Goal: Task Accomplishment & Management: Complete application form

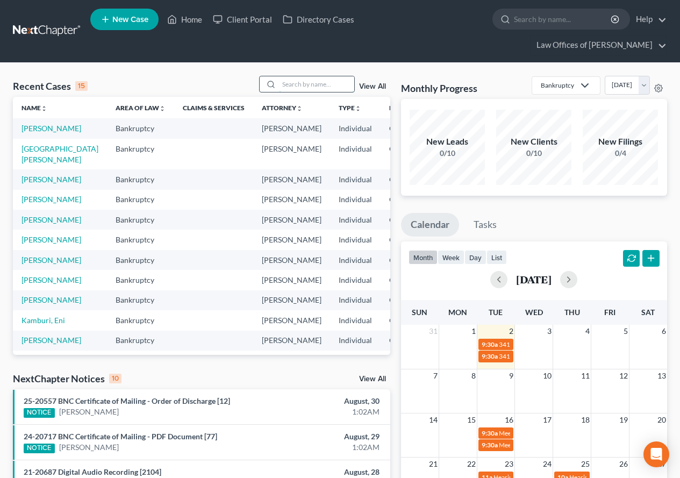
click at [313, 79] on input "search" at bounding box center [316, 84] width 75 height 16
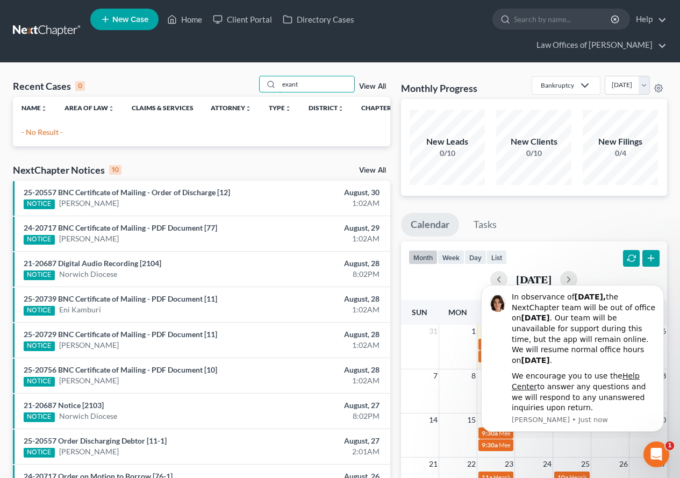
type input "exant"
click at [128, 19] on span "New Case" at bounding box center [130, 20] width 36 height 8
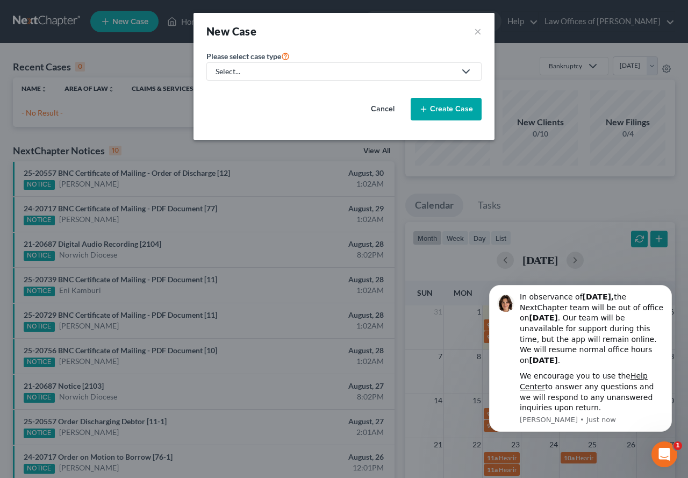
click at [463, 73] on icon at bounding box center [466, 71] width 13 height 13
click at [249, 91] on div "Bankruptcy" at bounding box center [265, 93] width 96 height 11
select select "12"
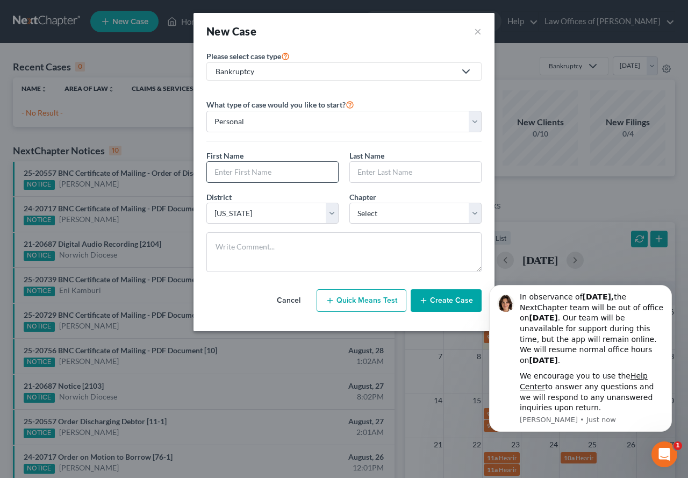
click at [233, 168] on input "text" at bounding box center [272, 172] width 131 height 20
type input "[PERSON_NAME]"
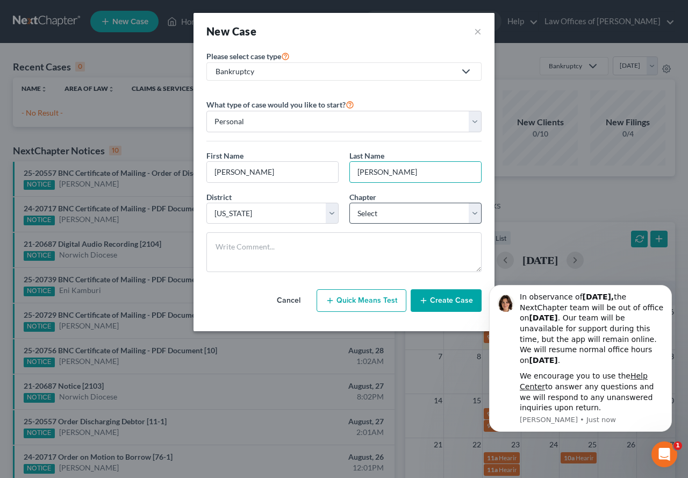
type input "[PERSON_NAME]"
click at [477, 215] on select "Select 7 11 12 13" at bounding box center [415, 213] width 132 height 21
select select "0"
click at [349, 203] on select "Select 7 11 12 13" at bounding box center [415, 213] width 132 height 21
click at [435, 303] on button "Create Case" at bounding box center [446, 300] width 71 height 23
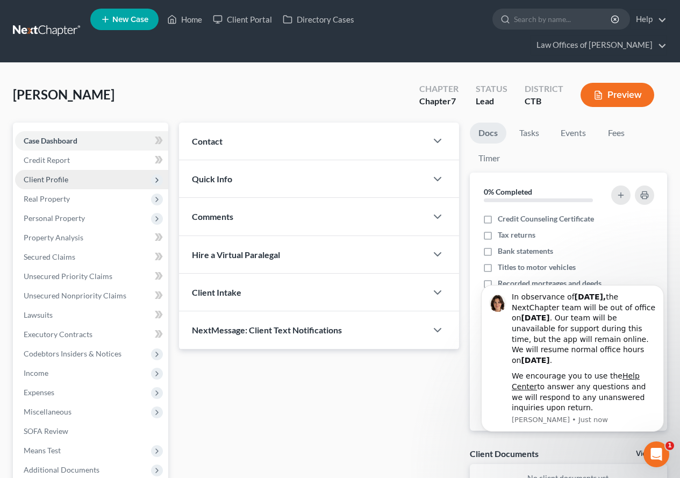
click at [48, 175] on span "Client Profile" at bounding box center [46, 179] width 45 height 9
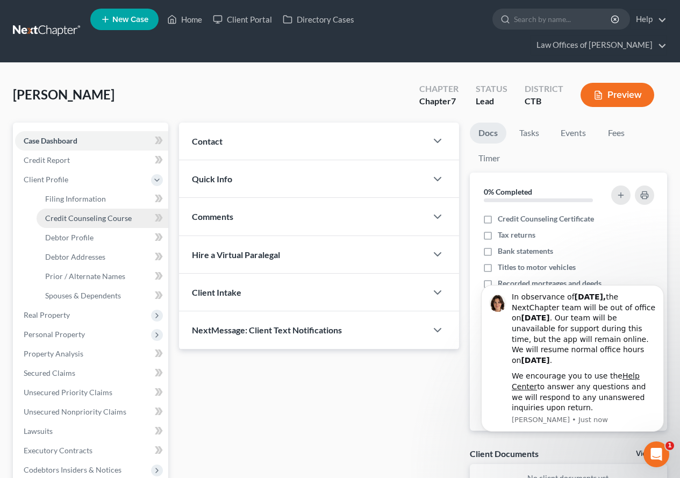
click at [109, 220] on span "Credit Counseling Course" at bounding box center [88, 217] width 87 height 9
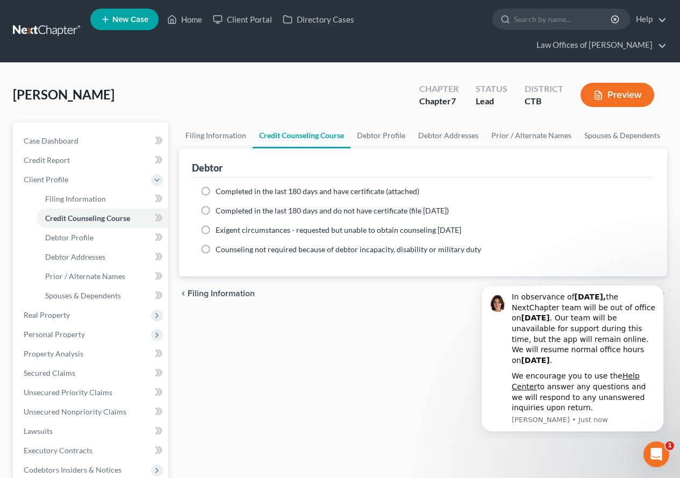
click at [216, 191] on label "Completed in the last 180 days and have certificate (attached)" at bounding box center [318, 191] width 204 height 11
click at [220, 191] on input "Completed in the last 180 days and have certificate (attached)" at bounding box center [223, 189] width 7 height 7
radio input "true"
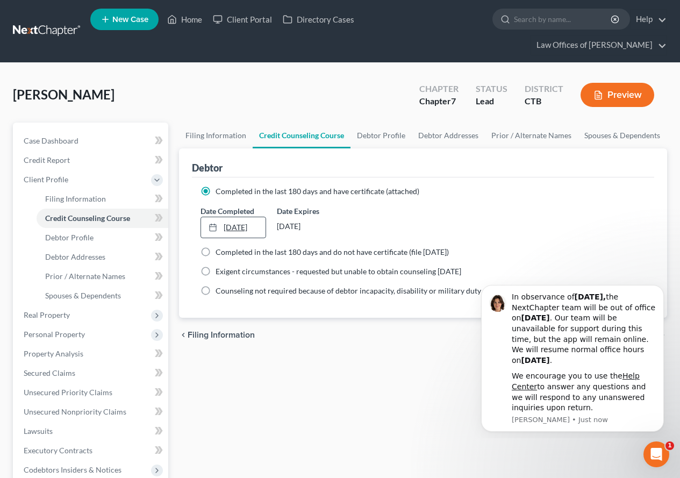
click at [234, 229] on link "[DATE]" at bounding box center [233, 227] width 64 height 20
click at [271, 376] on div "Filing Information Credit Counseling Course Debtor Profile Debtor Addresses Pri…" at bounding box center [423, 394] width 499 height 543
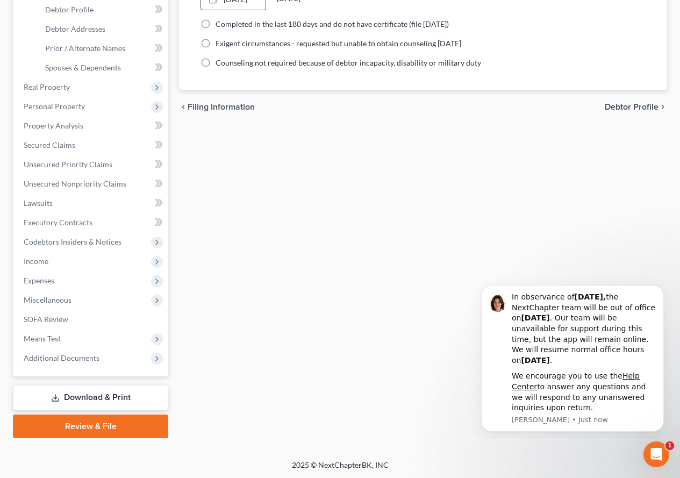
scroll to position [229, 0]
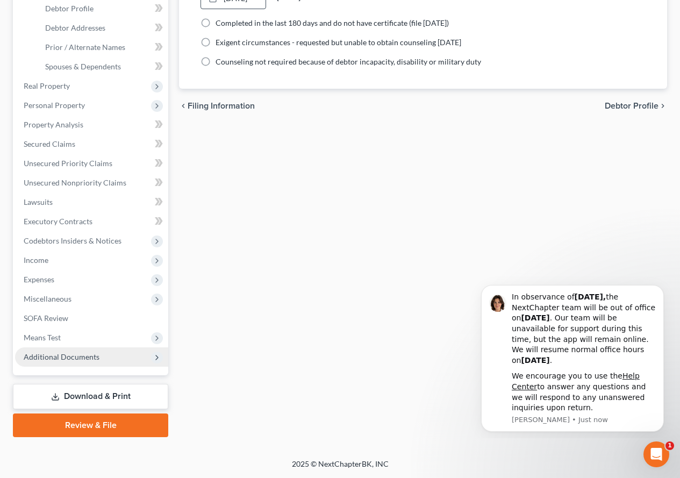
click at [58, 356] on span "Additional Documents" at bounding box center [62, 356] width 76 height 9
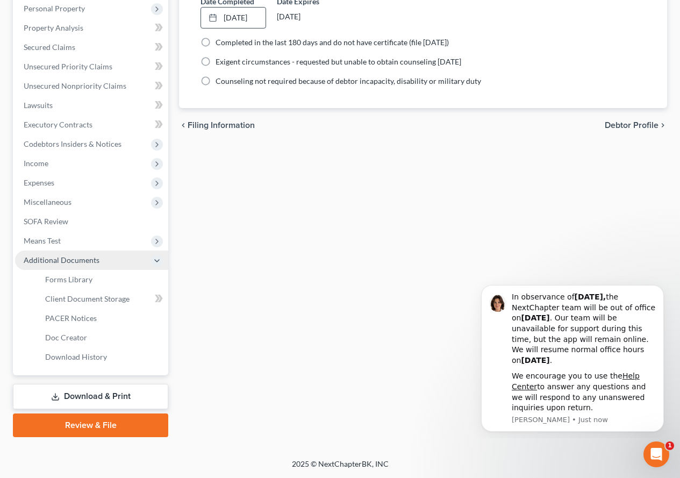
scroll to position [210, 0]
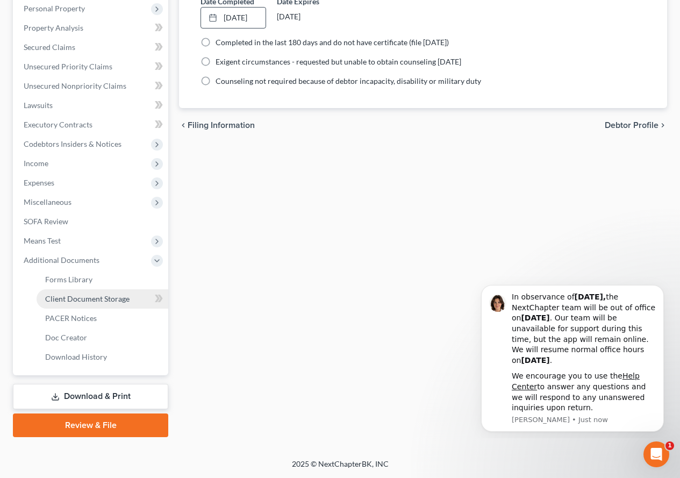
click at [85, 296] on span "Client Document Storage" at bounding box center [87, 298] width 84 height 9
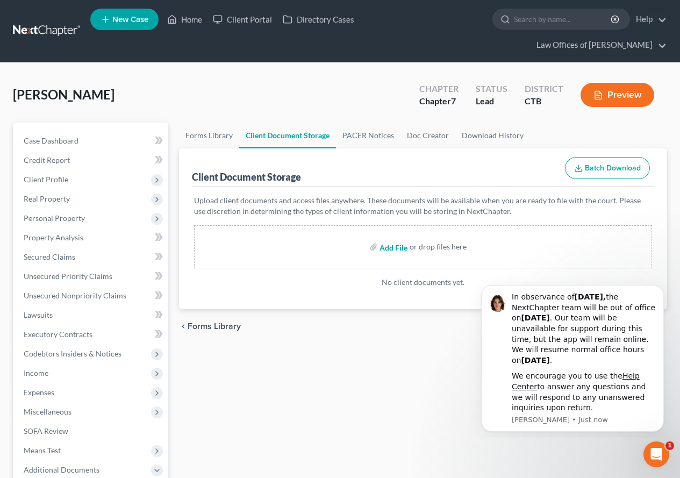
click at [391, 246] on input "file" at bounding box center [392, 246] width 26 height 19
type input "C:\fakepath\[PERSON_NAME].CC.090125.pdf"
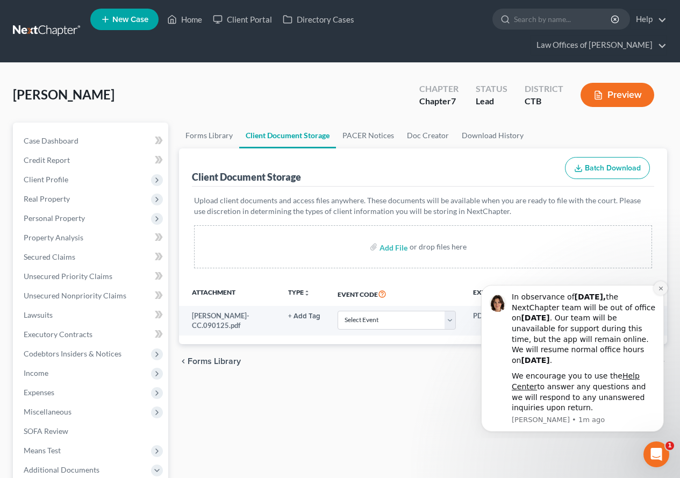
click at [662, 289] on icon "Dismiss notification" at bounding box center [660, 288] width 4 height 4
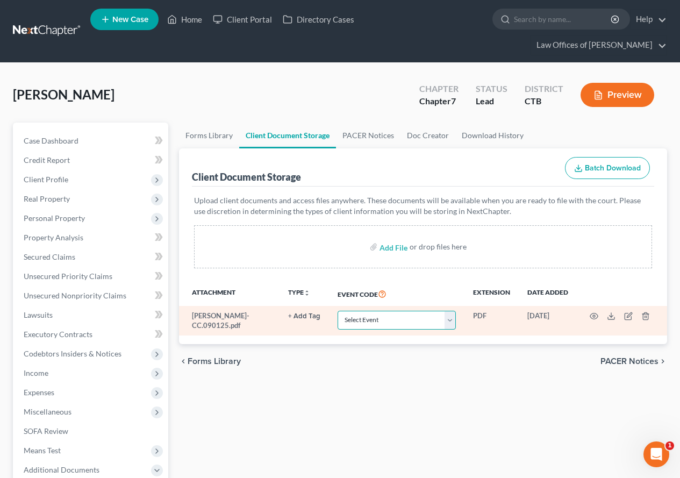
click at [453, 320] on select "Select Event Certificate of Credit Counseling Chapter 13 Plan Form 122 - Means …" at bounding box center [397, 320] width 118 height 19
select select "0"
click at [338, 311] on select "Select Event Certificate of Credit Counseling Chapter 13 Plan Form 122 - Means …" at bounding box center [397, 320] width 118 height 19
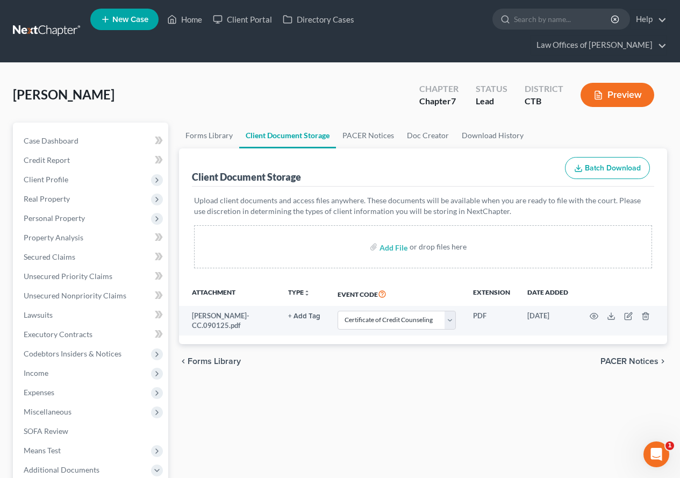
click at [446, 410] on div "Forms Library Client Document Storage PACER Notices Doc Creator Download Histor…" at bounding box center [423, 385] width 499 height 524
click at [48, 178] on span "Client Profile" at bounding box center [46, 179] width 45 height 9
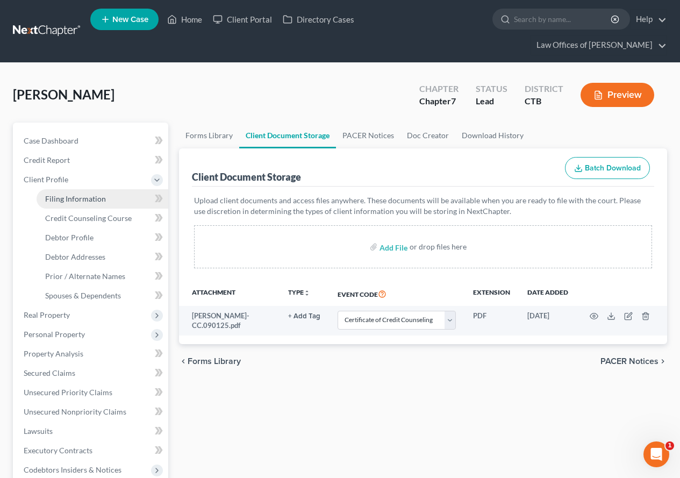
click at [71, 203] on span "Filing Information" at bounding box center [75, 198] width 61 height 9
select select "1"
select select "0"
select select "12"
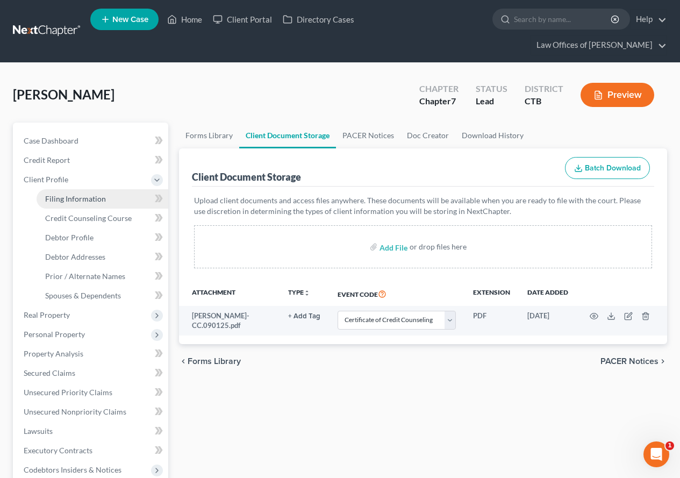
select select "6"
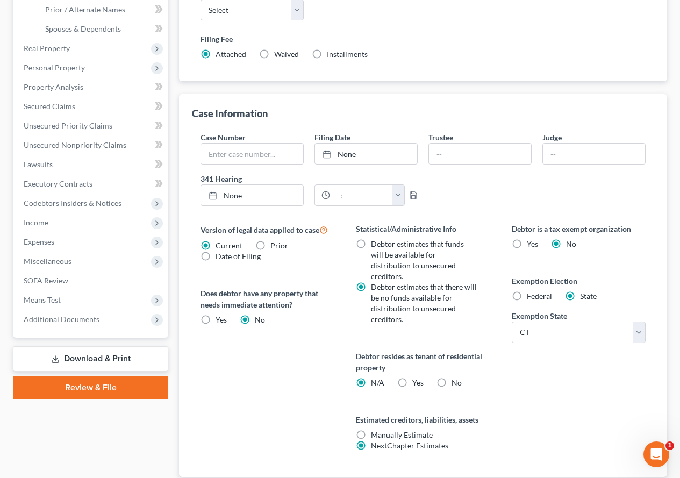
scroll to position [269, 0]
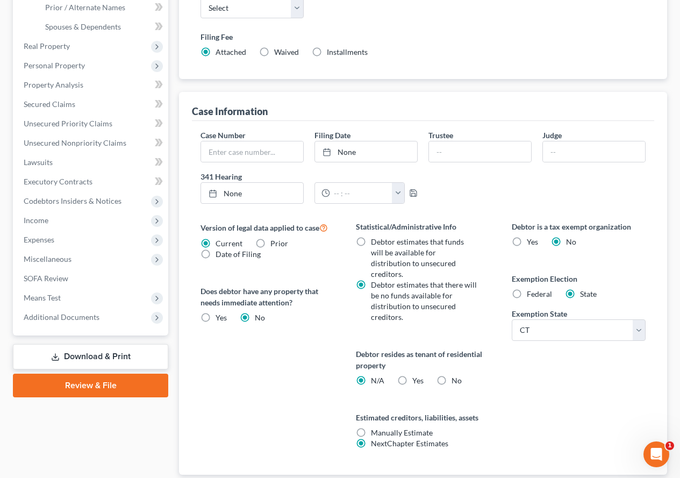
click at [527, 289] on label "Federal" at bounding box center [539, 294] width 25 height 11
click at [531, 289] on input "Federal" at bounding box center [534, 292] width 7 height 7
radio input "true"
radio input "false"
click at [412, 375] on label "Yes Yes" at bounding box center [417, 380] width 11 height 11
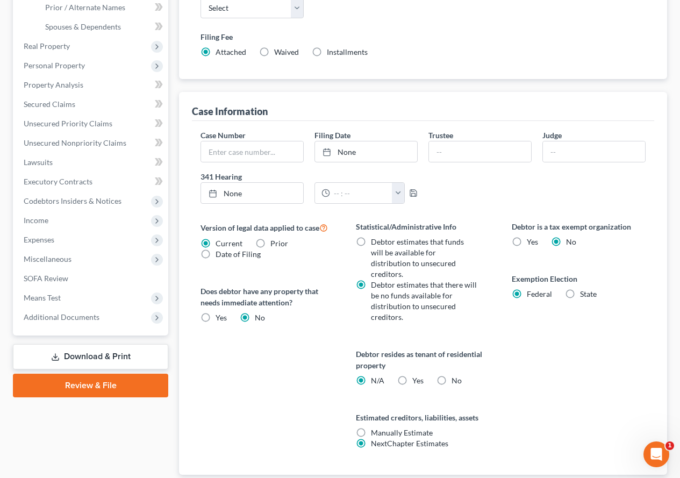
click at [417, 375] on input "Yes Yes" at bounding box center [420, 378] width 7 height 7
radio input "true"
radio input "false"
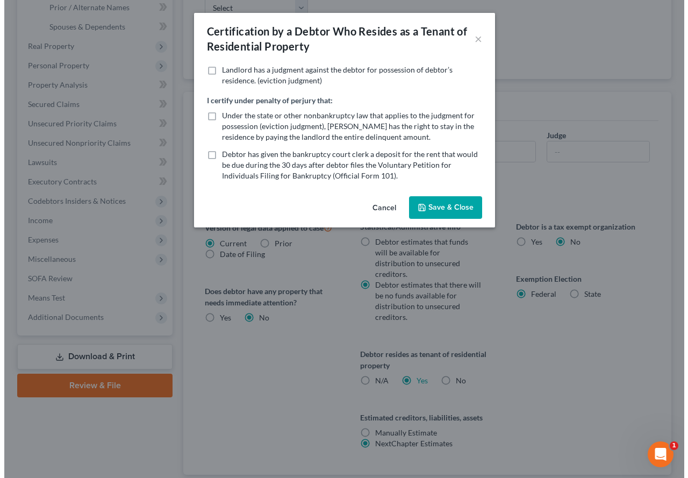
scroll to position [249, 0]
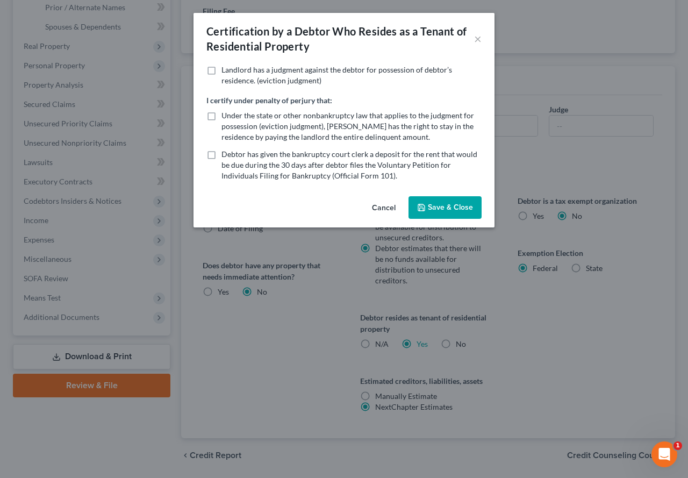
click at [462, 208] on button "Save & Close" at bounding box center [444, 207] width 73 height 23
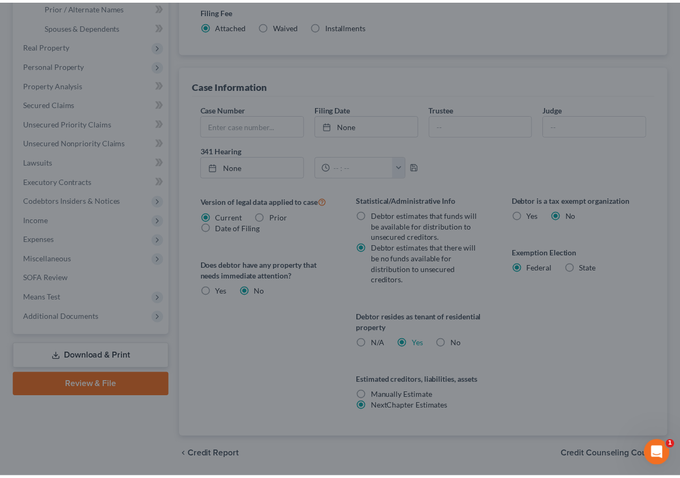
scroll to position [269, 0]
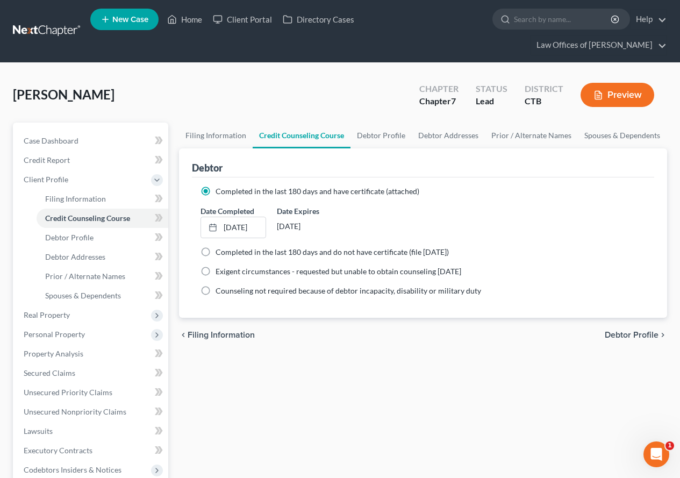
click at [620, 336] on span "Debtor Profile" at bounding box center [632, 335] width 54 height 9
select select "0"
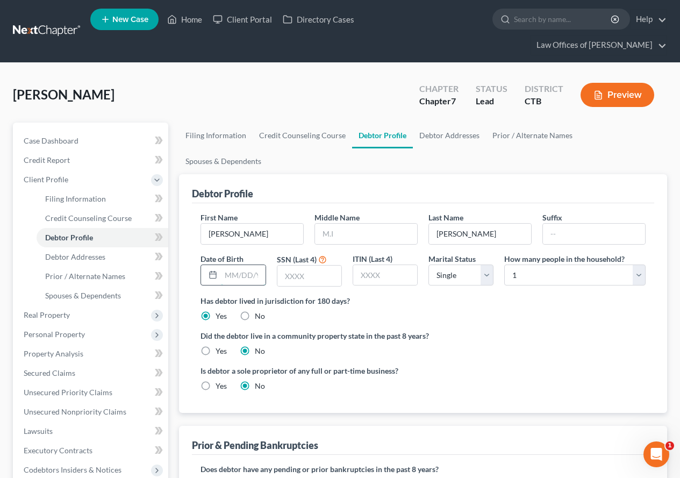
click at [238, 265] on input "text" at bounding box center [243, 275] width 44 height 20
type input "[DATE]"
click at [289, 266] on input "text" at bounding box center [309, 276] width 64 height 20
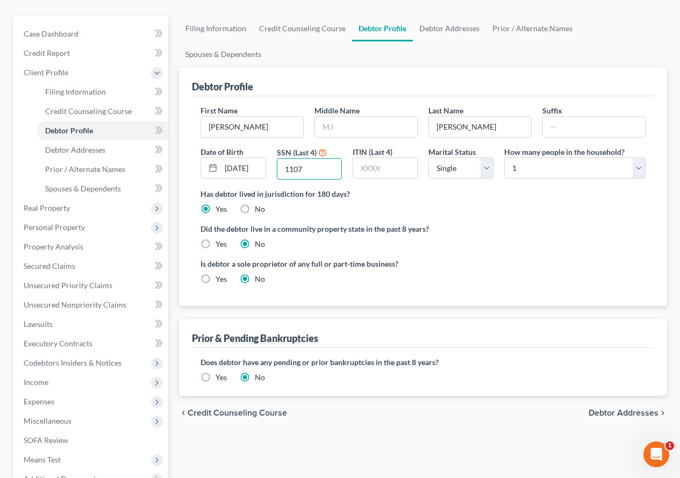
scroll to position [107, 0]
type input "1107"
click at [597, 408] on span "Debtor Addresses" at bounding box center [624, 412] width 70 height 9
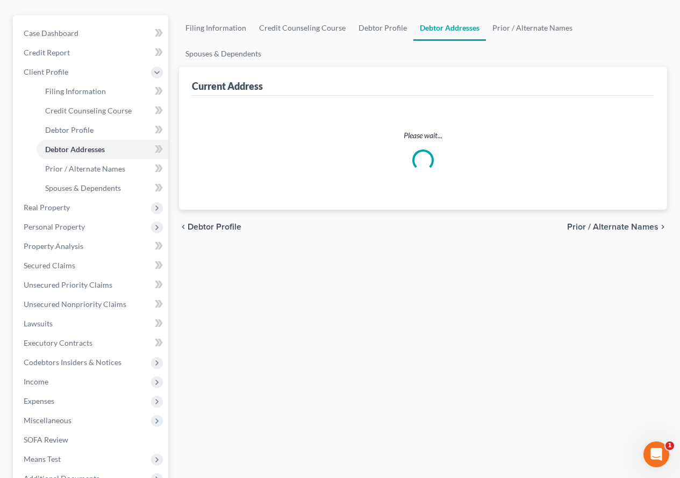
scroll to position [106, 0]
select select "0"
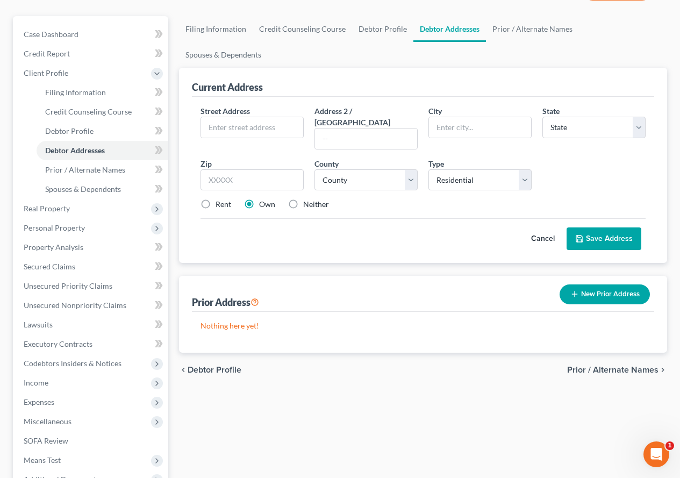
scroll to position [0, 0]
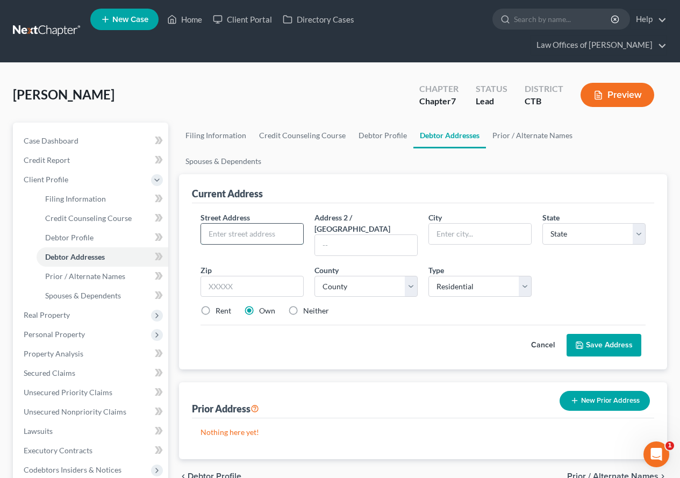
click at [255, 224] on input "text" at bounding box center [252, 234] width 102 height 20
type input "[STREET_ADDRESS][PERSON_NAME]"
click at [259, 276] on input "text" at bounding box center [251, 286] width 103 height 21
type input "06320"
type input "[GEOGRAPHIC_DATA]"
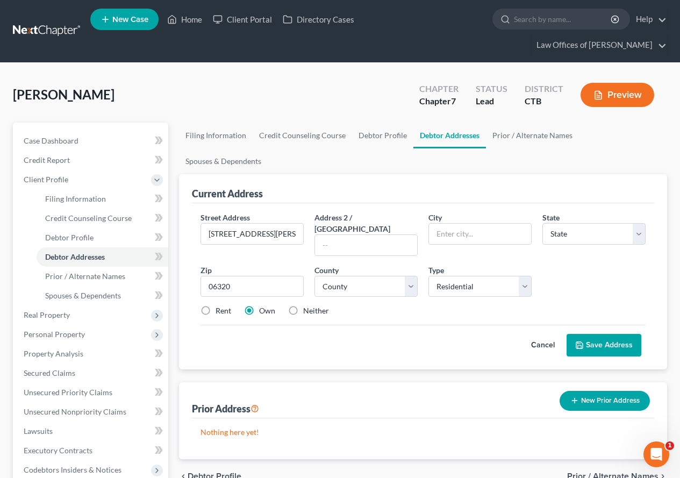
select select "6"
click at [216, 305] on label "Rent" at bounding box center [224, 310] width 16 height 11
click at [220, 305] on input "Rent" at bounding box center [223, 308] width 7 height 7
radio input "true"
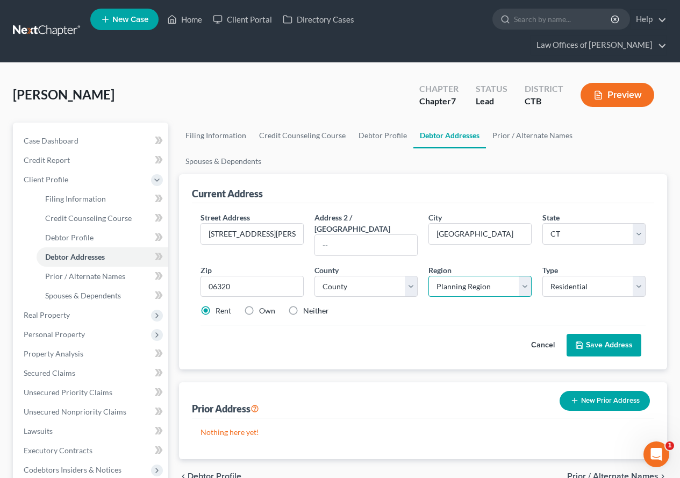
click at [527, 276] on select "Planning Region Capitol Planning Region [GEOGRAPHIC_DATA] Planning Region [GEOG…" at bounding box center [479, 286] width 103 height 21
select select "7"
click at [428, 276] on select "Planning Region Capitol Planning Region [GEOGRAPHIC_DATA] Planning Region [GEOG…" at bounding box center [479, 286] width 103 height 21
click at [640, 276] on select "Select Residential Mailing Rental Business" at bounding box center [593, 286] width 103 height 21
click at [542, 276] on select "Select Residential Mailing Rental Business" at bounding box center [593, 286] width 103 height 21
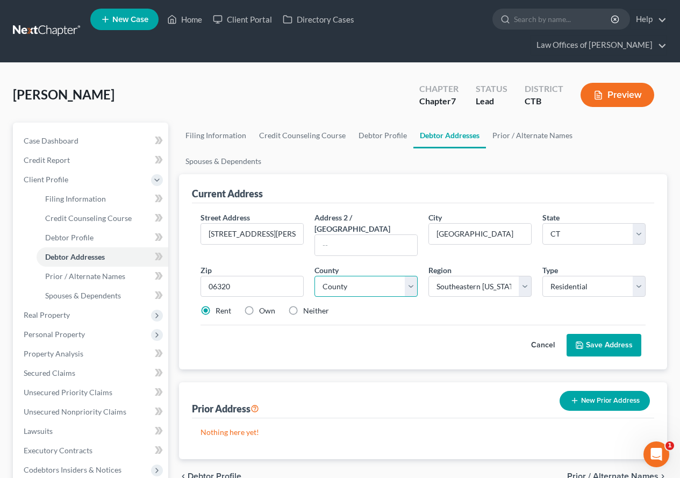
click at [413, 276] on select "County [GEOGRAPHIC_DATA] [GEOGRAPHIC_DATA] [GEOGRAPHIC_DATA] [GEOGRAPHIC_DATA] …" at bounding box center [365, 286] width 103 height 21
select select "5"
click at [314, 276] on select "County [GEOGRAPHIC_DATA] [GEOGRAPHIC_DATA] [GEOGRAPHIC_DATA] [GEOGRAPHIC_DATA] …" at bounding box center [365, 286] width 103 height 21
click at [623, 334] on button "Save Address" at bounding box center [604, 345] width 75 height 23
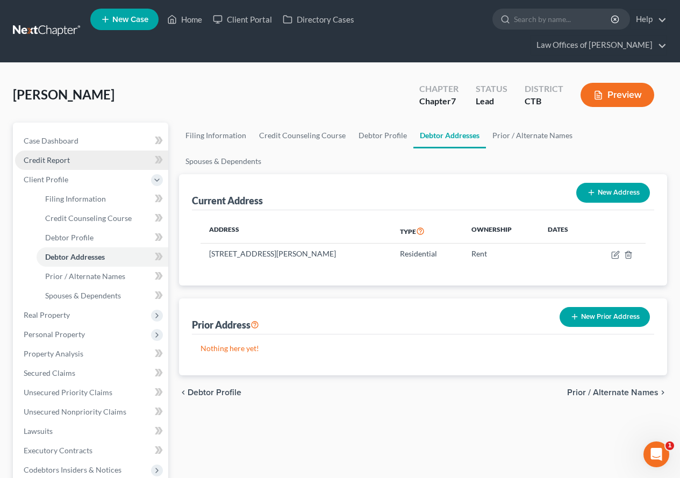
click at [55, 159] on span "Credit Report" at bounding box center [47, 159] width 46 height 9
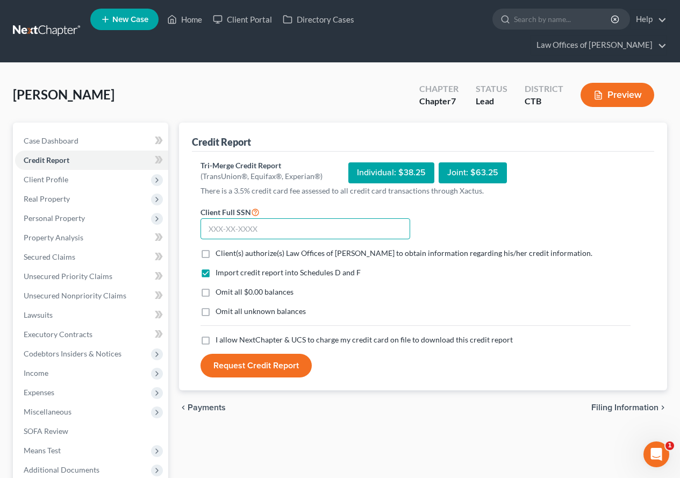
paste input "177-53-1107"
type input "177-53-1107"
click at [216, 256] on label "Client(s) authorize(s) Law Offices of [PERSON_NAME] to obtain information regar…" at bounding box center [404, 253] width 377 height 11
click at [220, 255] on input "Client(s) authorize(s) Law Offices of [PERSON_NAME] to obtain information regar…" at bounding box center [223, 251] width 7 height 7
checkbox input "true"
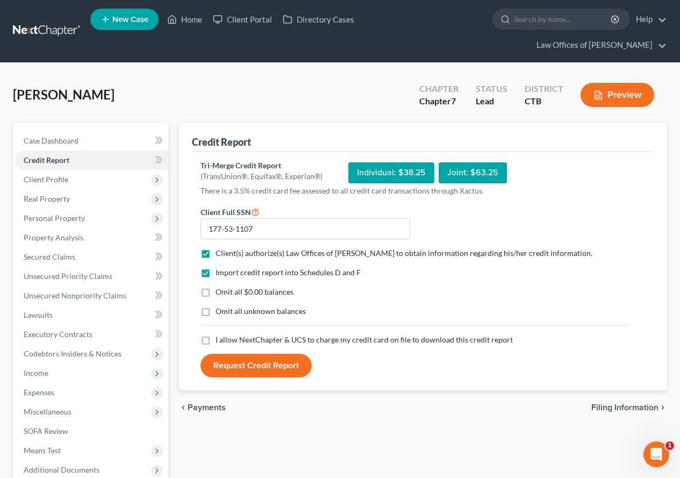
click at [216, 290] on label "Omit all $0.00 balances" at bounding box center [255, 291] width 78 height 11
click at [220, 290] on input "Omit all $0.00 balances" at bounding box center [223, 289] width 7 height 7
checkbox input "true"
click at [216, 315] on label "Omit all unknown balances" at bounding box center [261, 311] width 90 height 11
click at [220, 313] on input "Omit all unknown balances" at bounding box center [223, 309] width 7 height 7
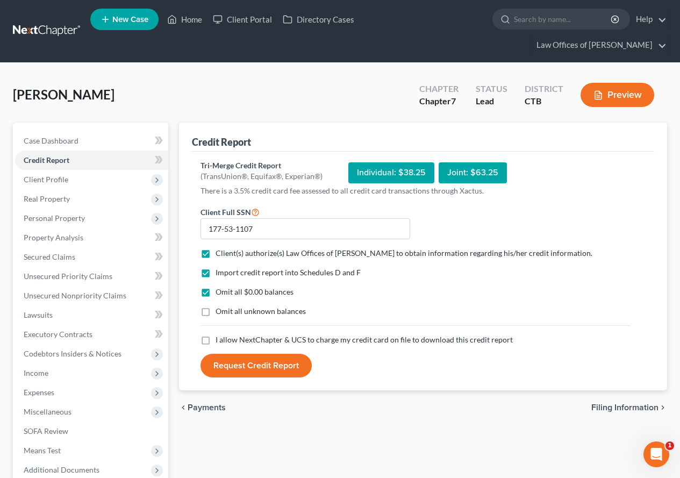
checkbox input "true"
click at [216, 340] on label "I allow NextChapter & UCS to charge my credit card on file to download this cre…" at bounding box center [364, 339] width 297 height 11
click at [220, 340] on input "I allow NextChapter & UCS to charge my credit card on file to download this cre…" at bounding box center [223, 337] width 7 height 7
checkbox input "true"
click at [239, 364] on button "Request Credit Report" at bounding box center [255, 366] width 111 height 24
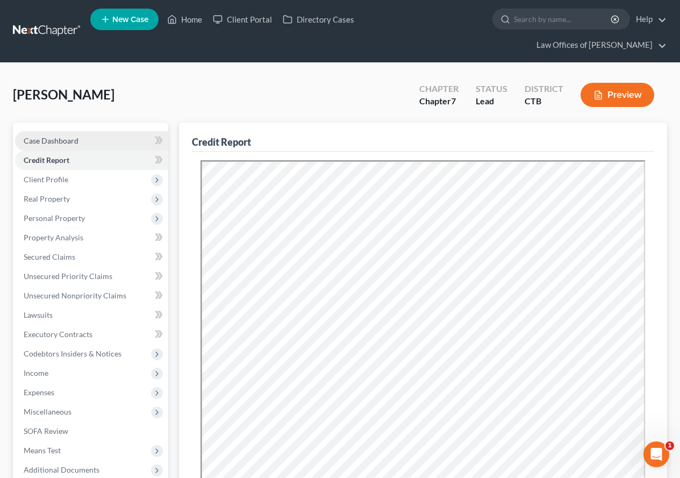
click at [54, 141] on span "Case Dashboard" at bounding box center [51, 140] width 55 height 9
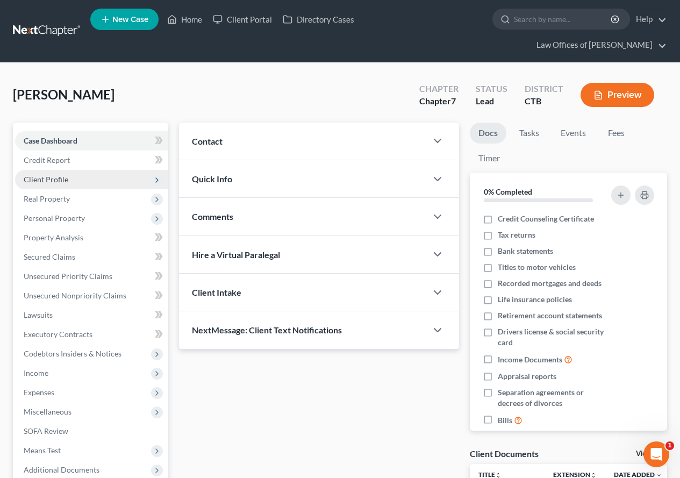
click at [55, 176] on span "Client Profile" at bounding box center [46, 179] width 45 height 9
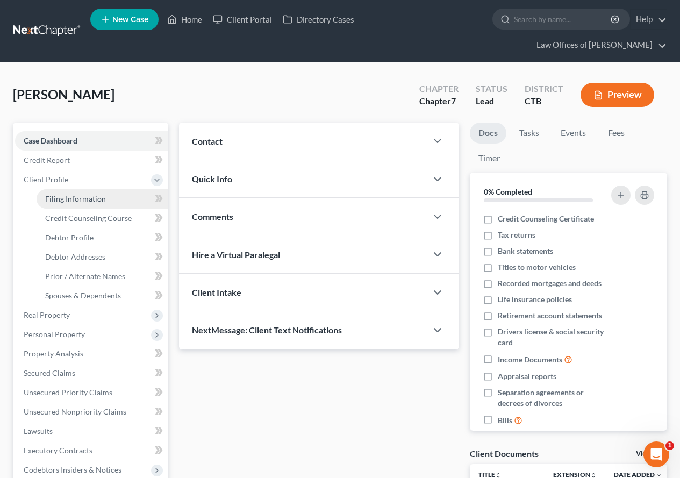
click at [71, 203] on span "Filing Information" at bounding box center [75, 198] width 61 height 9
select select "1"
select select "0"
select select "12"
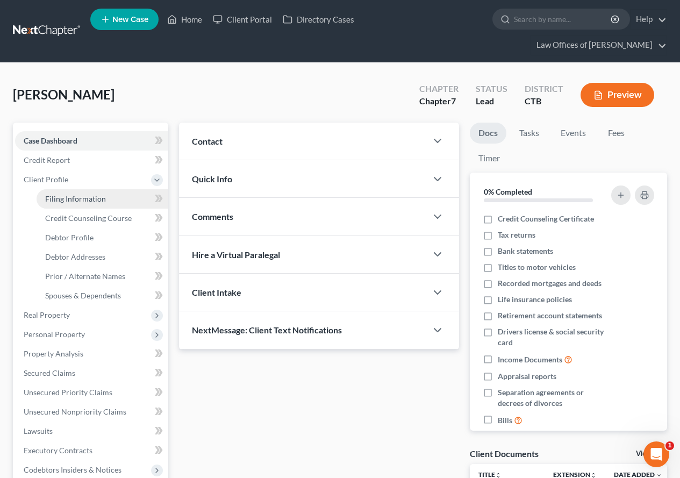
select select "0"
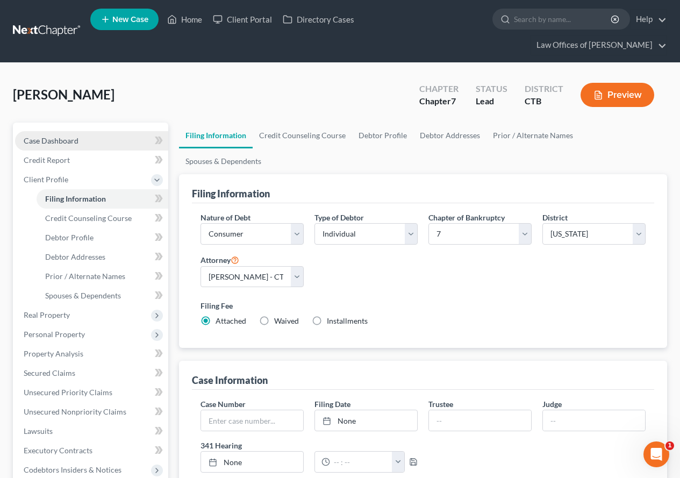
click at [53, 138] on span "Case Dashboard" at bounding box center [51, 140] width 55 height 9
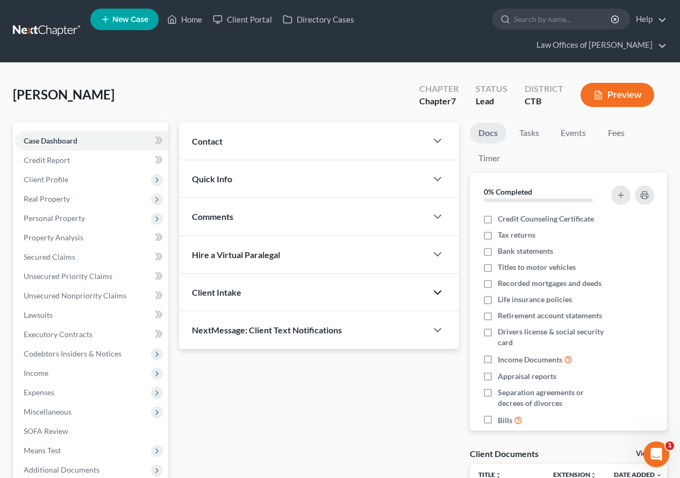
click at [437, 295] on icon "button" at bounding box center [437, 292] width 13 height 13
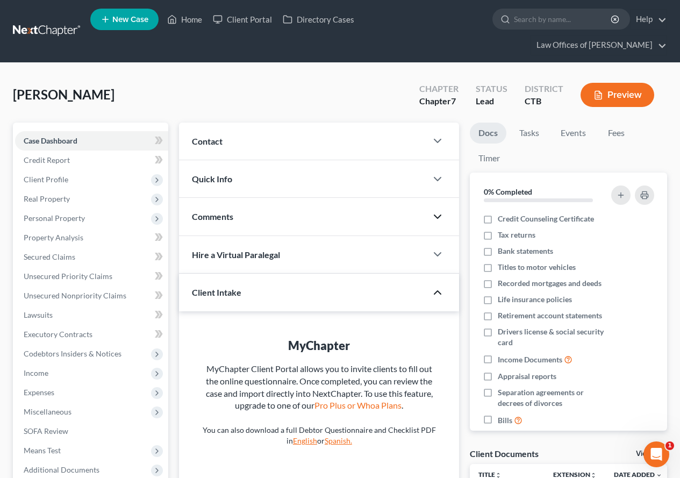
click at [439, 217] on icon "button" at bounding box center [437, 216] width 13 height 13
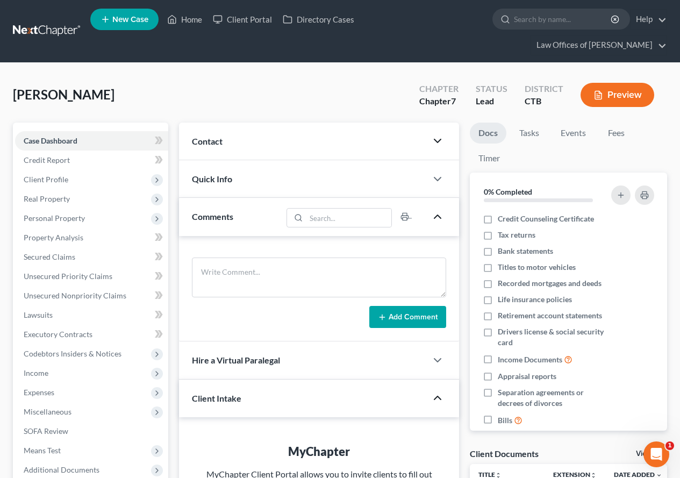
click at [440, 140] on polyline "button" at bounding box center [437, 140] width 6 height 3
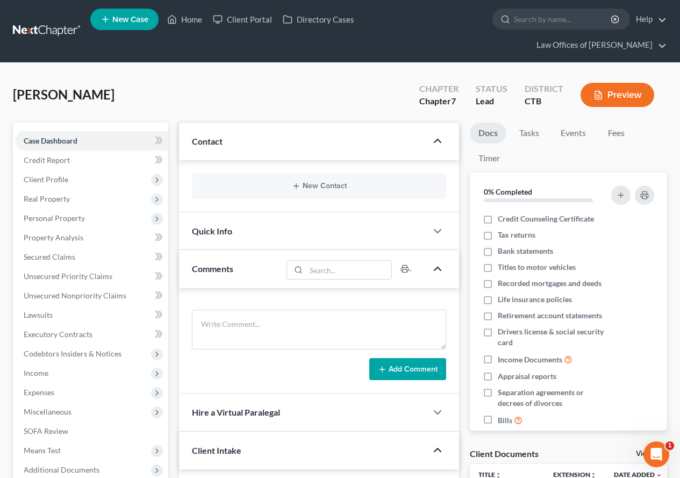
click at [429, 140] on div at bounding box center [443, 140] width 32 height 21
click at [438, 140] on polyline "button" at bounding box center [437, 140] width 6 height 3
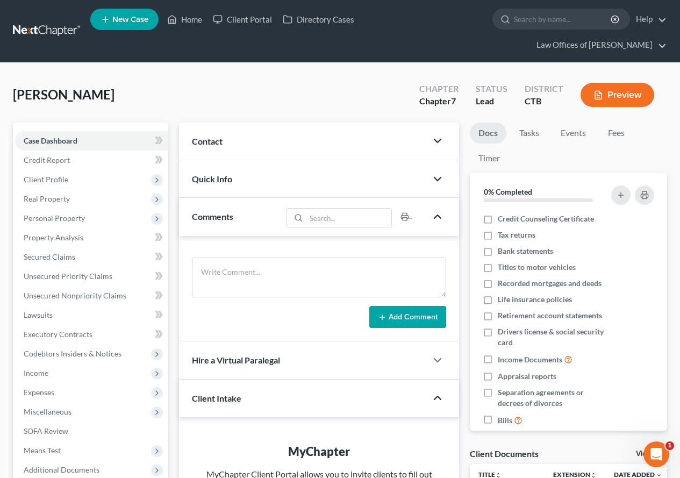
click at [439, 183] on icon "button" at bounding box center [437, 179] width 13 height 13
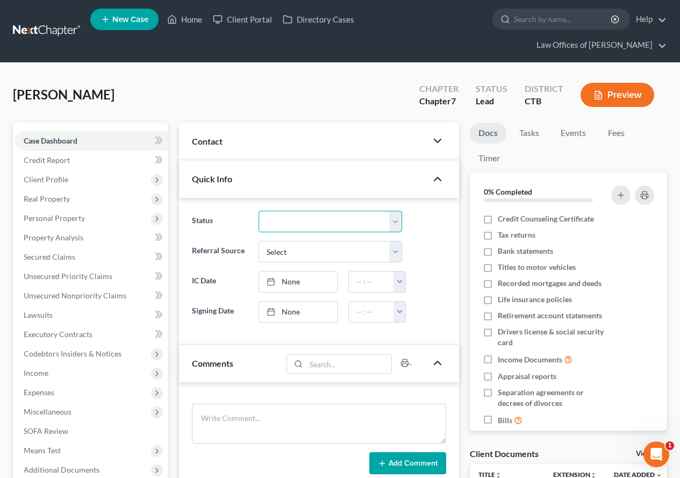
click at [392, 223] on select "Discharged Dismissed Filed In Progress Lead Lost Lead Ready to File To Review" at bounding box center [331, 221] width 144 height 21
select select "3"
click at [259, 211] on select "Discharged Dismissed Filed In Progress Lead Lost Lead Ready to File To Review" at bounding box center [331, 221] width 144 height 21
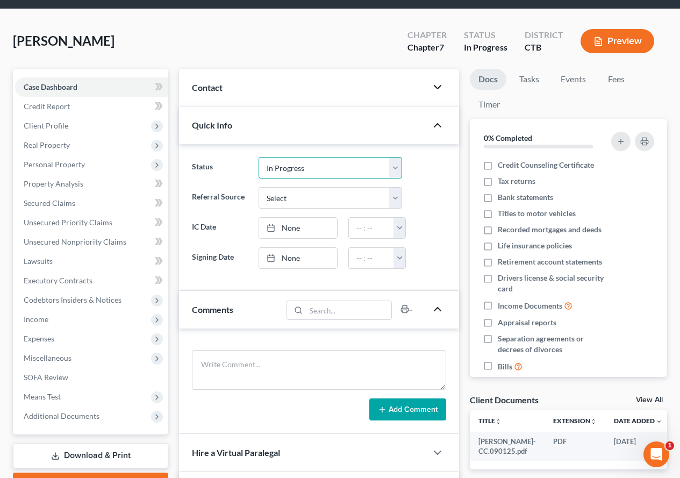
scroll to position [107, 0]
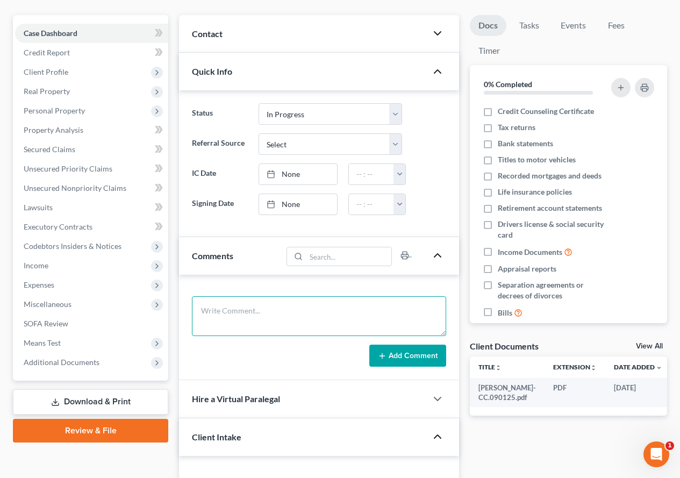
click at [245, 313] on textarea at bounding box center [319, 316] width 254 height 40
type textarea "#3161"
click at [348, 372] on div "#3161 Add Comment" at bounding box center [319, 328] width 280 height 106
click at [405, 354] on button "Add Comment" at bounding box center [407, 356] width 77 height 23
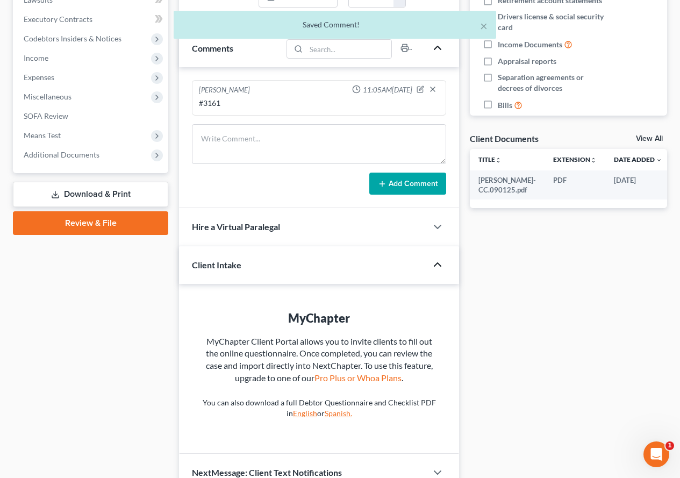
scroll to position [322, 0]
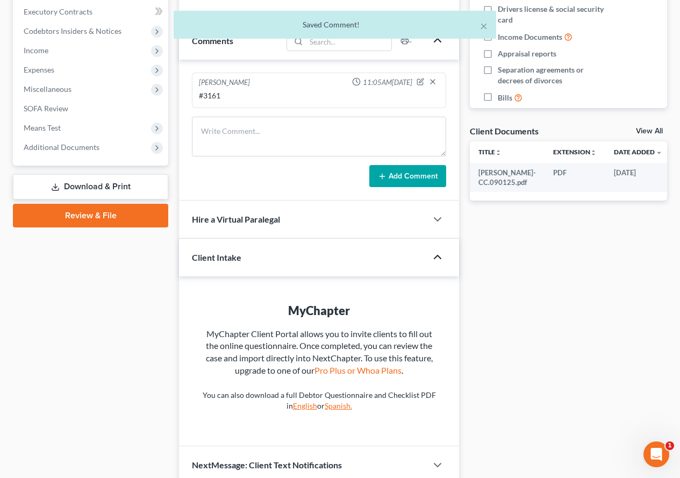
click at [438, 256] on polyline "button" at bounding box center [437, 256] width 6 height 3
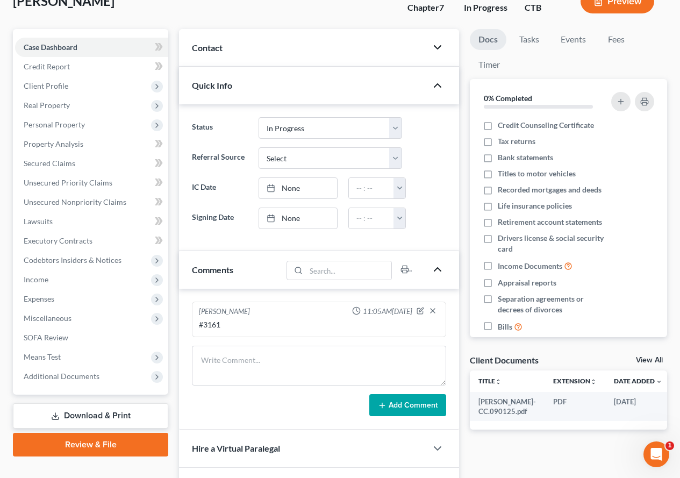
scroll to position [92, 0]
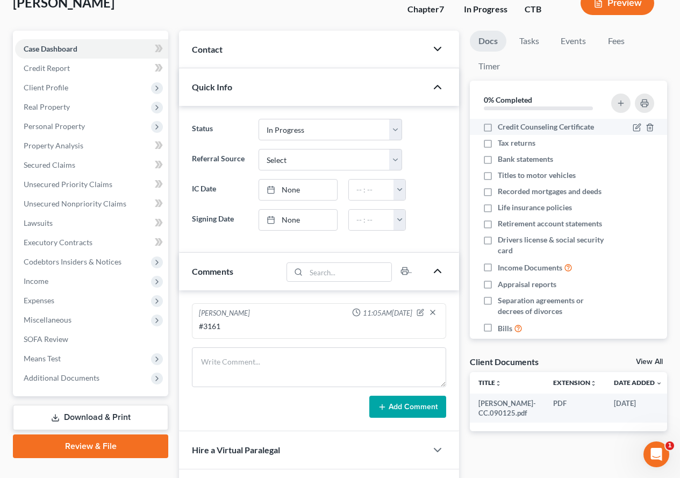
click at [498, 128] on label "Credit Counseling Certificate" at bounding box center [546, 126] width 96 height 11
click at [502, 128] on input "Credit Counseling Certificate" at bounding box center [505, 124] width 7 height 7
checkbox input "true"
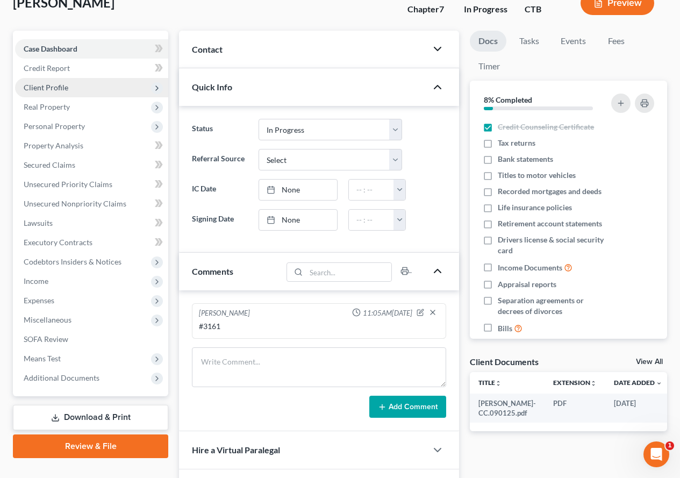
click at [67, 91] on span "Client Profile" at bounding box center [46, 87] width 45 height 9
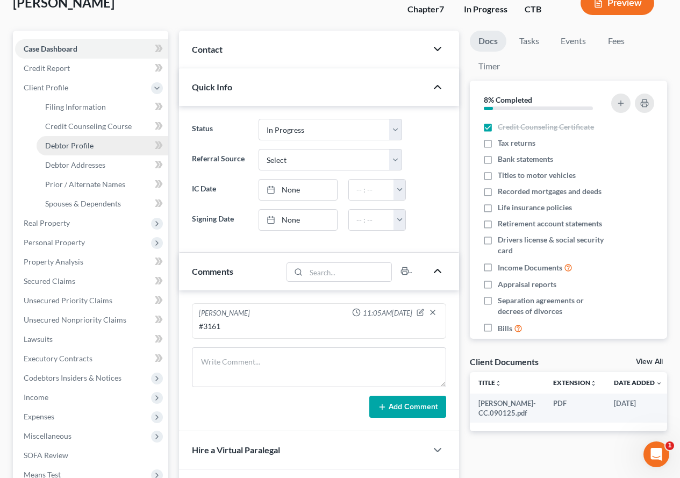
click at [93, 150] on link "Debtor Profile" at bounding box center [103, 145] width 132 height 19
select select "0"
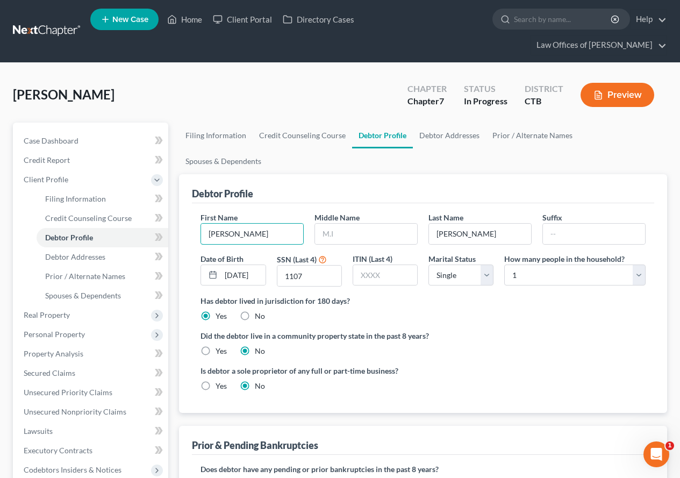
drag, startPoint x: 237, startPoint y: 209, endPoint x: 190, endPoint y: 206, distance: 47.3
click at [190, 206] on div "Debtor Profile First Name [PERSON_NAME] Middle Name Last Name [PERSON_NAME] Suf…" at bounding box center [423, 293] width 488 height 239
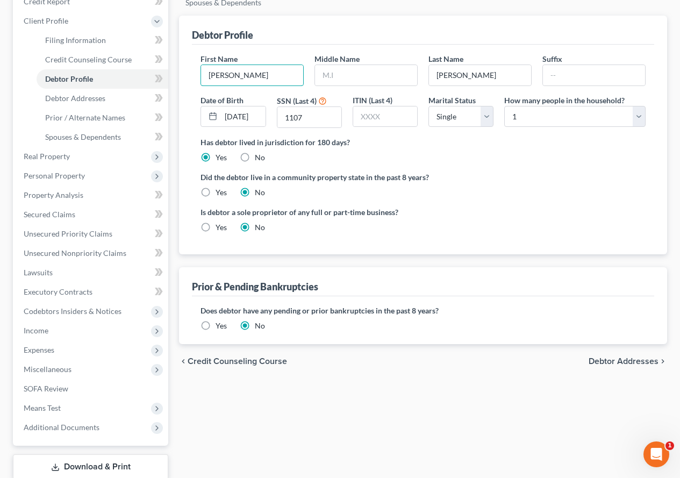
scroll to position [161, 0]
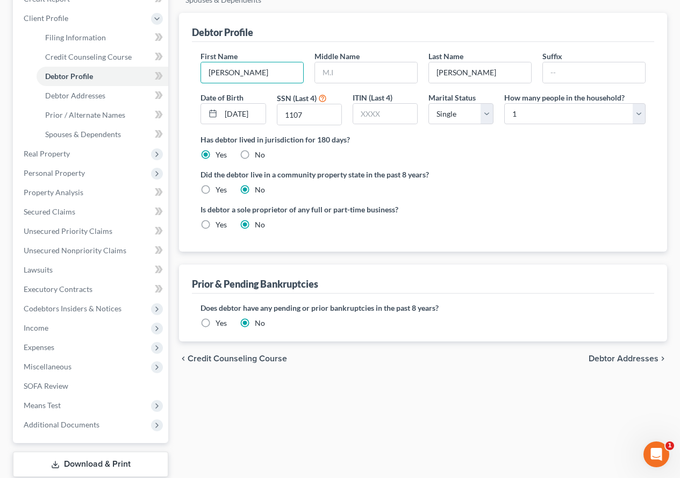
type input "[PERSON_NAME]"
click at [623, 354] on span "Debtor Addresses" at bounding box center [624, 358] width 70 height 9
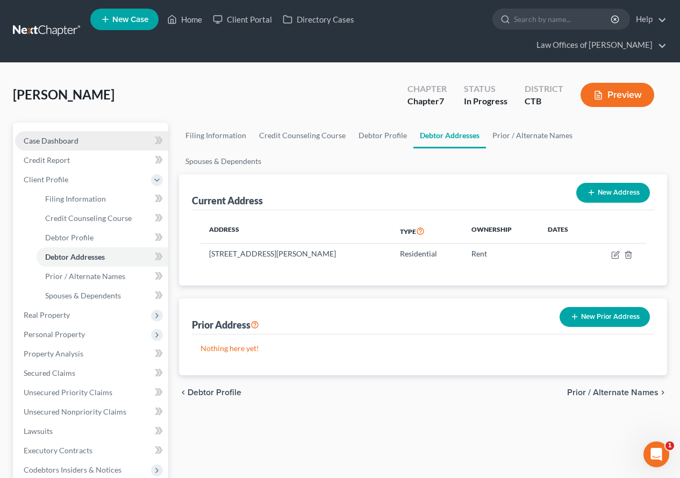
click at [53, 141] on span "Case Dashboard" at bounding box center [51, 140] width 55 height 9
select select "3"
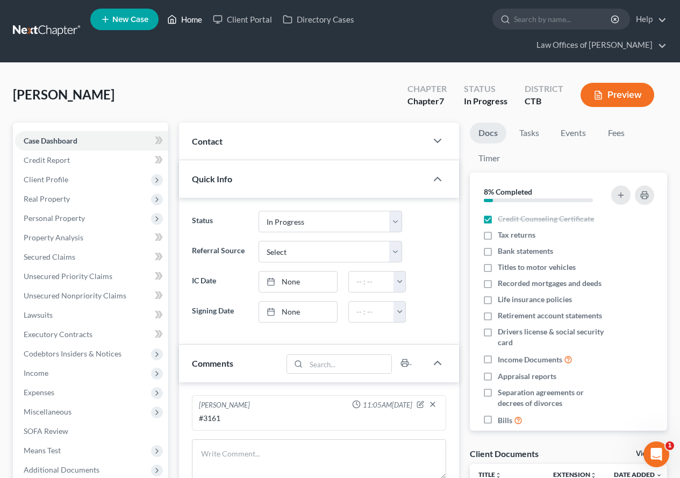
click at [192, 20] on link "Home" at bounding box center [185, 19] width 46 height 19
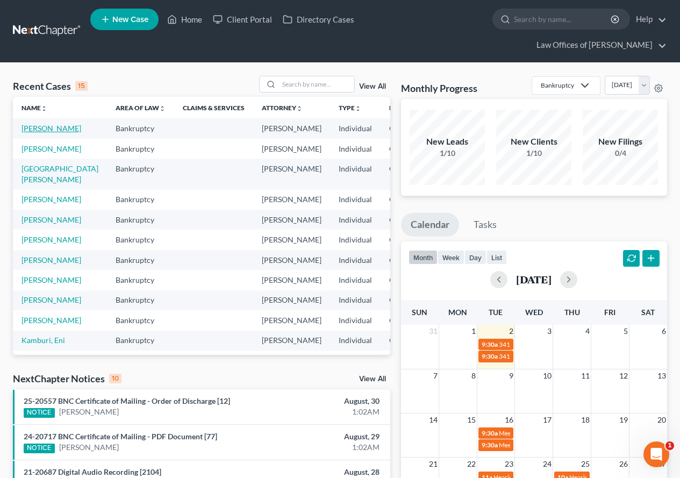
click at [27, 129] on link "[PERSON_NAME]" at bounding box center [51, 128] width 60 height 9
select select "3"
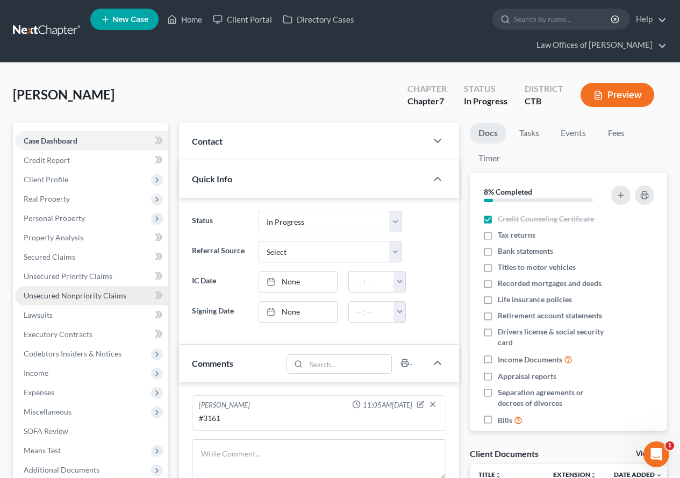
click at [66, 297] on span "Unsecured Nonpriority Claims" at bounding box center [75, 295] width 103 height 9
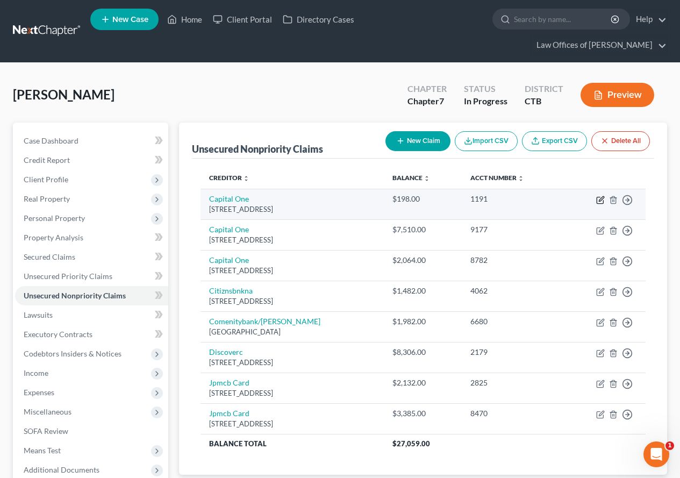
click at [599, 201] on icon "button" at bounding box center [601, 198] width 5 height 5
select select "46"
select select "2"
select select "0"
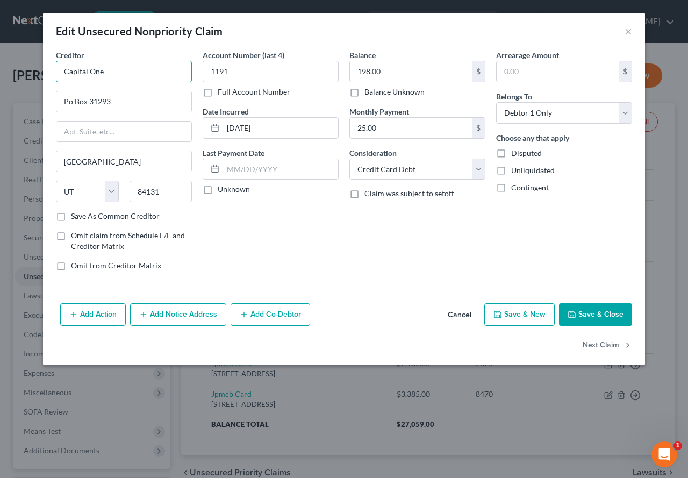
drag, startPoint x: 113, startPoint y: 66, endPoint x: 45, endPoint y: 63, distance: 68.3
click at [45, 63] on div "Creditor * Capital One Po Box 31293 [GEOGRAPHIC_DATA] [US_STATE][GEOGRAPHIC_DAT…" at bounding box center [344, 173] width 602 height 249
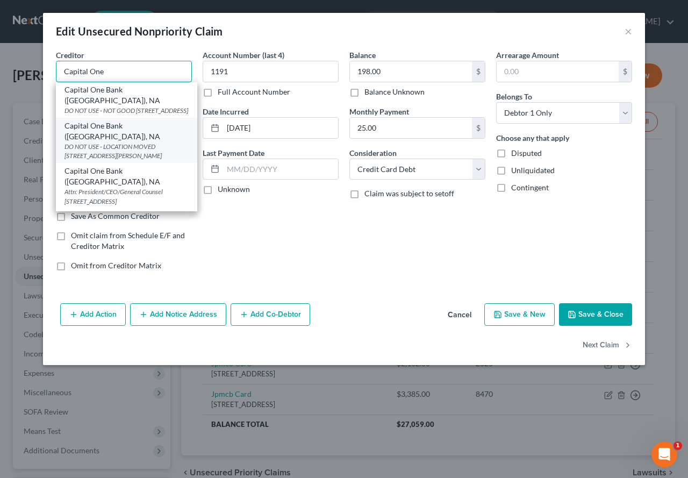
scroll to position [54, 0]
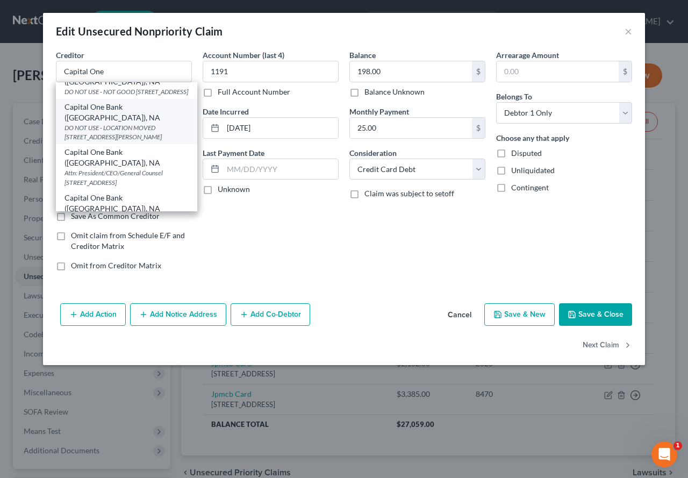
click at [150, 168] on div "Attn: President/CEO/General Counsel [STREET_ADDRESS]" at bounding box center [126, 177] width 124 height 18
type input "Capital One Bank ([GEOGRAPHIC_DATA]), NA"
type input "Attn: President/CEO/General Counsel"
type input "PO Box 30285"
type input "84130-0285"
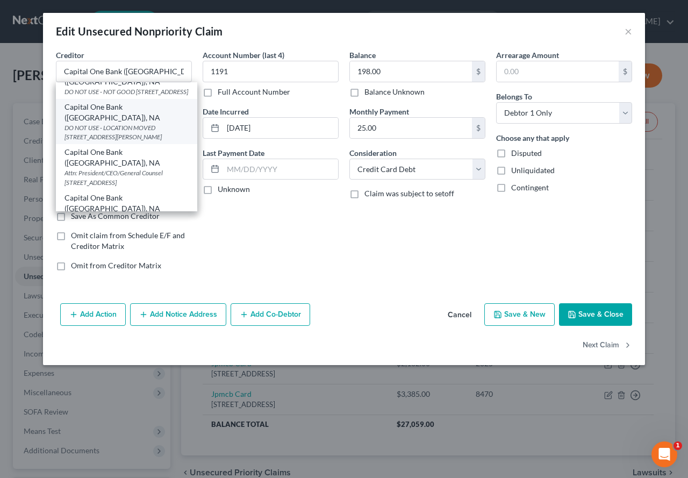
scroll to position [0, 0]
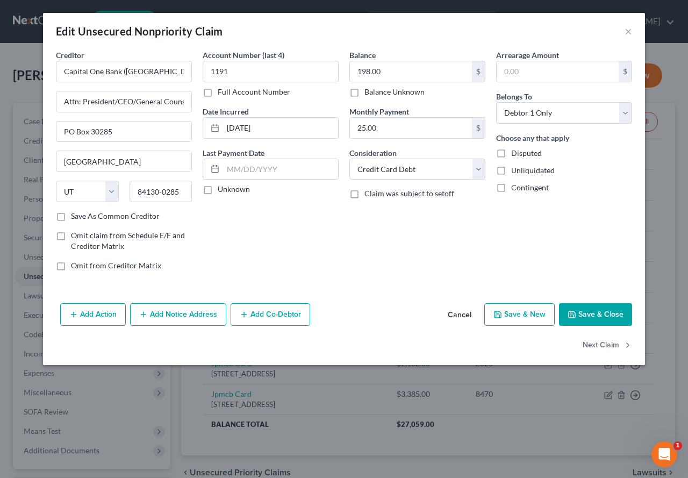
click at [587, 311] on button "Save & Close" at bounding box center [595, 314] width 73 height 23
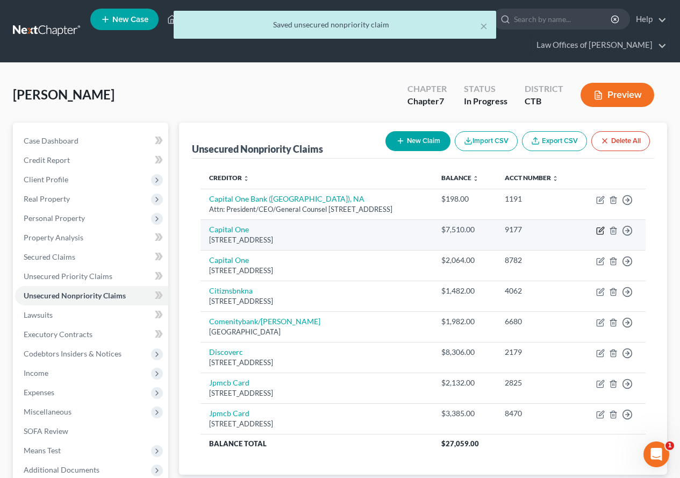
click at [600, 232] on icon "button" at bounding box center [601, 229] width 5 height 5
select select "46"
select select "0"
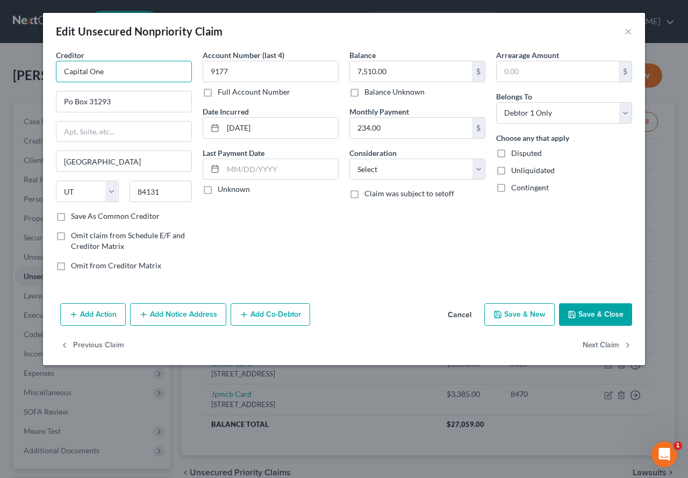
drag, startPoint x: 117, startPoint y: 70, endPoint x: 89, endPoint y: 71, distance: 28.0
click at [89, 71] on input "Capital One" at bounding box center [124, 71] width 136 height 21
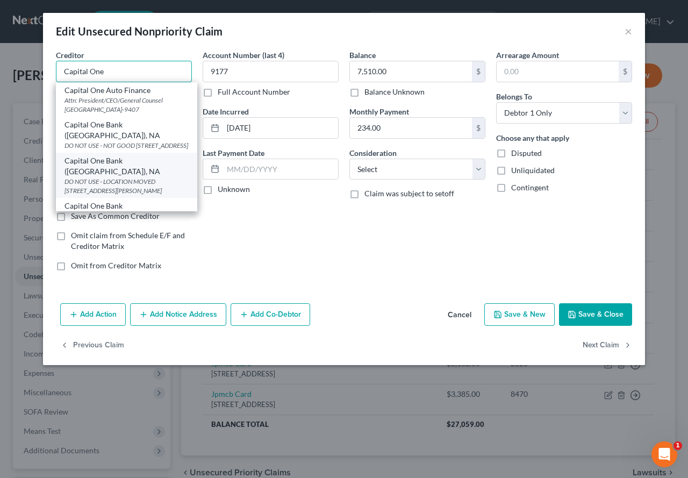
scroll to position [54, 0]
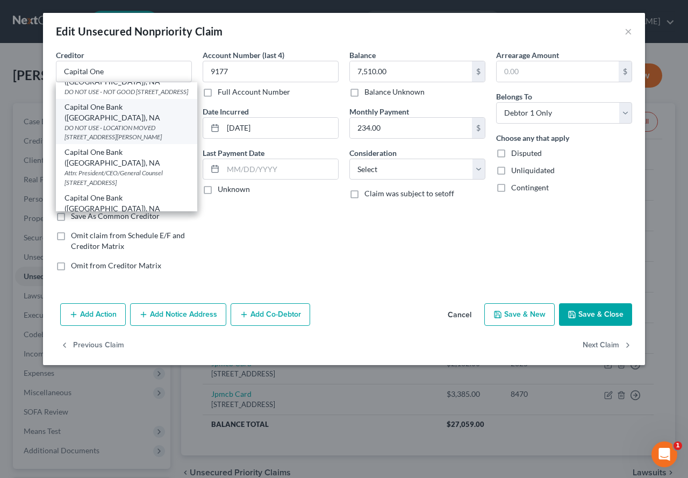
click at [141, 168] on div "Attn: President/CEO/General Counsel [STREET_ADDRESS]" at bounding box center [126, 177] width 124 height 18
type input "Capital One Bank ([GEOGRAPHIC_DATA]), NA"
type input "Attn: President/CEO/General Counsel"
type input "PO Box 30285"
type input "84130-0285"
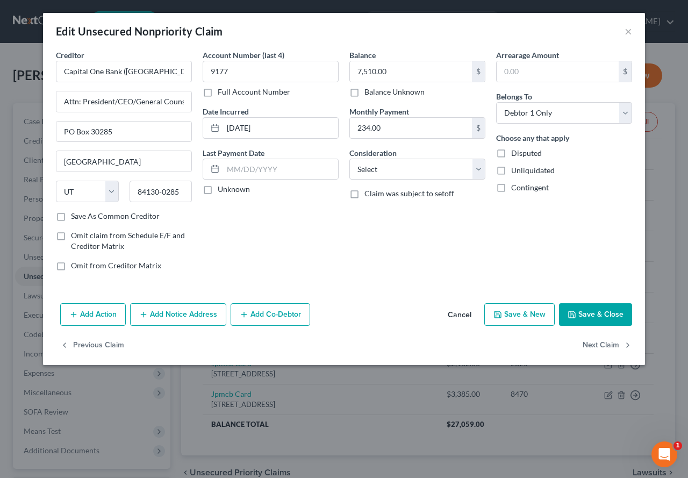
scroll to position [0, 0]
click at [582, 310] on button "Save & Close" at bounding box center [595, 314] width 73 height 23
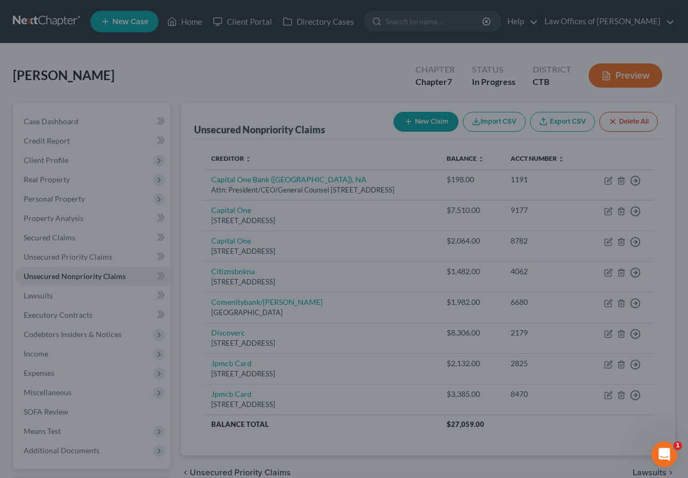
type input "0"
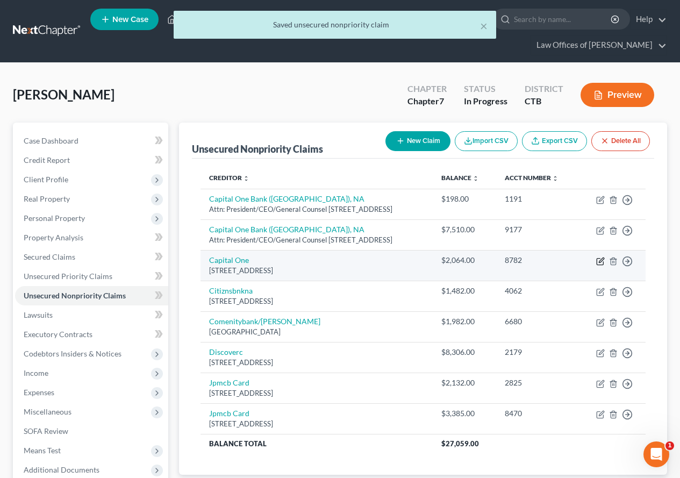
click at [599, 266] on icon "button" at bounding box center [600, 261] width 9 height 9
select select "46"
select select "2"
select select "0"
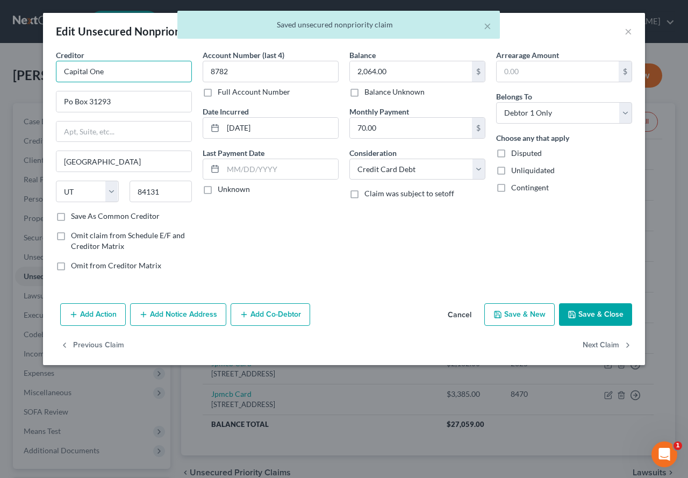
click at [117, 68] on input "Capital One" at bounding box center [124, 71] width 136 height 21
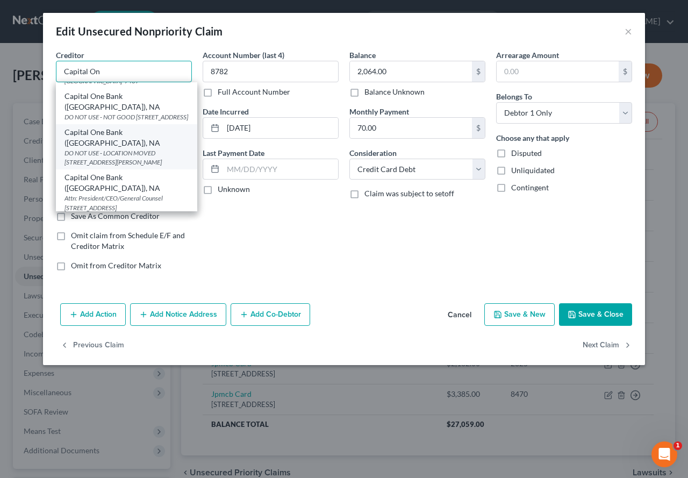
scroll to position [54, 0]
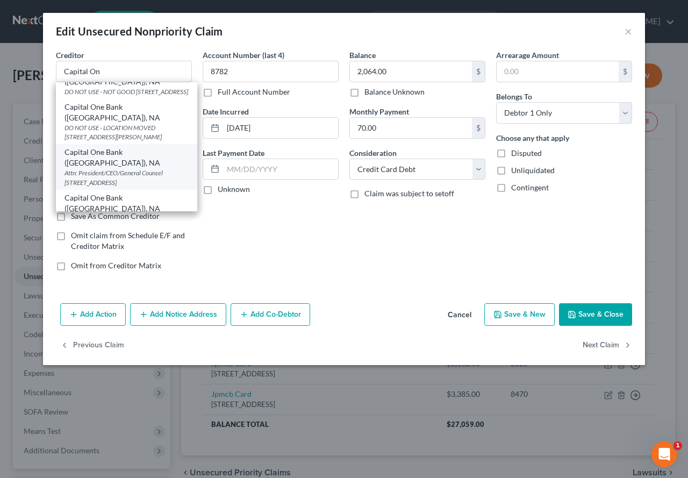
click at [144, 168] on div "Attn: President/CEO/General Counsel [STREET_ADDRESS]" at bounding box center [126, 177] width 124 height 18
type input "Capital One Bank ([GEOGRAPHIC_DATA]), NA"
type input "Attn: President/CEO/General Counsel"
type input "PO Box 30285"
type input "84130-0285"
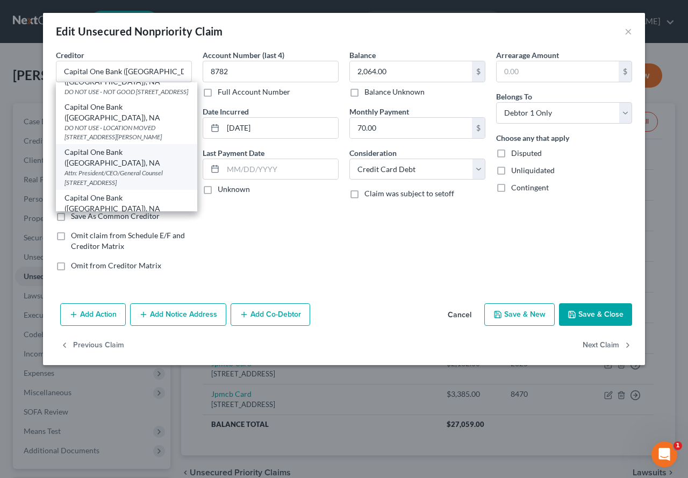
scroll to position [0, 0]
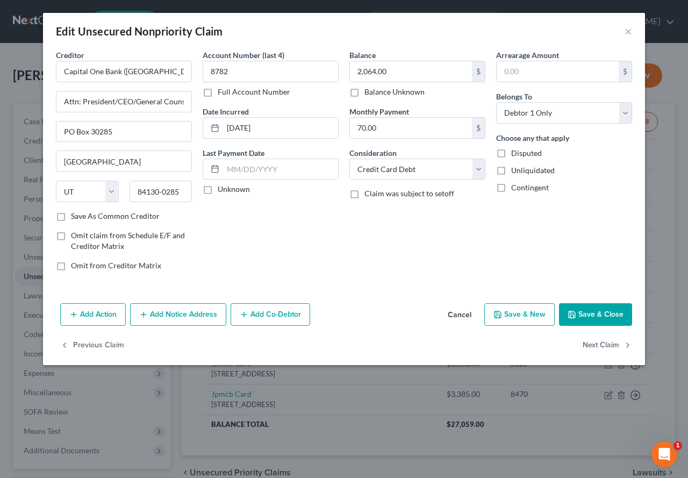
click at [584, 314] on button "Save & Close" at bounding box center [595, 314] width 73 height 23
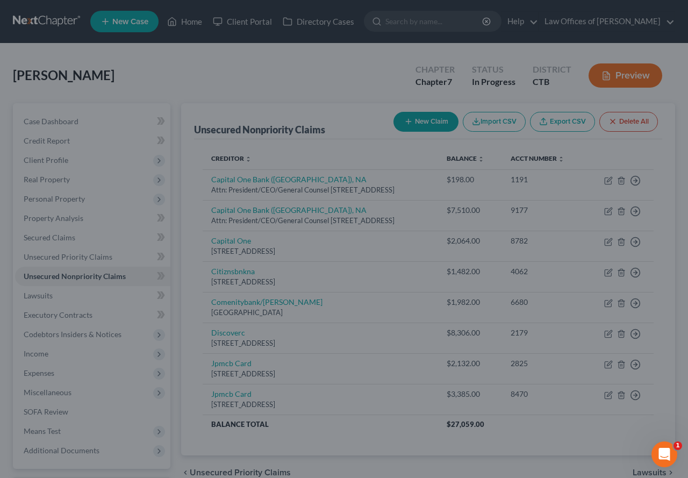
type input "0"
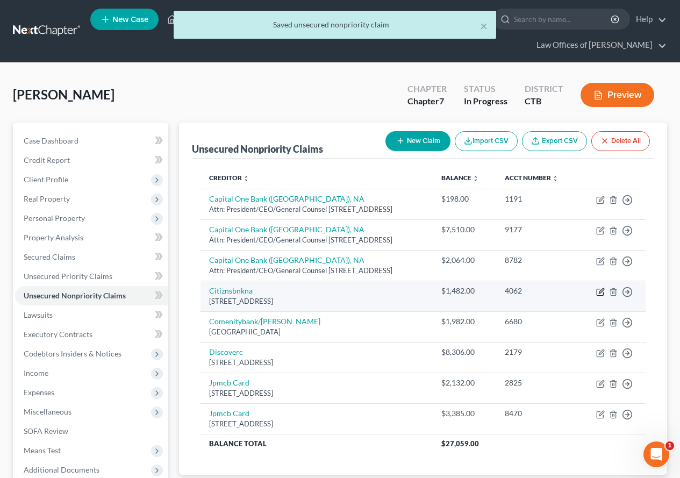
click at [600, 296] on icon "button" at bounding box center [600, 292] width 9 height 9
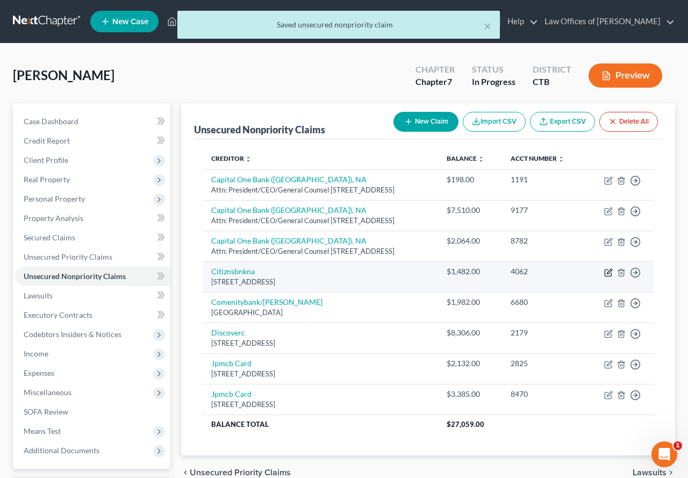
select select "6"
select select "2"
select select "0"
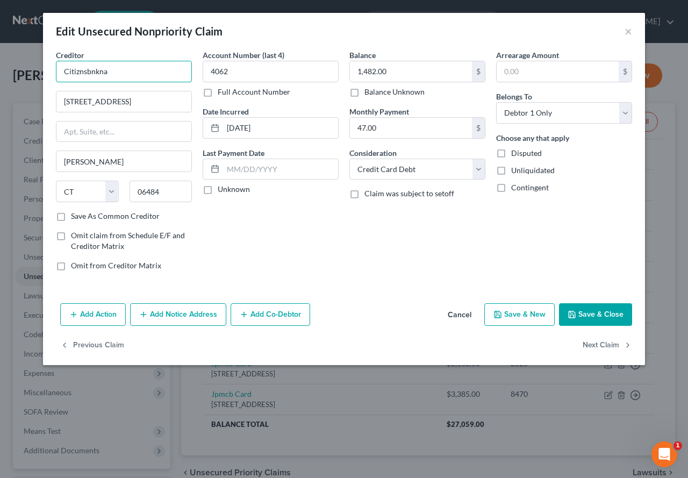
click at [133, 72] on input "Citiznsbnkna" at bounding box center [124, 71] width 136 height 21
type input "C"
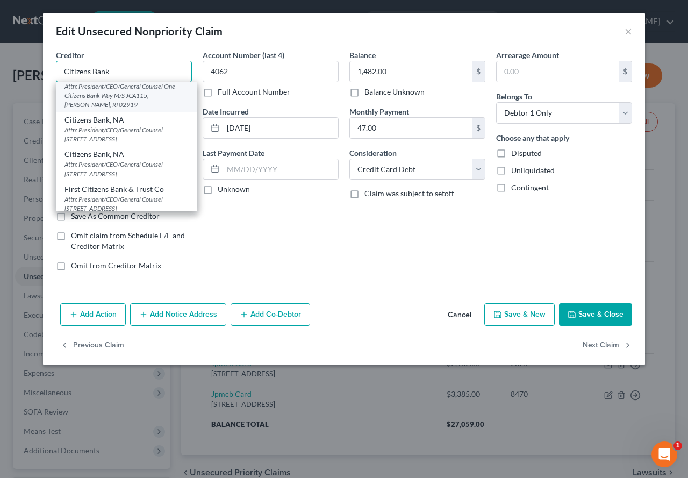
scroll to position [18, 0]
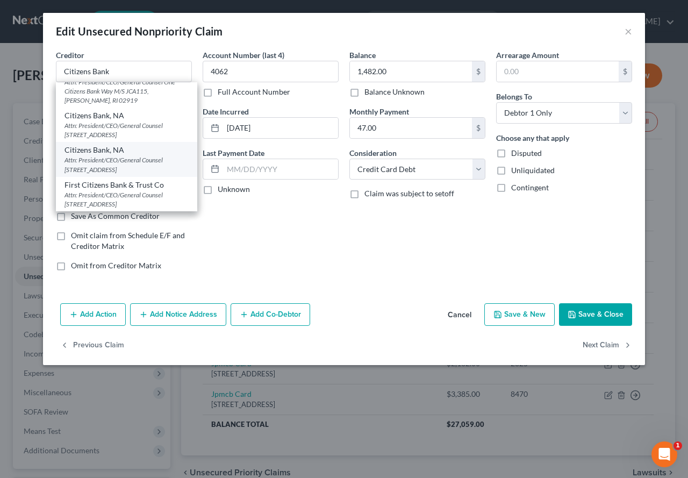
click at [134, 161] on div "Attn: President/CEO/General Counsel [STREET_ADDRESS]" at bounding box center [126, 164] width 124 height 18
type input "Citizens Bank, NA"
type input "Attn: President/CEO/General Counsel"
type input "1 Citizens Plaza"
type input "[GEOGRAPHIC_DATA]"
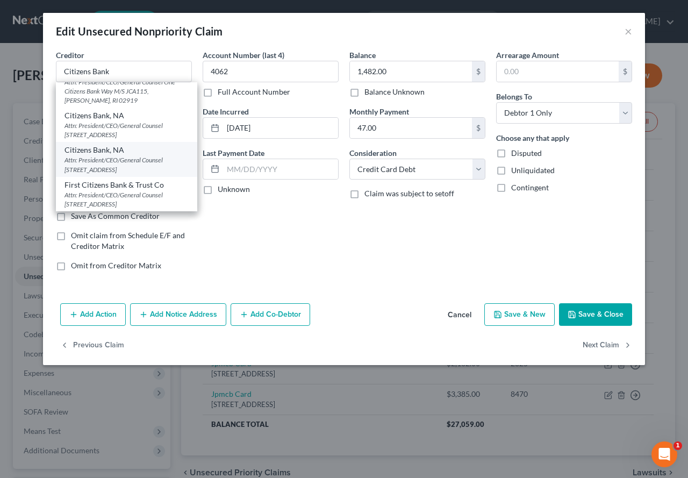
select select "41"
type input "02903-1339"
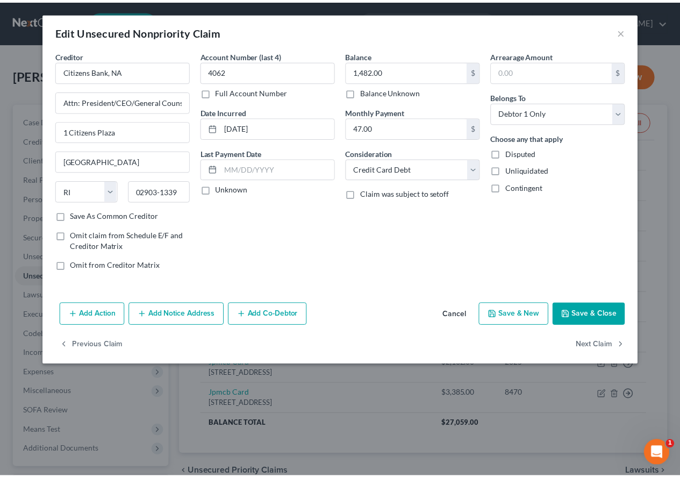
scroll to position [0, 0]
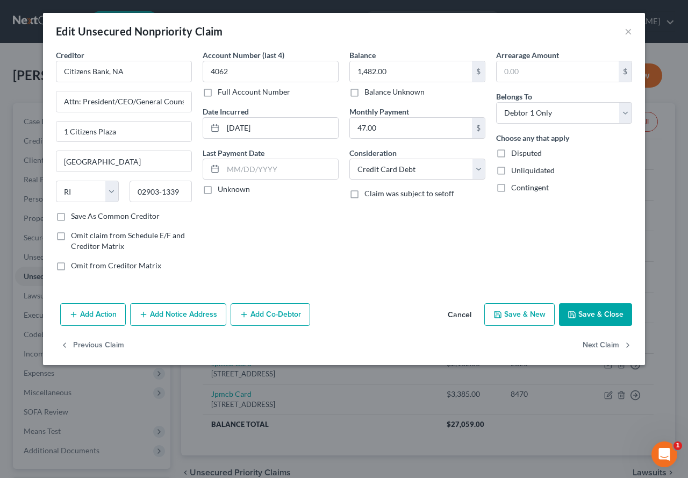
click at [594, 316] on button "Save & Close" at bounding box center [595, 314] width 73 height 23
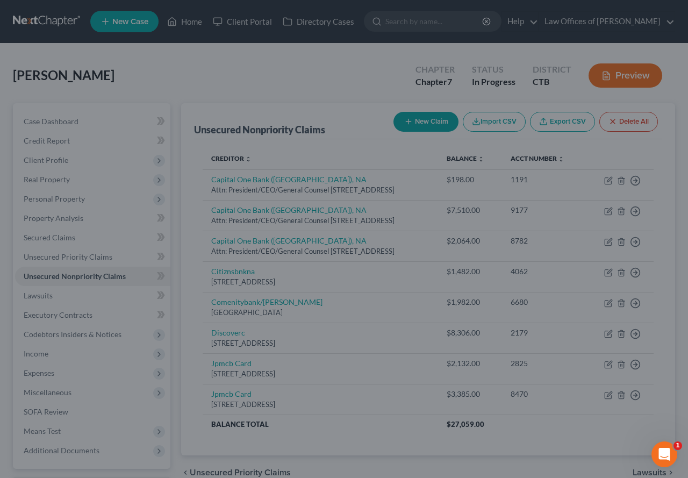
type input "0"
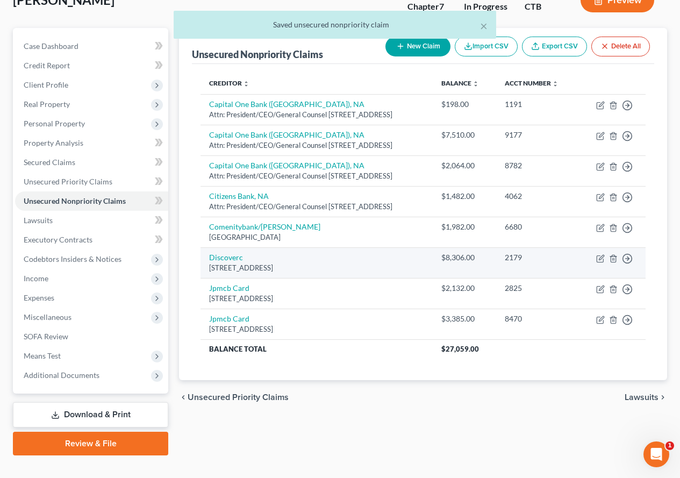
scroll to position [107, 0]
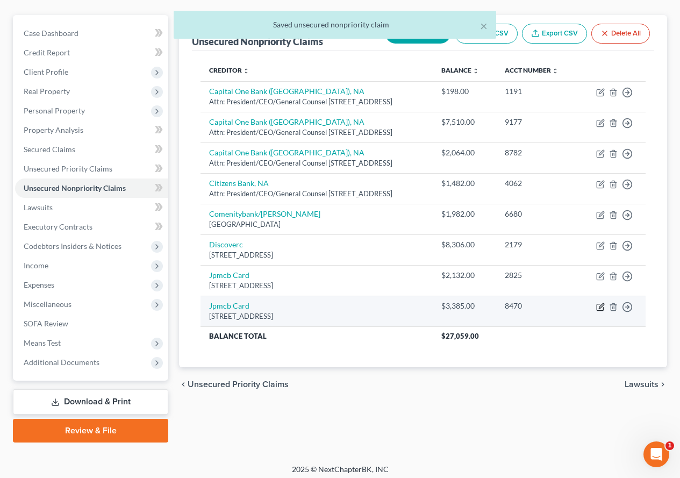
click at [599, 308] on icon "button" at bounding box center [601, 305] width 5 height 5
select select "7"
select select "2"
select select "0"
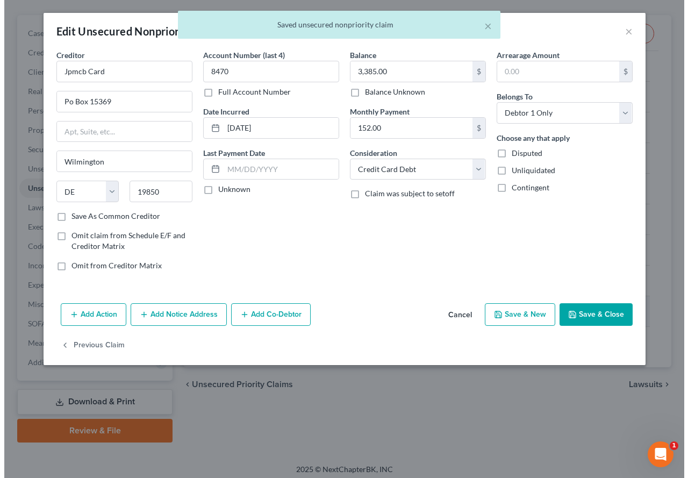
scroll to position [88, 0]
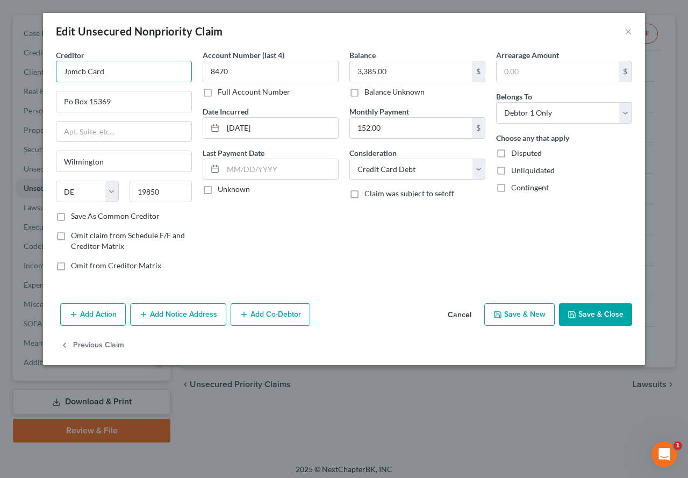
click at [134, 76] on input "Jpmcb Card" at bounding box center [124, 71] width 136 height 21
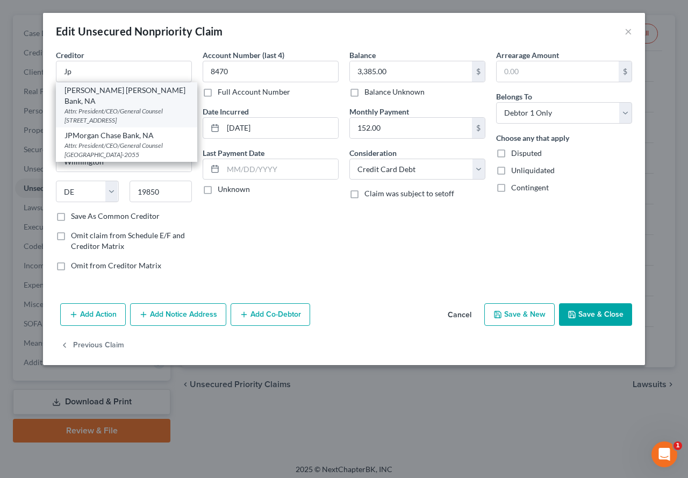
click at [109, 106] on div "Attn: President/CEO/General Counsel [STREET_ADDRESS]" at bounding box center [126, 115] width 124 height 18
type input "[PERSON_NAME] [PERSON_NAME] Bank, NA"
type input "Attn: President/CEO/General Counsel"
type input "PO Box 15369"
type input "19850-5369"
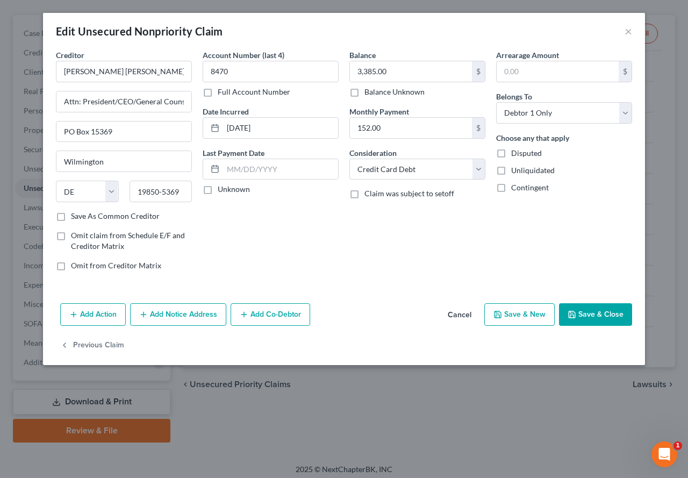
click at [597, 319] on button "Save & Close" at bounding box center [595, 314] width 73 height 23
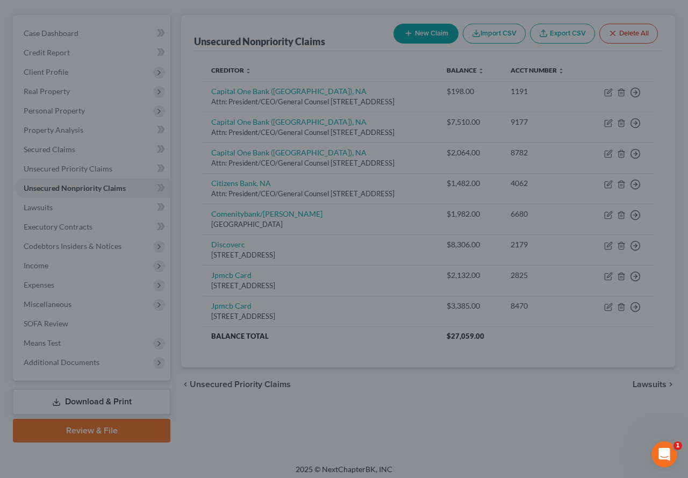
type input "0"
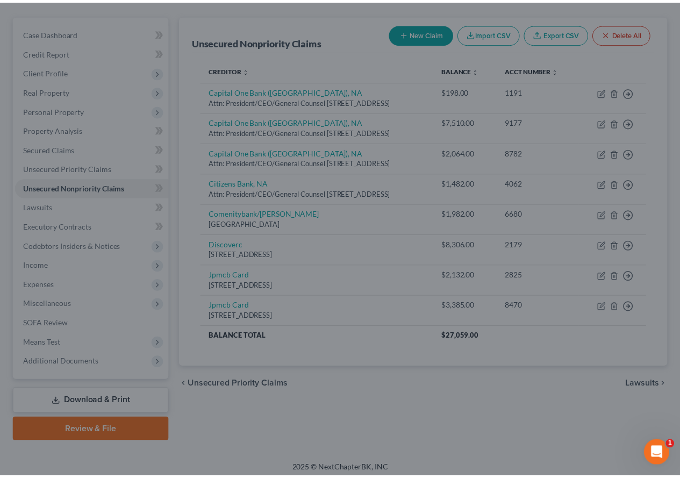
scroll to position [107, 0]
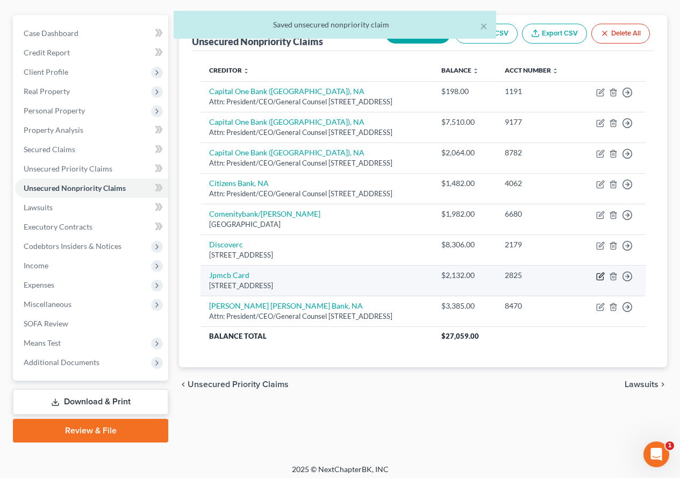
click at [596, 281] on icon "button" at bounding box center [600, 276] width 9 height 9
select select "7"
select select "2"
select select "0"
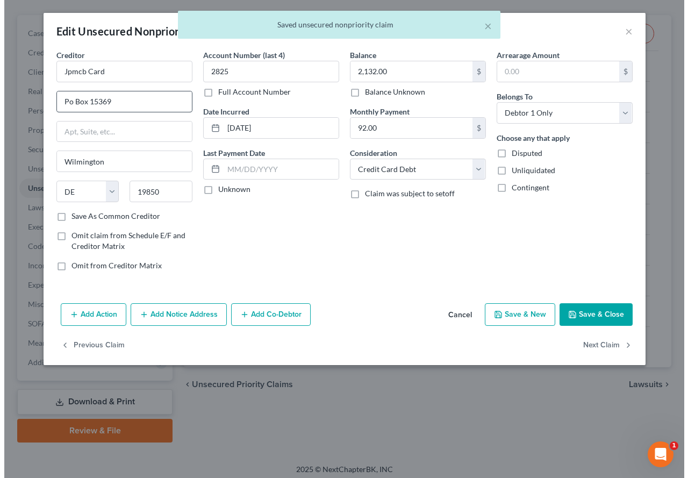
scroll to position [88, 0]
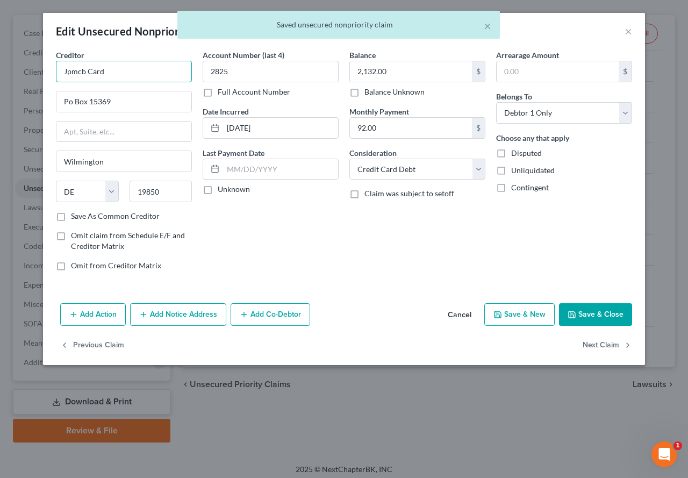
click at [104, 73] on input "Jpmcb Card" at bounding box center [124, 71] width 136 height 21
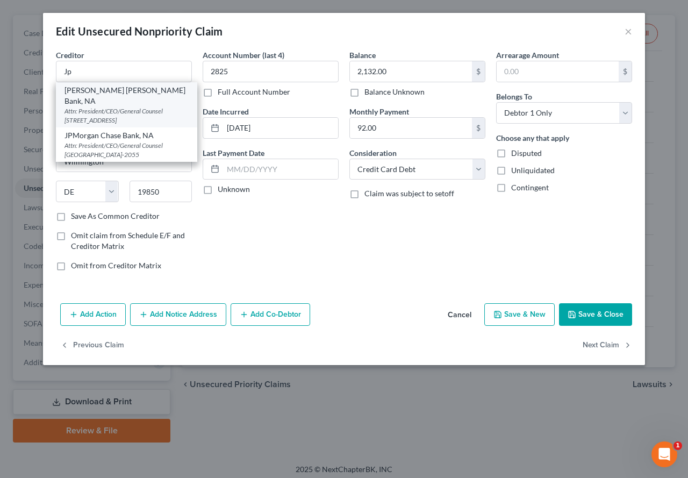
click at [145, 106] on div "Attn: President/CEO/General Counsel [STREET_ADDRESS]" at bounding box center [126, 115] width 124 height 18
type input "[PERSON_NAME] [PERSON_NAME] Bank, NA"
type input "Attn: President/CEO/General Counsel"
type input "PO Box 15369"
type input "19850-5369"
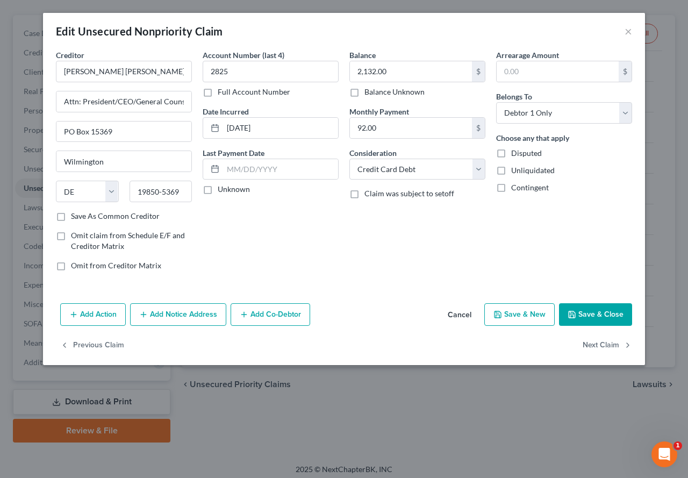
click at [606, 320] on button "Save & Close" at bounding box center [595, 314] width 73 height 23
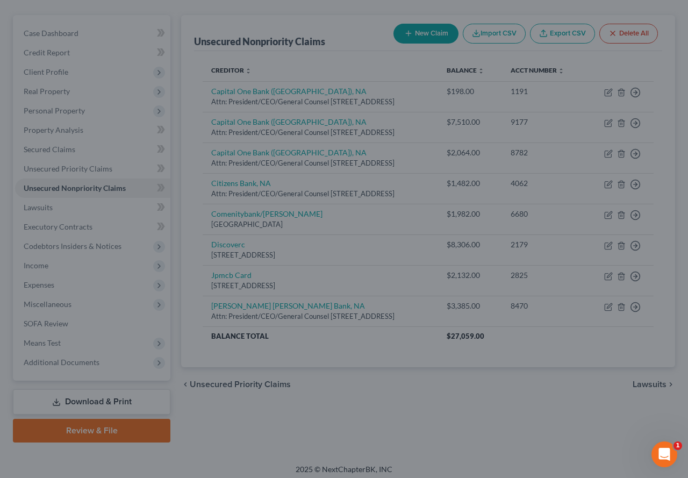
type input "0"
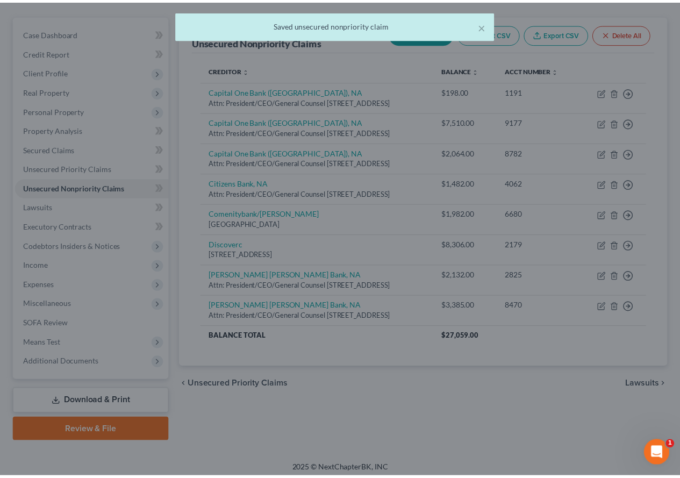
scroll to position [107, 0]
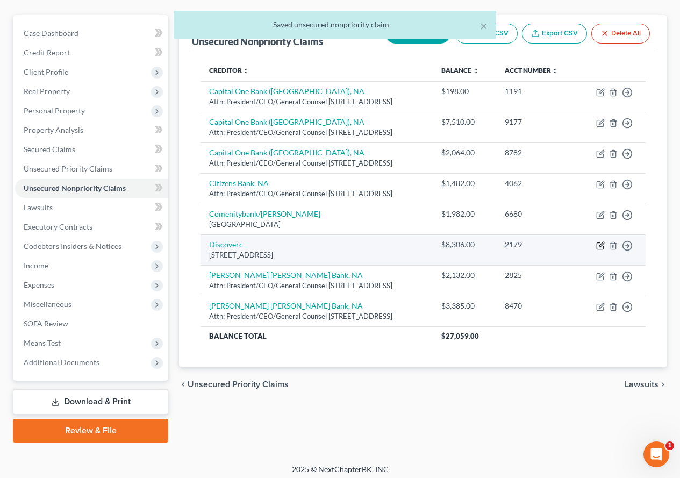
click at [598, 250] on icon "button" at bounding box center [600, 245] width 9 height 9
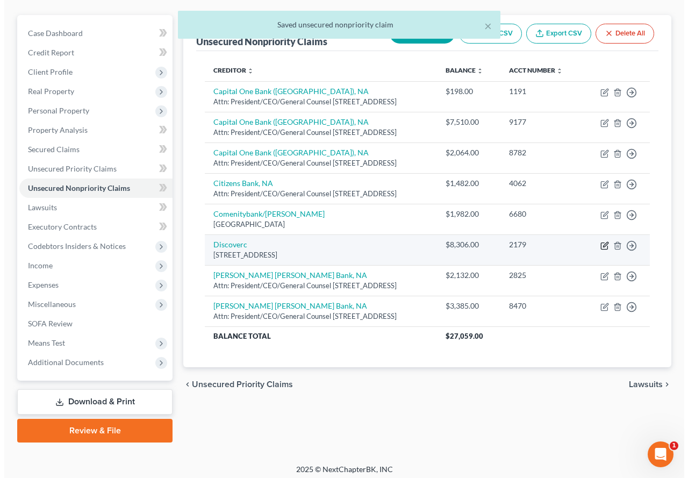
scroll to position [88, 0]
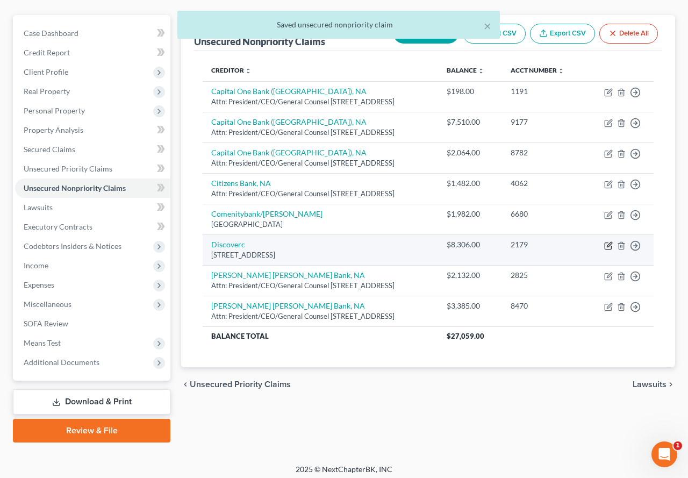
select select "46"
select select "2"
select select "0"
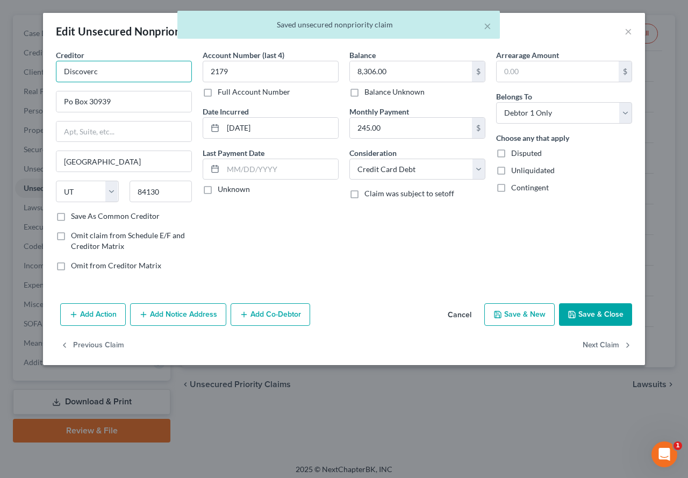
click at [112, 69] on input "Discoverc" at bounding box center [124, 71] width 136 height 21
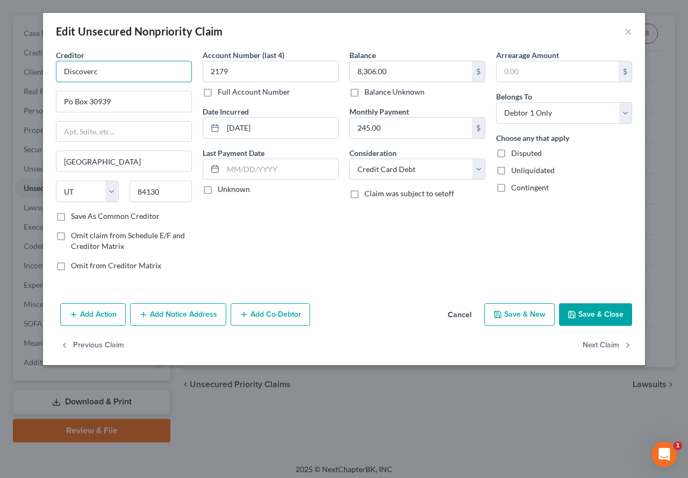
click at [112, 69] on input "Discoverc" at bounding box center [124, 71] width 136 height 21
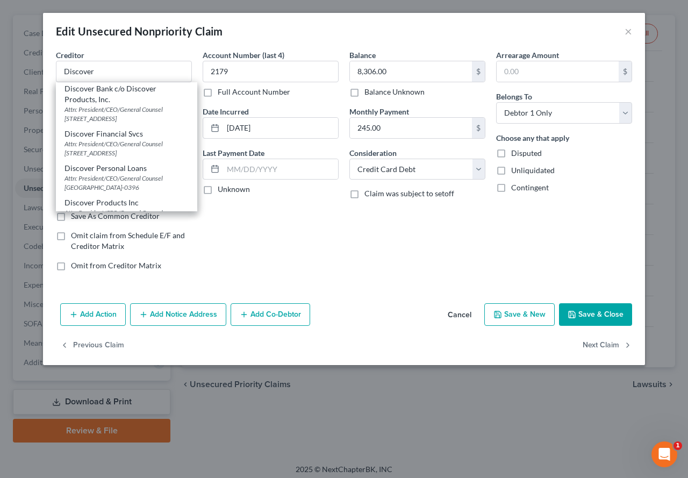
scroll to position [134, 0]
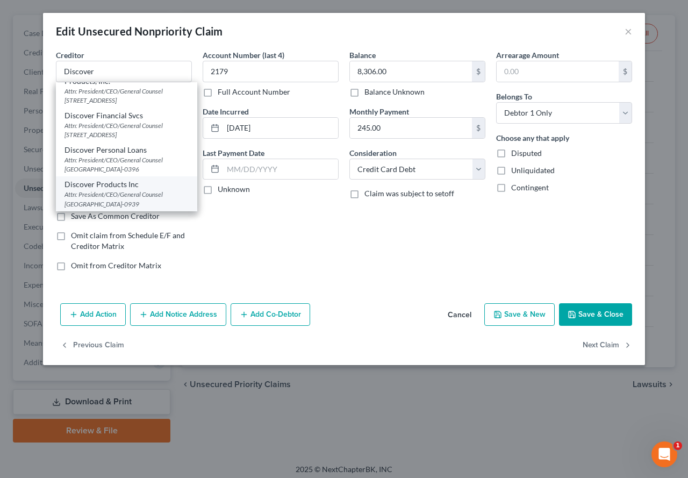
click at [146, 205] on div "Attn: President/CEO/General Counsel [GEOGRAPHIC_DATA]-0939" at bounding box center [126, 199] width 124 height 18
type input "Discover Products Inc"
type input "Attn: President/CEO/General Counsel"
type input "PO Box 30943"
type input "84130-0939"
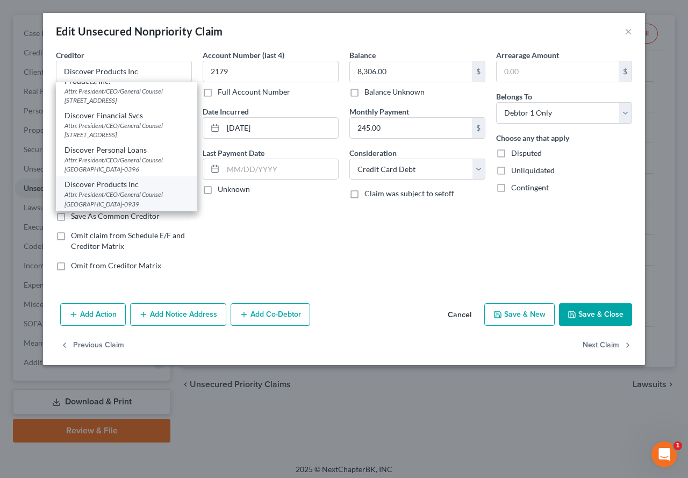
scroll to position [0, 0]
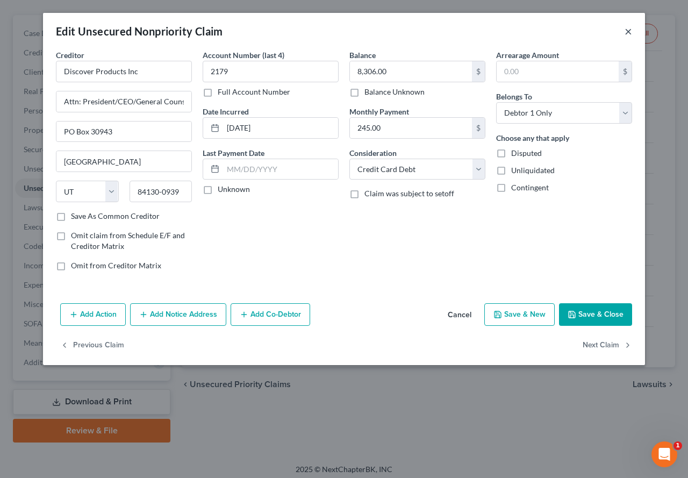
click at [630, 34] on button "×" at bounding box center [629, 31] width 8 height 13
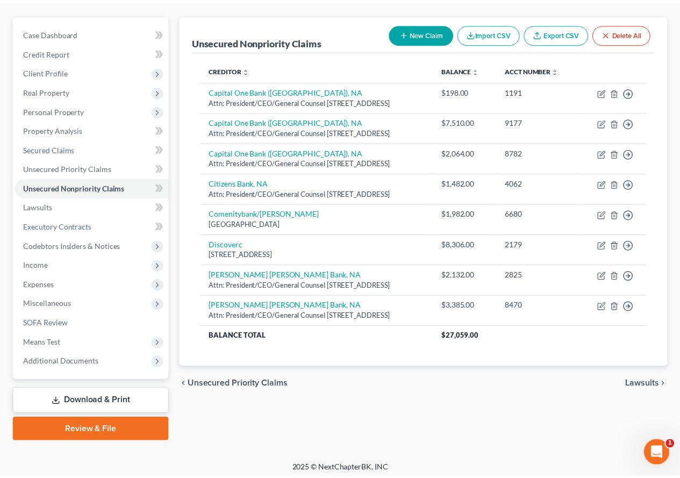
scroll to position [107, 0]
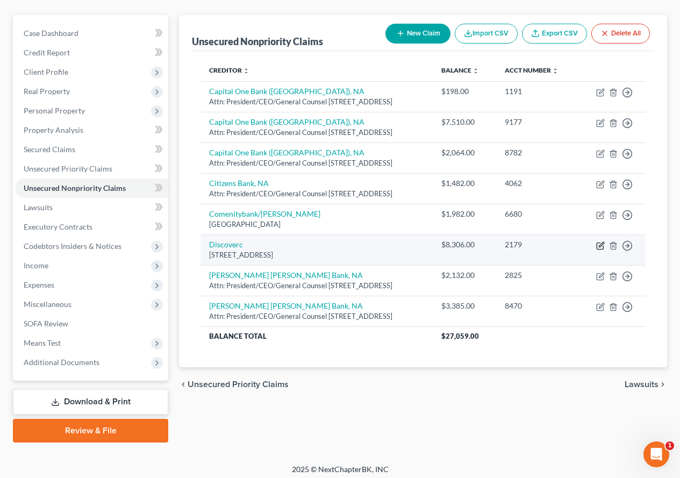
click at [597, 249] on icon "button" at bounding box center [600, 245] width 6 height 6
select select "46"
select select "2"
select select "0"
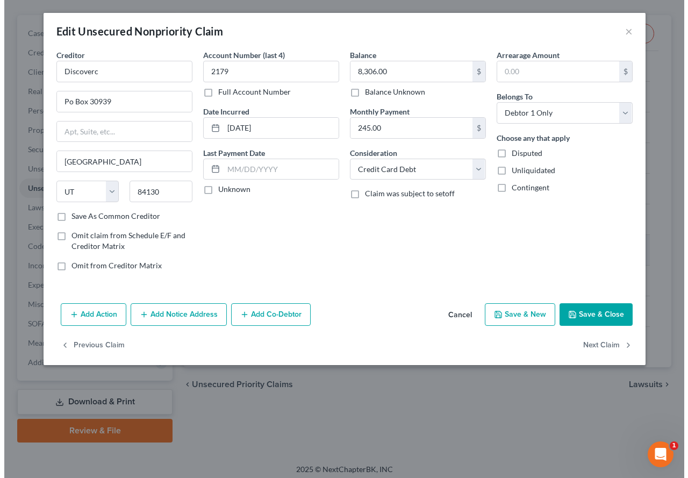
scroll to position [88, 0]
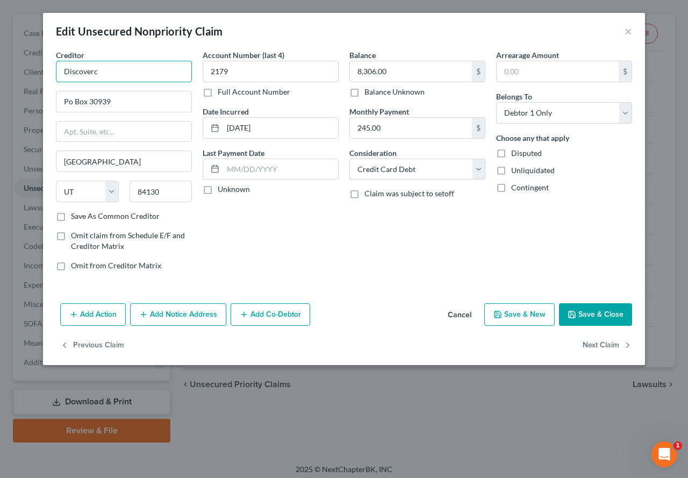
click at [138, 69] on input "Discoverc" at bounding box center [124, 71] width 136 height 21
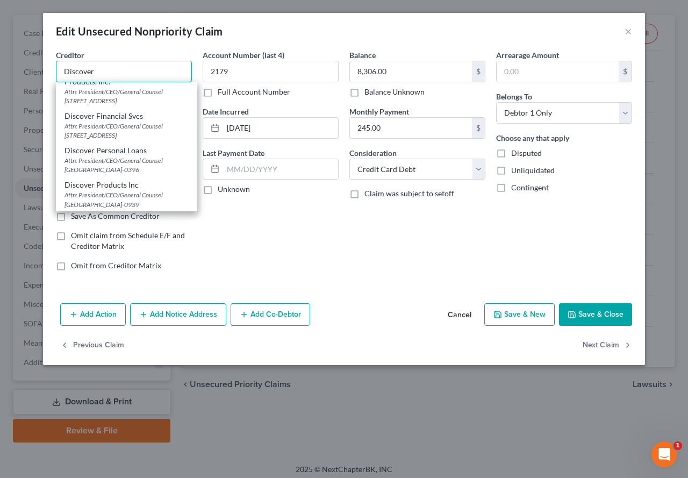
scroll to position [134, 0]
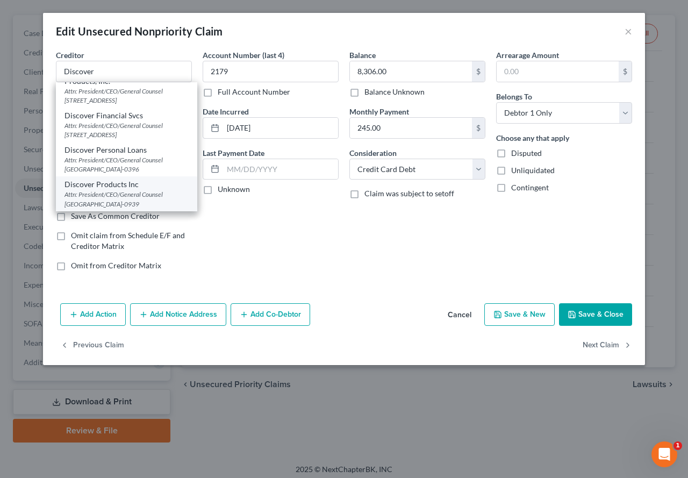
click at [139, 202] on div "Attn: President/CEO/General Counsel [GEOGRAPHIC_DATA]-0939" at bounding box center [126, 199] width 124 height 18
type input "Discover Products Inc"
type input "Attn: President/CEO/General Counsel"
type input "PO Box 30943"
type input "84130-0939"
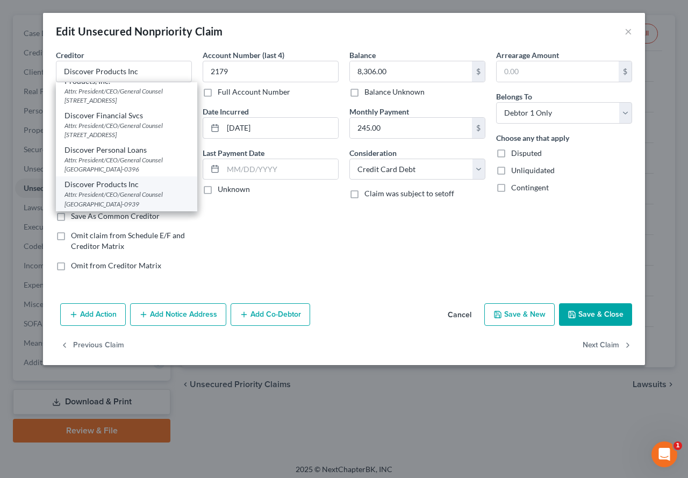
scroll to position [0, 0]
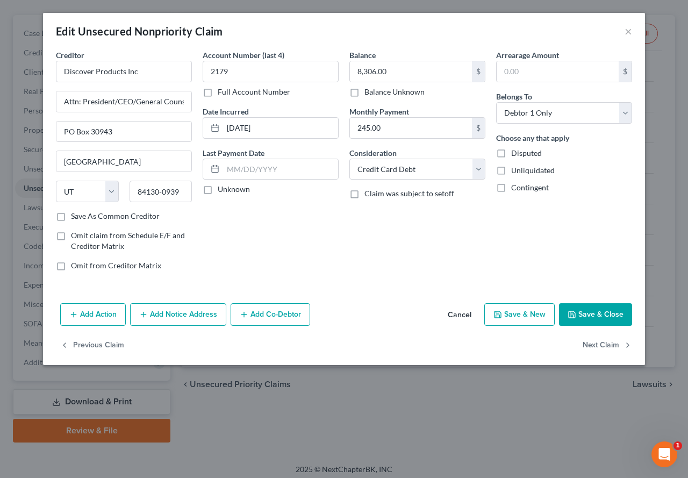
click at [599, 314] on button "Save & Close" at bounding box center [595, 314] width 73 height 23
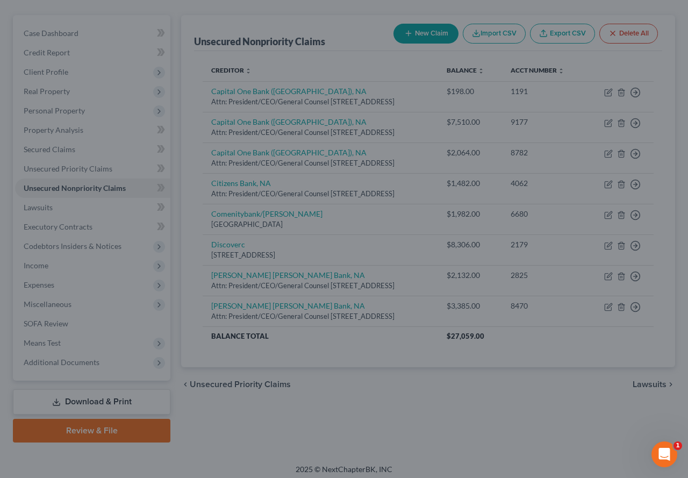
type input "0"
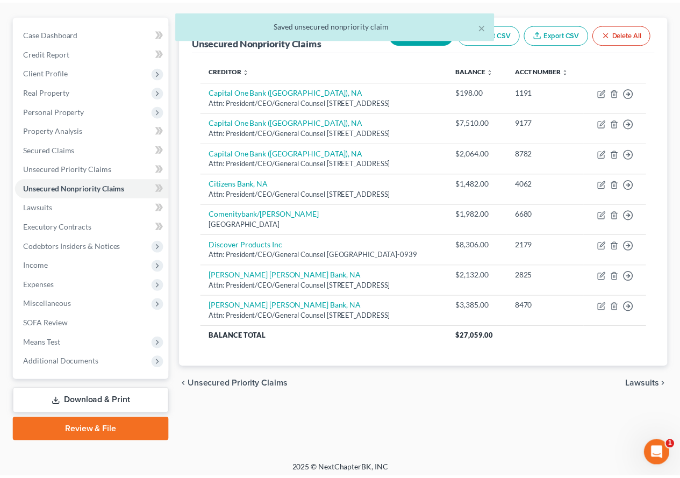
scroll to position [107, 0]
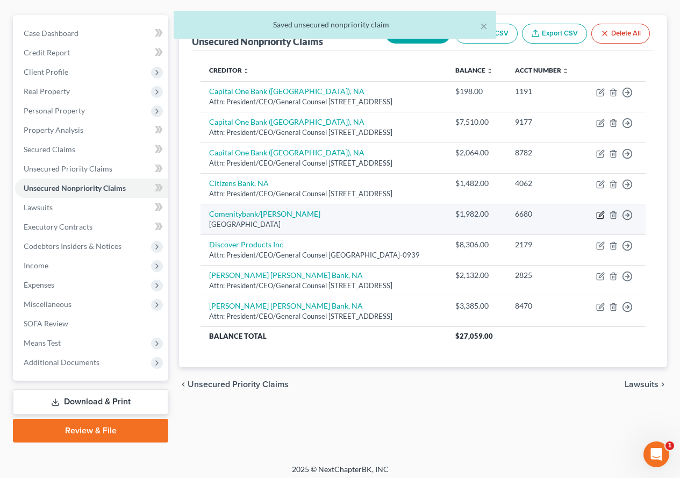
click at [598, 219] on icon "button" at bounding box center [600, 215] width 9 height 9
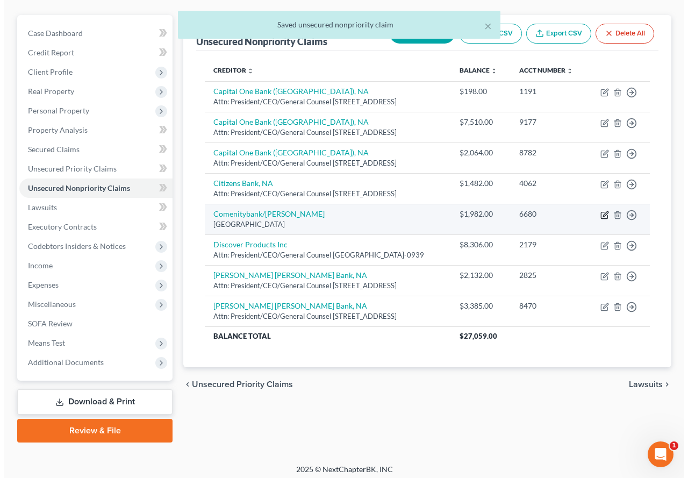
scroll to position [88, 0]
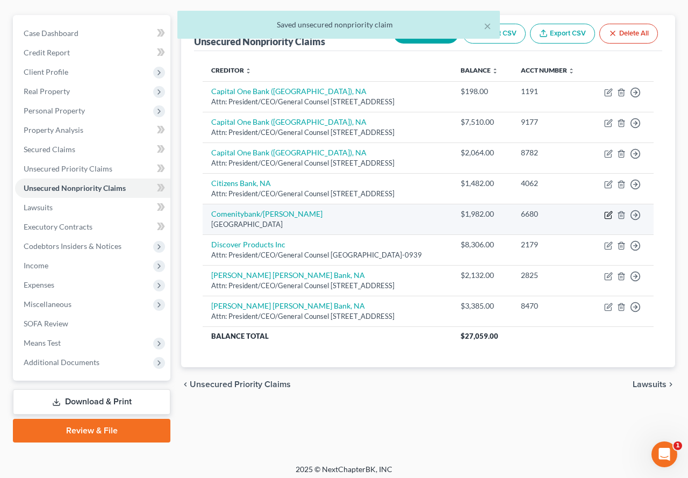
select select "36"
select select "2"
select select "0"
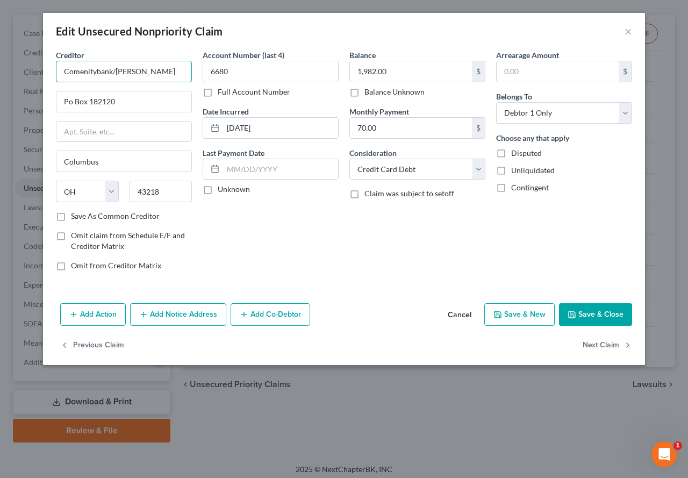
drag, startPoint x: 149, startPoint y: 72, endPoint x: 96, endPoint y: 67, distance: 52.9
click at [96, 67] on input "Comenitybank/[PERSON_NAME]" at bounding box center [124, 71] width 136 height 21
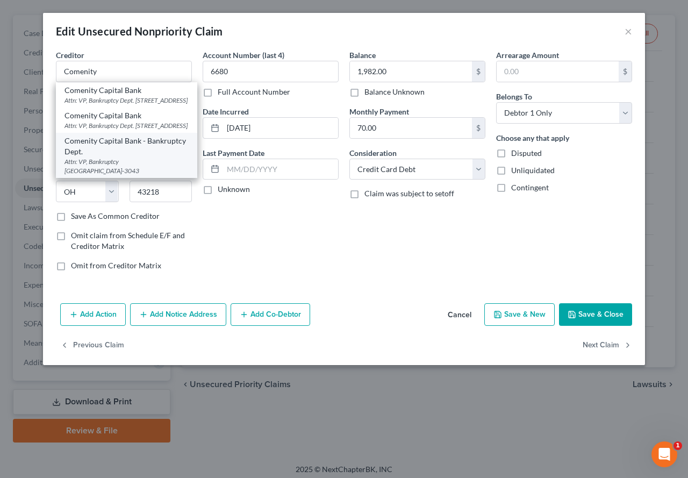
click at [137, 175] on div "Attn: VP, Bankruptcy [GEOGRAPHIC_DATA]-3043" at bounding box center [126, 166] width 124 height 18
type input "Comenity Capital Bank - Bankruptcy Dept."
type input "Attn: VP, Bankruptcy"
type input "PO Box 183043"
type input "43218-3043"
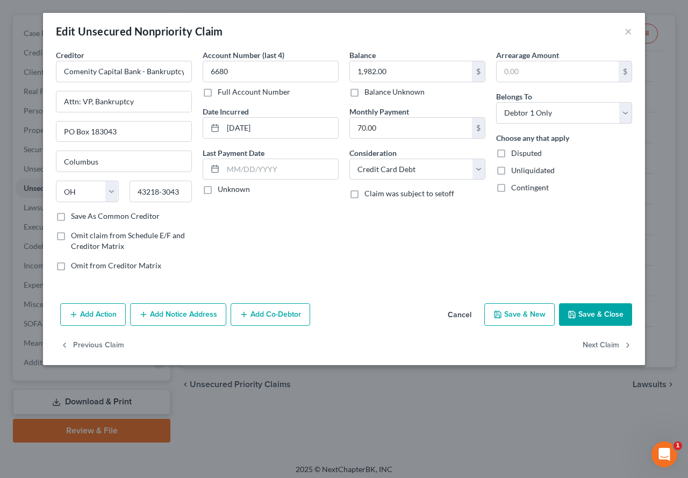
click at [594, 314] on button "Save & Close" at bounding box center [595, 314] width 73 height 23
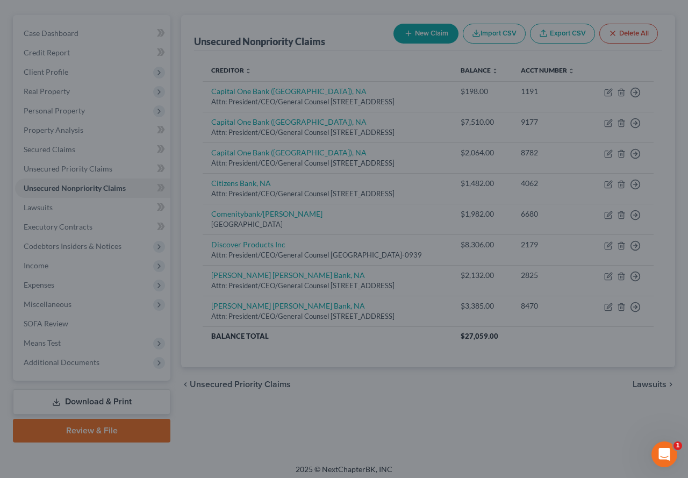
type input "0"
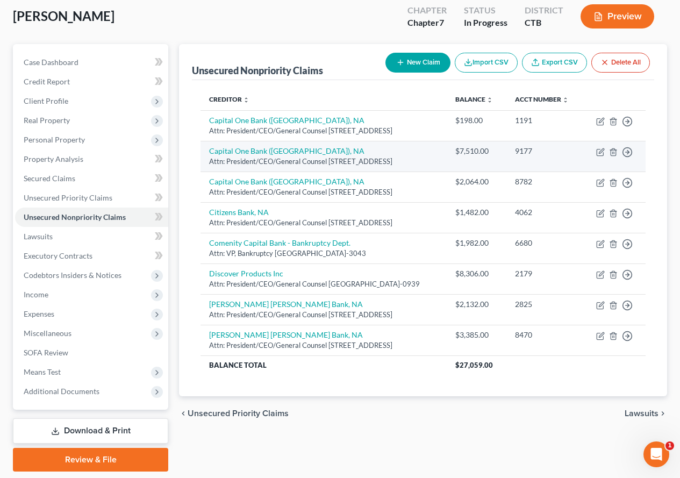
scroll to position [98, 0]
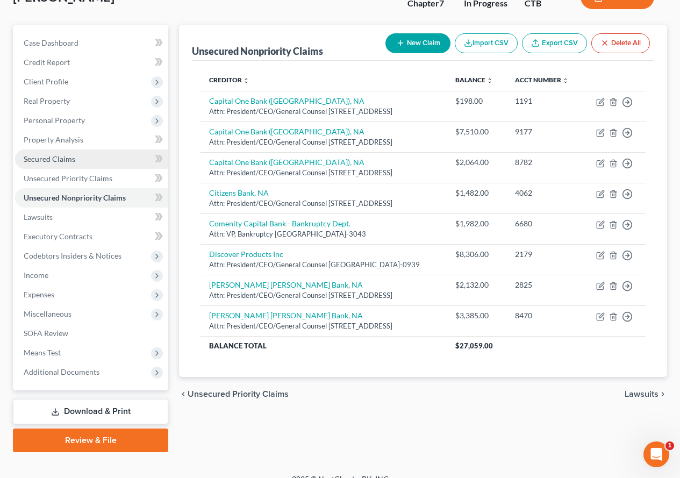
click at [44, 160] on span "Secured Claims" at bounding box center [50, 158] width 52 height 9
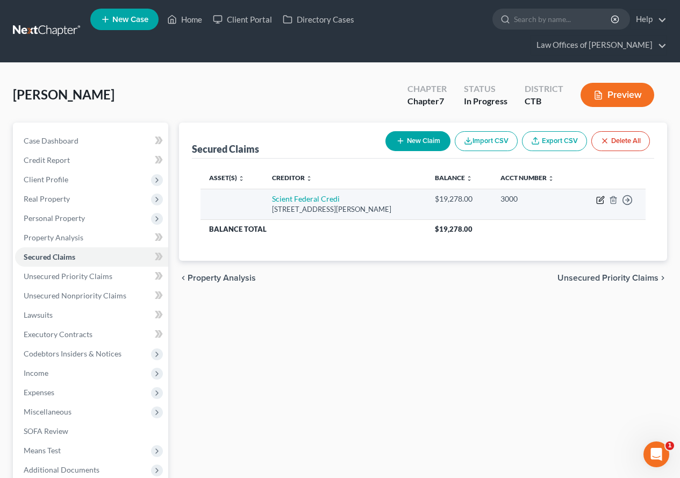
click at [598, 199] on icon "button" at bounding box center [600, 200] width 9 height 9
select select "6"
select select "0"
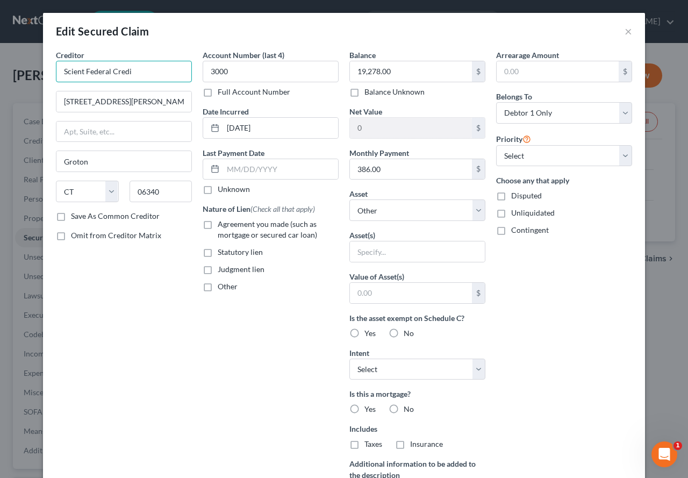
click at [132, 74] on input "Scient Federal Credi" at bounding box center [124, 71] width 136 height 21
type input "Scient Federal Credit Union"
drag, startPoint x: 121, startPoint y: 101, endPoint x: 50, endPoint y: 97, distance: 71.6
click at [51, 97] on div "Creditor * Scient Federal Credit Union [GEOGRAPHIC_DATA][PERSON_NAME] [US_STATE…" at bounding box center [124, 288] width 147 height 479
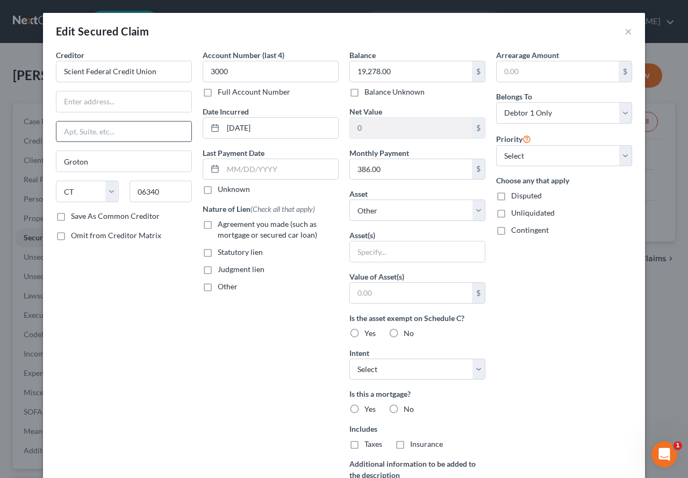
click at [65, 135] on input "text" at bounding box center [123, 131] width 135 height 20
paste input "[STREET_ADDRESS][PERSON_NAME]"
type input "[STREET_ADDRESS][PERSON_NAME]"
click at [85, 95] on input "text" at bounding box center [123, 101] width 135 height 20
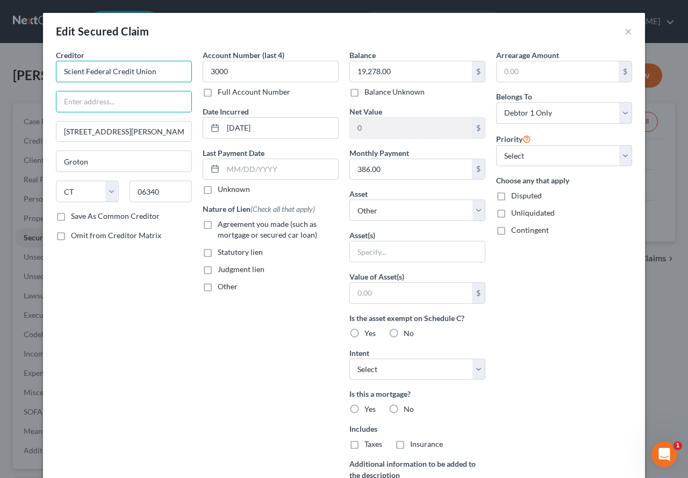
click at [60, 71] on input "Scient Federal Credit Union" at bounding box center [124, 71] width 136 height 21
click at [87, 102] on input "text" at bounding box center [123, 101] width 135 height 20
type input "Attn: President/CEO/General Counsel"
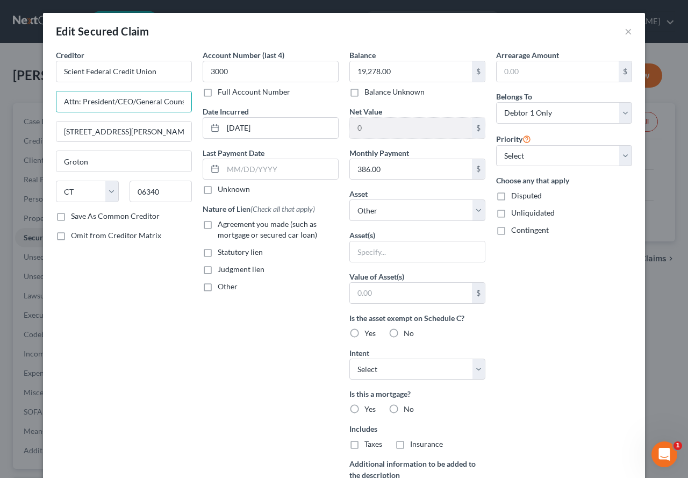
click at [129, 312] on div "Creditor * Scient Federal Credit Union Attn: President/CEO/General Counsel [STR…" at bounding box center [124, 288] width 147 height 479
click at [218, 221] on label "Agreement you made (such as mortgage or secured car loan)" at bounding box center [278, 229] width 121 height 21
click at [222, 221] on input "Agreement you made (such as mortgage or secured car loan)" at bounding box center [225, 222] width 7 height 7
checkbox input "true"
click at [404, 410] on label "No" at bounding box center [409, 409] width 10 height 11
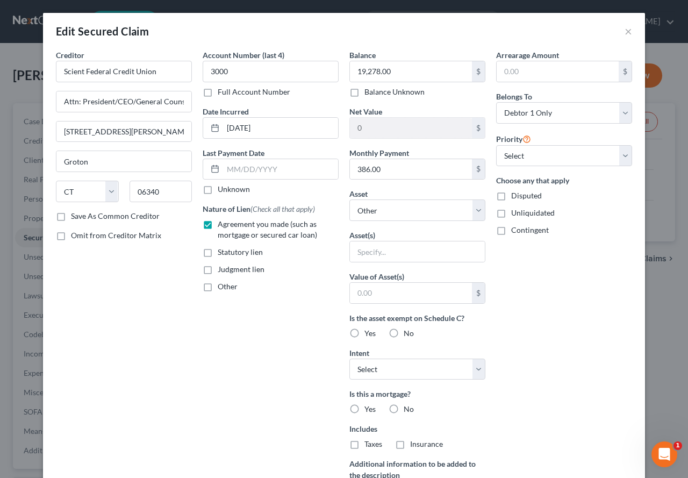
click at [408, 410] on input "No" at bounding box center [411, 407] width 7 height 7
radio input "true"
click at [404, 332] on label "No" at bounding box center [409, 333] width 10 height 11
click at [408, 332] on input "No" at bounding box center [411, 331] width 7 height 7
radio input "true"
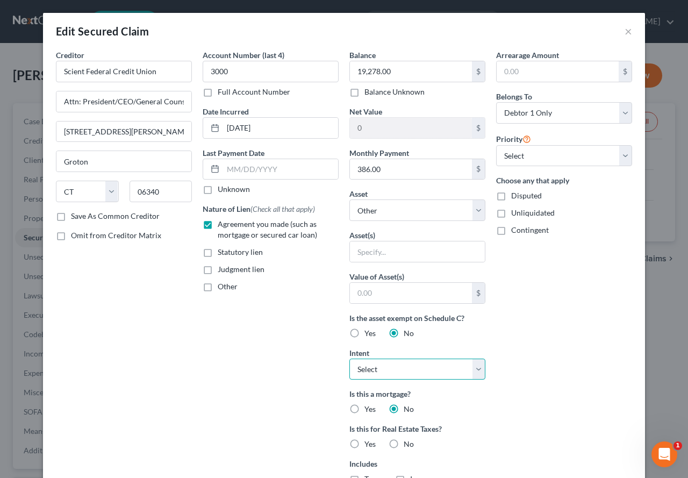
click at [475, 370] on select "Select Surrender Redeem Reaffirm Avoid Other" at bounding box center [417, 369] width 136 height 21
select select "4"
click at [349, 359] on select "Select Surrender Redeem Reaffirm Avoid Other" at bounding box center [417, 369] width 136 height 21
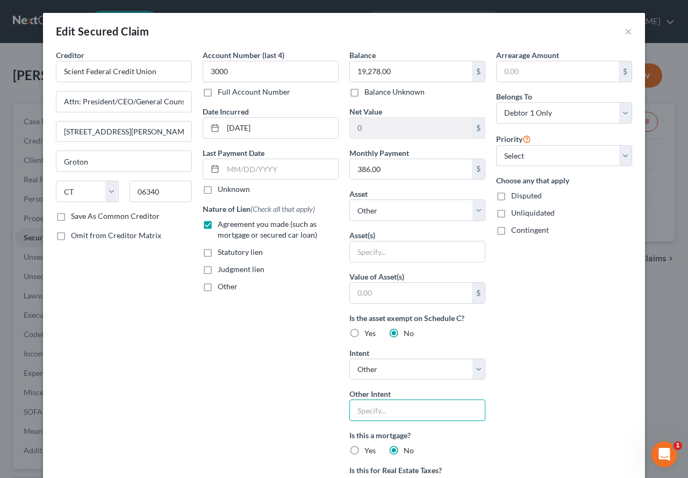
click at [372, 414] on input "text" at bounding box center [417, 409] width 136 height 21
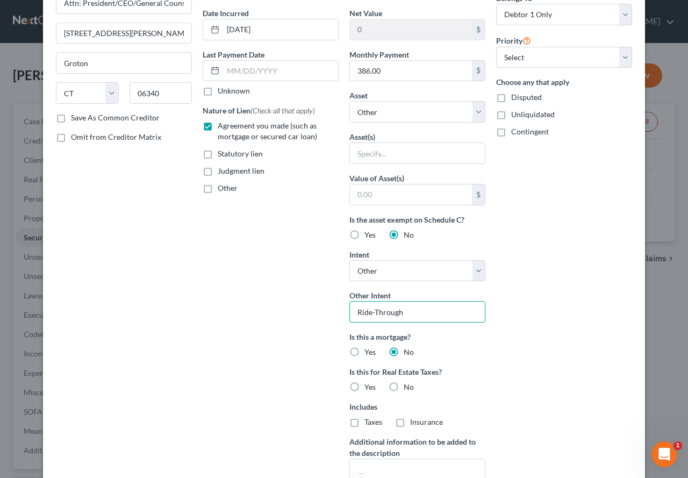
scroll to position [107, 0]
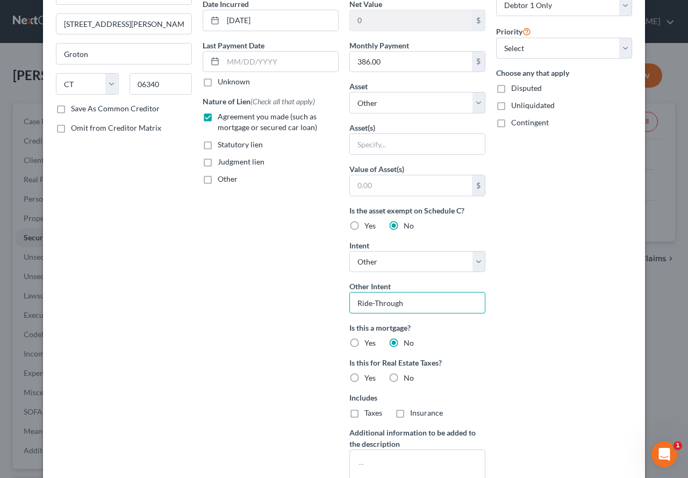
type input "Ride-Through"
click at [404, 377] on label "No" at bounding box center [409, 377] width 10 height 11
click at [408, 377] on input "No" at bounding box center [411, 375] width 7 height 7
radio input "true"
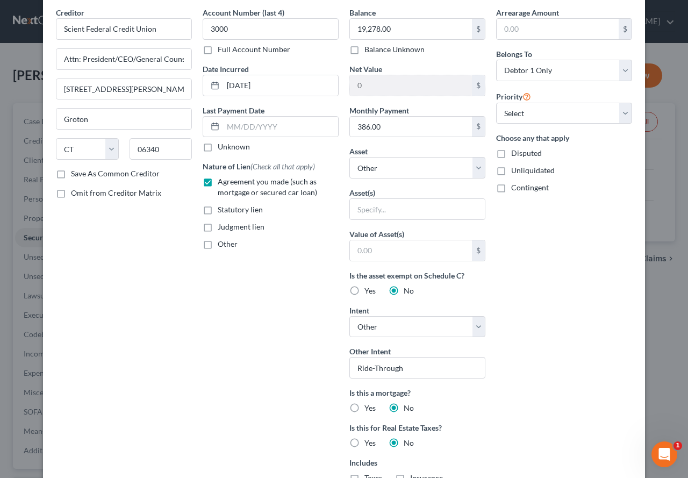
scroll to position [0, 0]
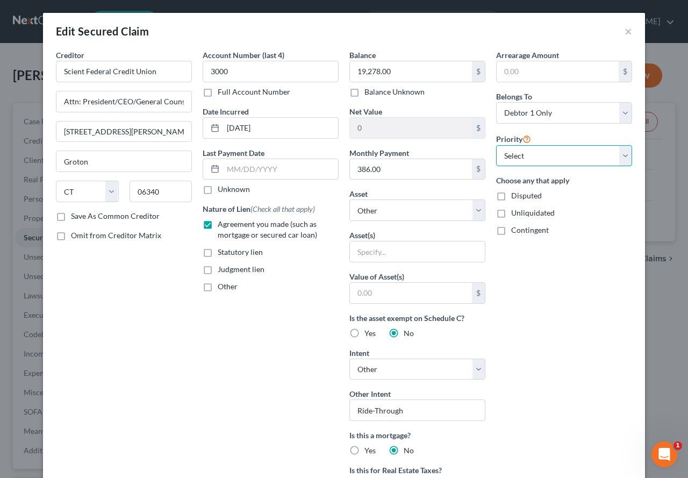
click at [617, 155] on select "Select 1st 2nd 3rd 4th 5th 6th 7th 8th 9th 10th 11th 12th 13th 14th 15th 16th 1…" at bounding box center [564, 155] width 136 height 21
select select "0"
click at [496, 145] on select "Select 1st 2nd 3rd 4th 5th 6th 7th 8th 9th 10th 11th 12th 13th 14th 15th 16th 1…" at bounding box center [564, 155] width 136 height 21
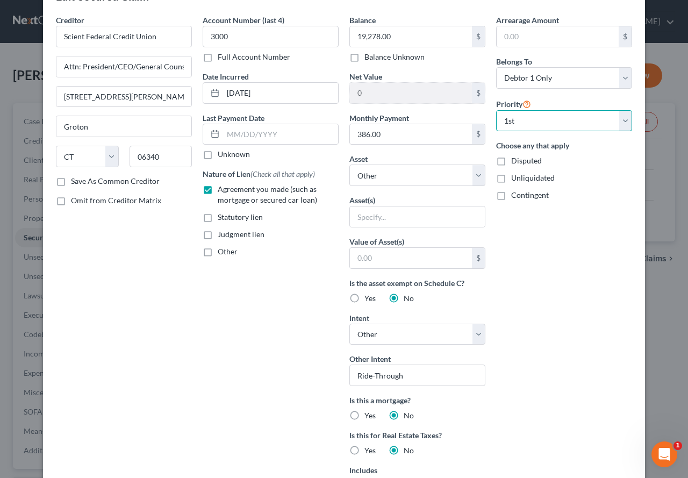
scroll to position [54, 0]
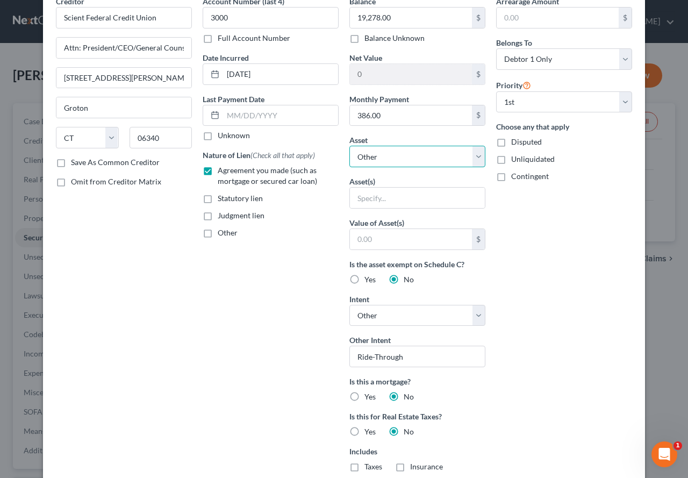
click at [475, 157] on select "Select Other Multiple Assets" at bounding box center [417, 156] width 136 height 21
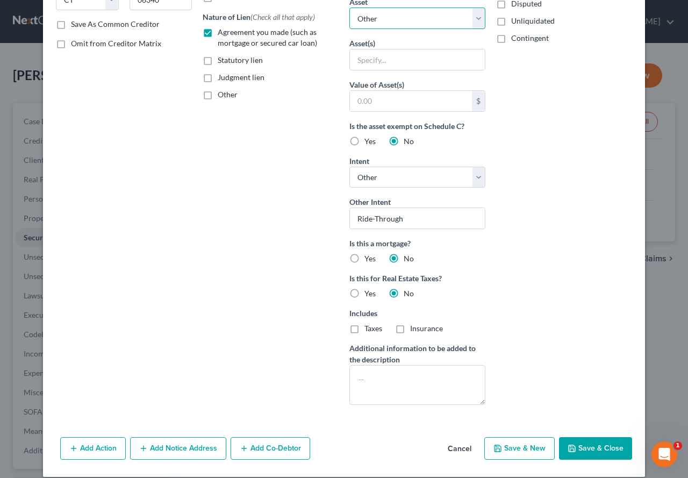
scroll to position [204, 0]
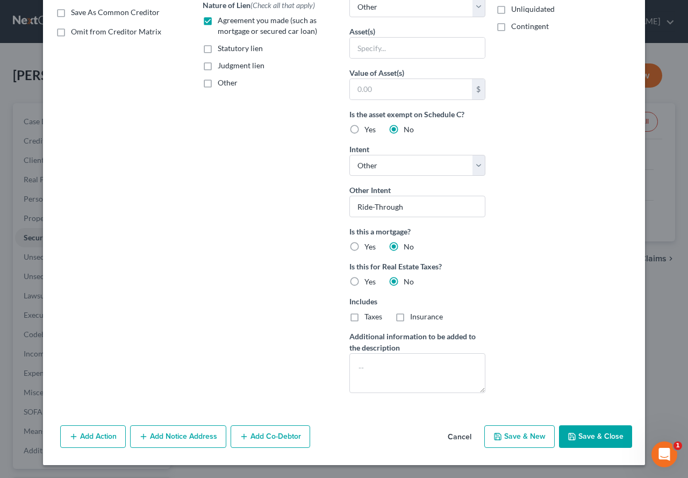
click at [580, 436] on button "Save & Close" at bounding box center [595, 436] width 73 height 23
select select
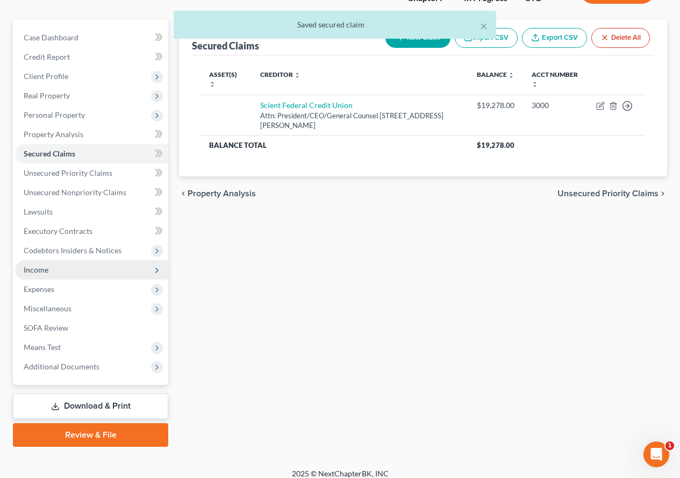
scroll to position [113, 0]
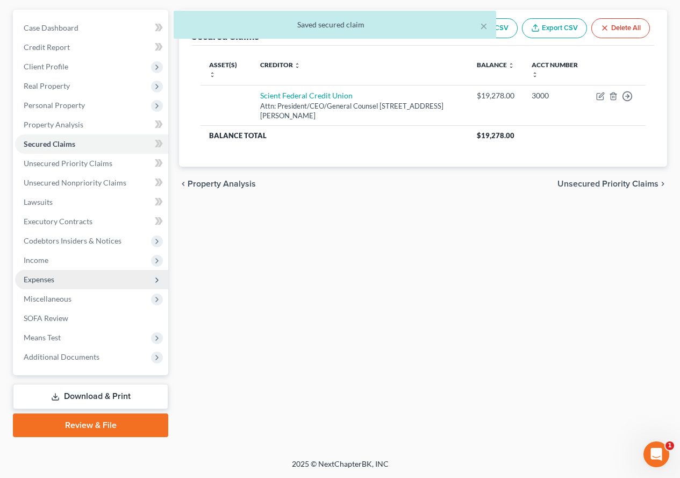
click at [37, 278] on span "Expenses" at bounding box center [39, 279] width 31 height 9
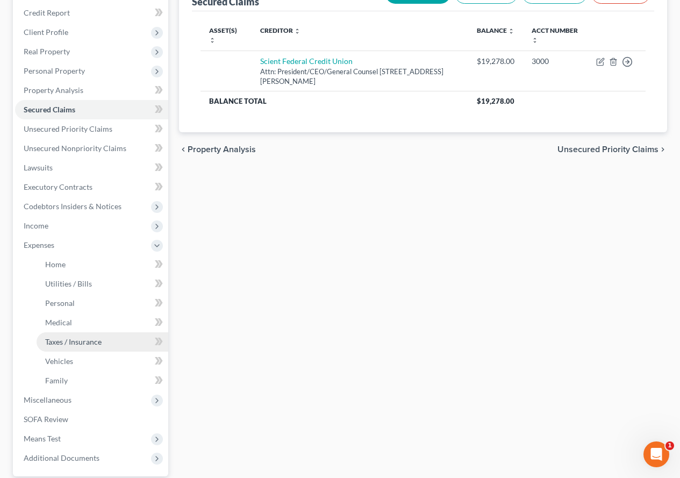
scroll to position [167, 0]
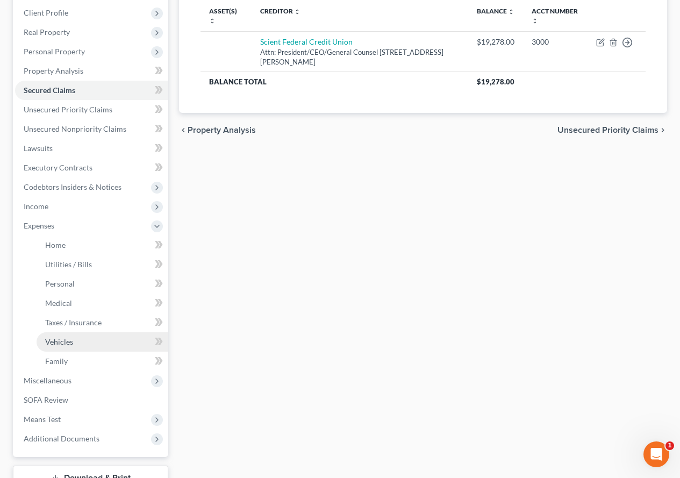
click at [63, 342] on span "Vehicles" at bounding box center [59, 341] width 28 height 9
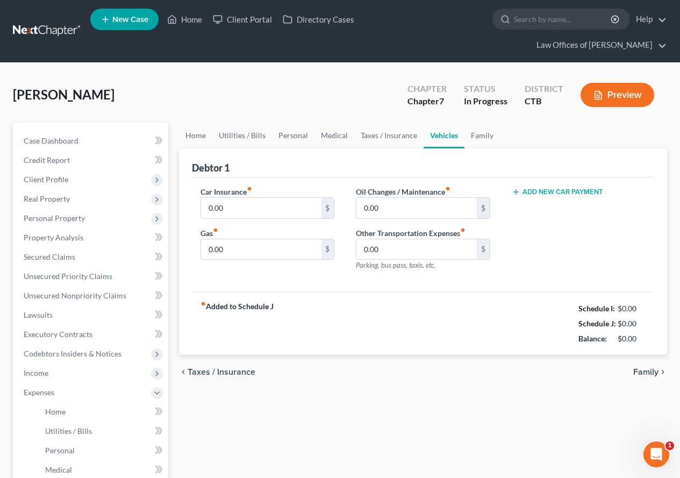
click at [515, 191] on icon "button" at bounding box center [516, 192] width 9 height 9
click at [536, 209] on input "text" at bounding box center [566, 208] width 108 height 20
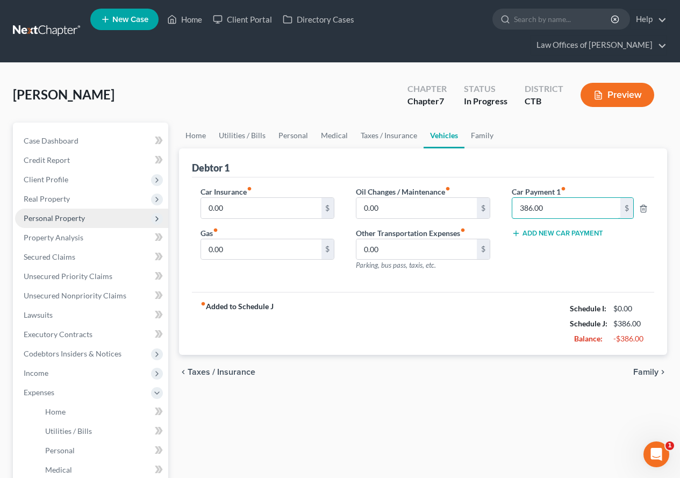
type input "386.00"
click at [42, 216] on span "Personal Property" at bounding box center [54, 217] width 61 height 9
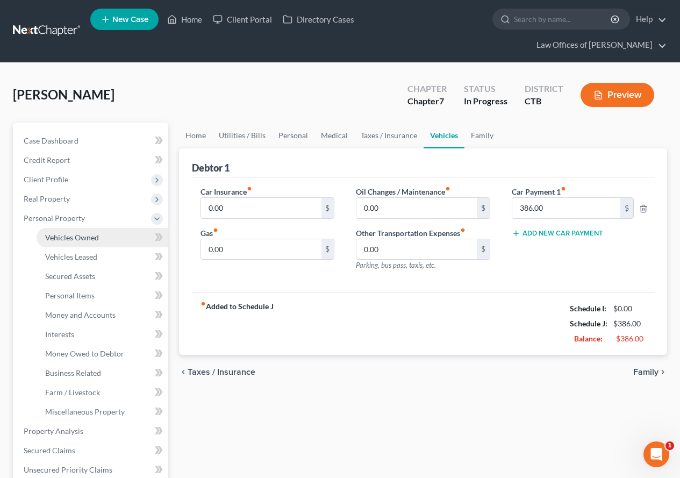
click at [58, 238] on span "Vehicles Owned" at bounding box center [72, 237] width 54 height 9
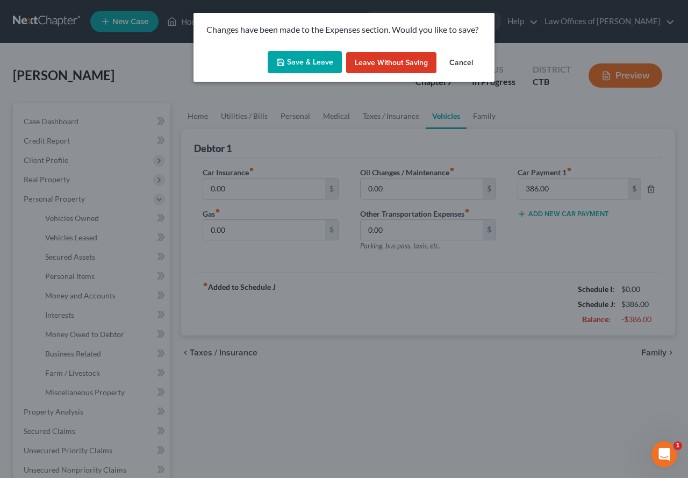
click at [302, 62] on button "Save & Leave" at bounding box center [305, 62] width 74 height 23
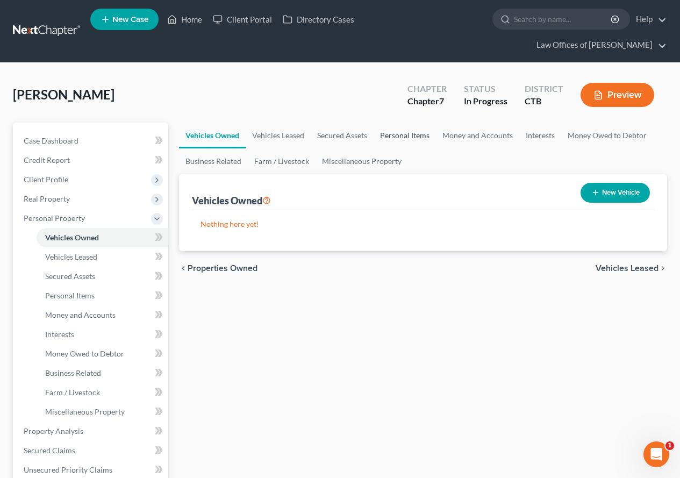
click at [396, 133] on link "Personal Items" at bounding box center [405, 136] width 62 height 26
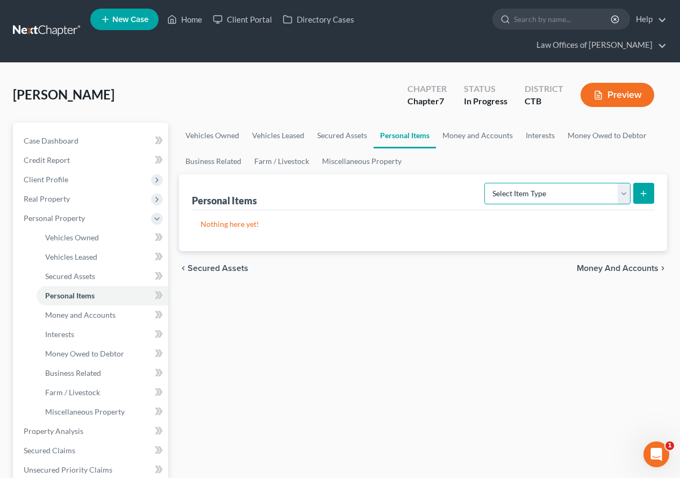
click at [622, 195] on select "Select Item Type Clothing (A/B: 11) Collectibles Of Value (A/B: 8) Electronics …" at bounding box center [557, 193] width 146 height 21
select select "clothing"
click at [486, 183] on select "Select Item Type Clothing (A/B: 11) Collectibles Of Value (A/B: 8) Electronics …" at bounding box center [557, 193] width 146 height 21
click at [643, 192] on line "submit" at bounding box center [643, 193] width 0 height 5
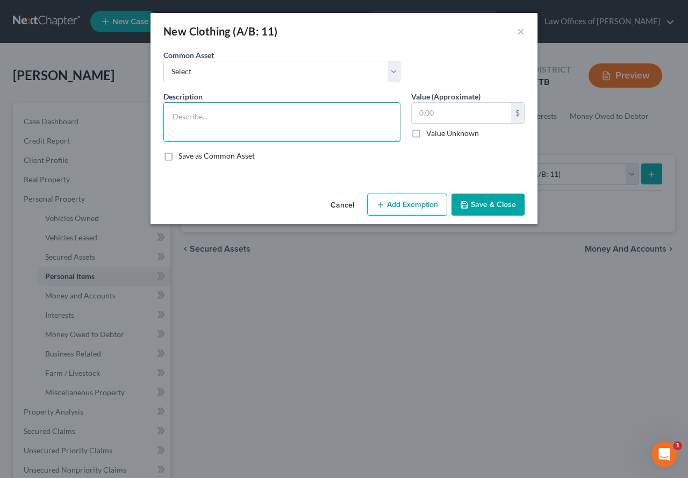
click at [230, 118] on textarea at bounding box center [281, 122] width 237 height 40
type textarea "Clothing"
click at [493, 203] on button "Save & Close" at bounding box center [487, 204] width 73 height 23
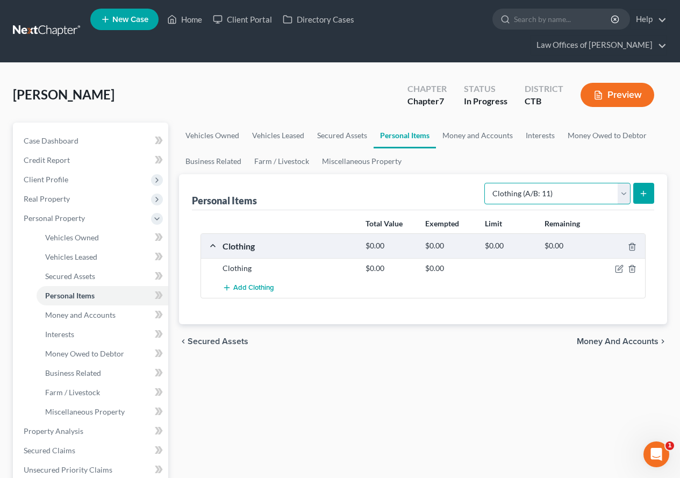
click at [624, 195] on select "Select Item Type Clothing (A/B: 11) Collectibles Of Value (A/B: 8) Electronics …" at bounding box center [557, 193] width 146 height 21
select select "electronics"
click at [486, 183] on select "Select Item Type Clothing (A/B: 11) Collectibles Of Value (A/B: 8) Electronics …" at bounding box center [557, 193] width 146 height 21
click at [644, 187] on button "submit" at bounding box center [643, 193] width 21 height 21
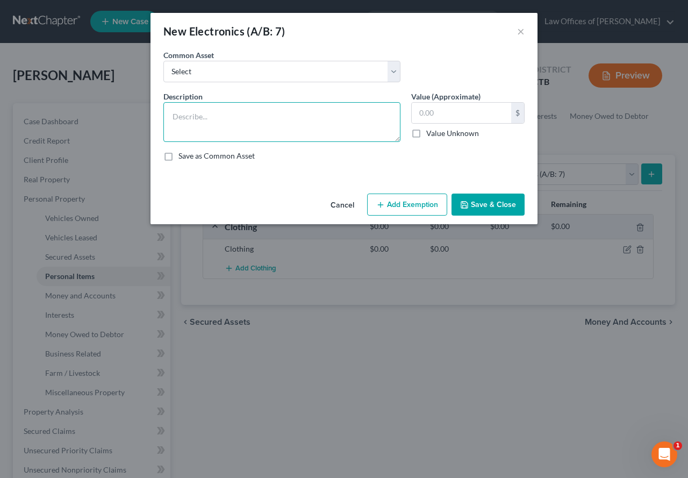
click at [249, 119] on textarea at bounding box center [281, 122] width 237 height 40
type textarea "assorted Household Electronics"
click at [475, 204] on button "Save & Close" at bounding box center [487, 204] width 73 height 23
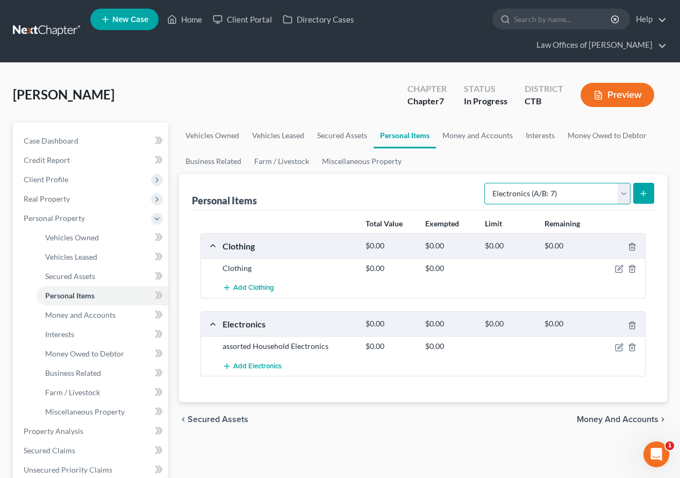
click at [627, 197] on select "Select Item Type Clothing (A/B: 11) Collectibles Of Value (A/B: 8) Electronics …" at bounding box center [557, 193] width 146 height 21
select select "household_goods"
click at [486, 183] on select "Select Item Type Clothing (A/B: 11) Collectibles Of Value (A/B: 8) Electronics …" at bounding box center [557, 193] width 146 height 21
click at [646, 197] on icon "submit" at bounding box center [643, 193] width 9 height 9
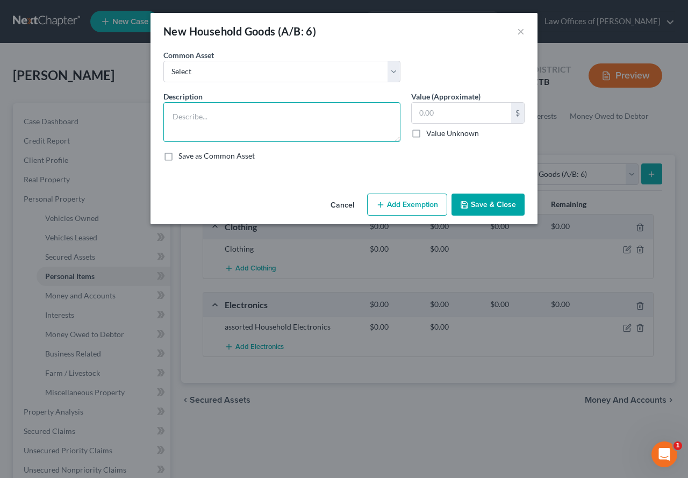
click at [245, 112] on textarea at bounding box center [281, 122] width 237 height 40
type textarea "Furniture & Household goods"
click at [489, 210] on button "Save & Close" at bounding box center [487, 204] width 73 height 23
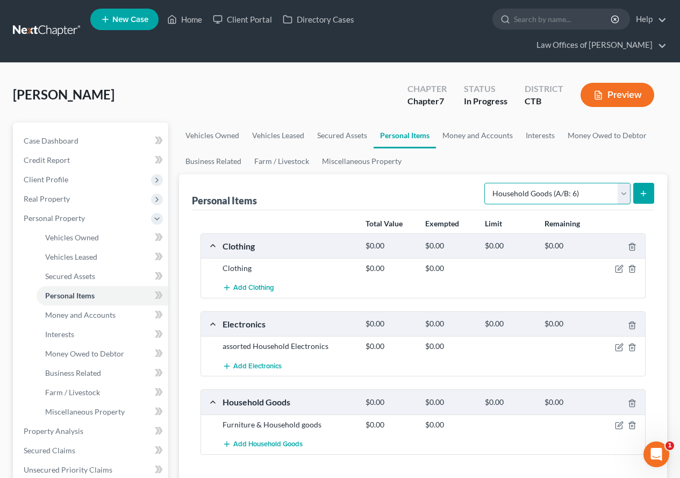
click at [627, 196] on select "Select Item Type Clothing (A/B: 11) Collectibles Of Value (A/B: 8) Electronics …" at bounding box center [557, 193] width 146 height 21
click at [470, 137] on link "Money and Accounts" at bounding box center [477, 136] width 83 height 26
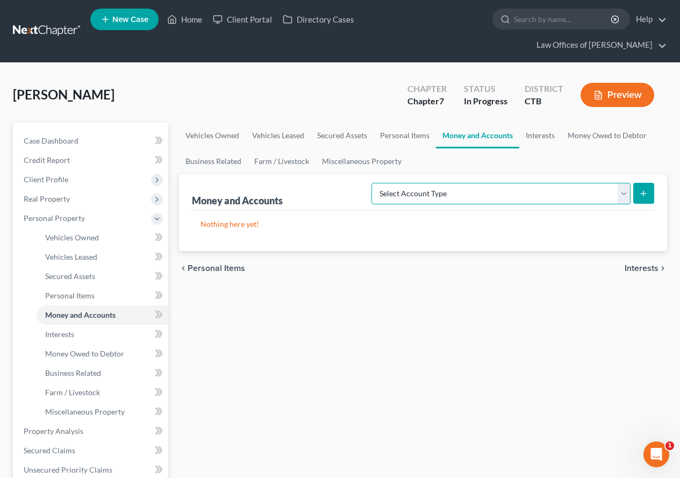
click at [622, 197] on select "Select Account Type Brokerage (A/B: 18, SOFA: 20) Cash on Hand (A/B: 16) Certif…" at bounding box center [500, 193] width 259 height 21
select select "cash_on_hand"
click at [374, 183] on select "Select Account Type Brokerage (A/B: 18, SOFA: 20) Cash on Hand (A/B: 16) Certif…" at bounding box center [500, 193] width 259 height 21
click at [640, 189] on icon "submit" at bounding box center [643, 193] width 9 height 9
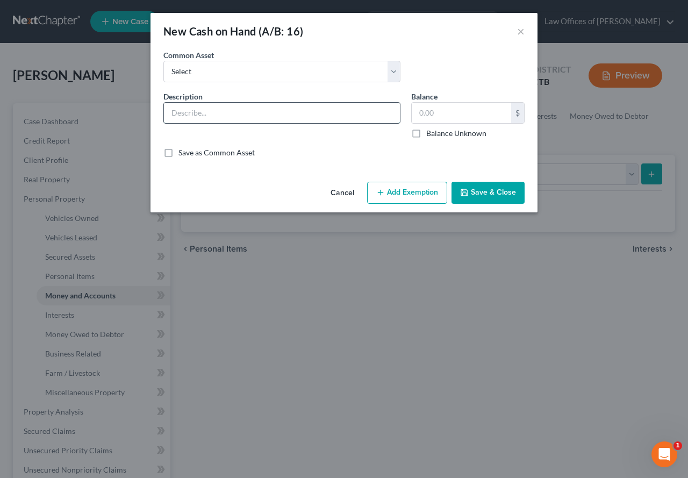
click at [189, 114] on input "text" at bounding box center [282, 113] width 236 height 20
type input "Cash in Wallet"
click at [497, 192] on button "Save & Close" at bounding box center [487, 193] width 73 height 23
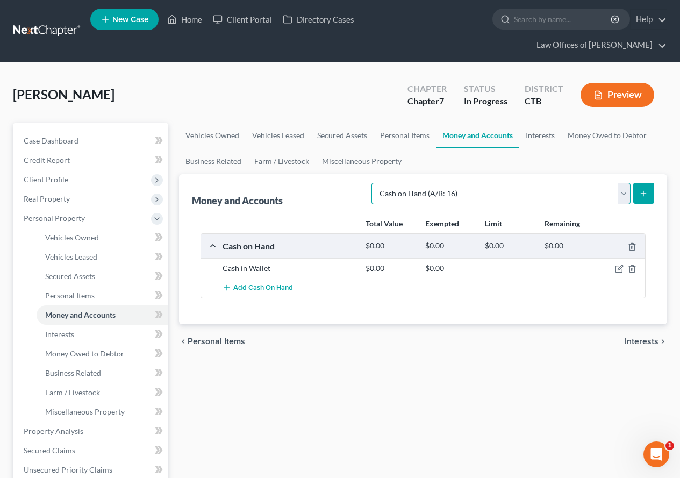
click at [622, 196] on select "Select Account Type Brokerage (A/B: 18, SOFA: 20) Cash on Hand (A/B: 16) Certif…" at bounding box center [500, 193] width 259 height 21
select select "checking"
click at [374, 183] on select "Select Account Type Brokerage (A/B: 18, SOFA: 20) Cash on Hand (A/B: 16) Certif…" at bounding box center [500, 193] width 259 height 21
click at [641, 187] on button "submit" at bounding box center [643, 193] width 21 height 21
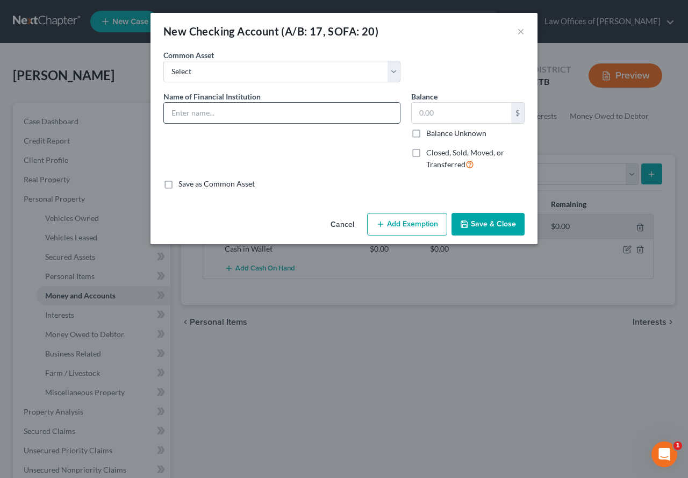
click at [216, 118] on input "text" at bounding box center [282, 113] width 236 height 20
type input "Scient Federal Credit Union"
click at [198, 129] on div "Name of Financial Institution * Scient Federal Credit Union" at bounding box center [282, 135] width 248 height 88
click at [490, 224] on button "Save & Close" at bounding box center [487, 224] width 73 height 23
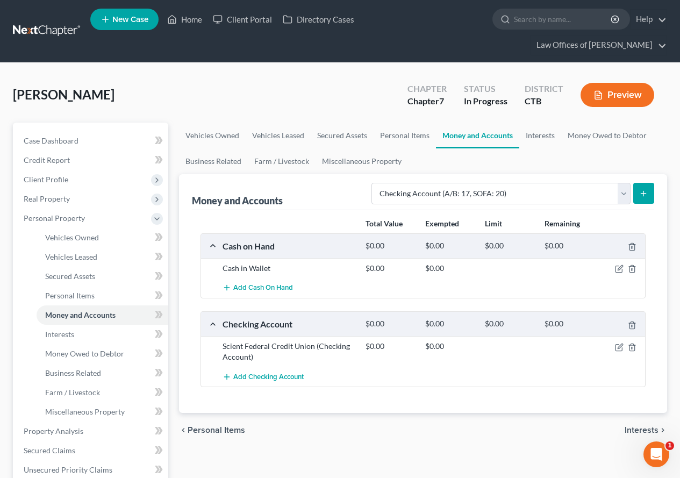
scroll to position [54, 0]
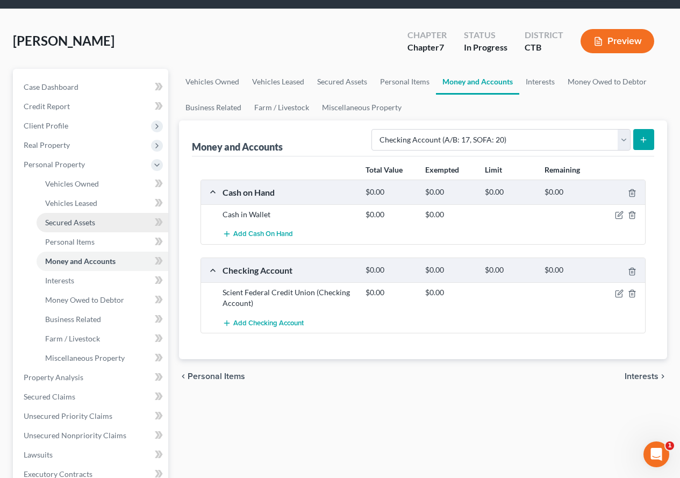
click at [61, 226] on span "Secured Assets" at bounding box center [70, 222] width 50 height 9
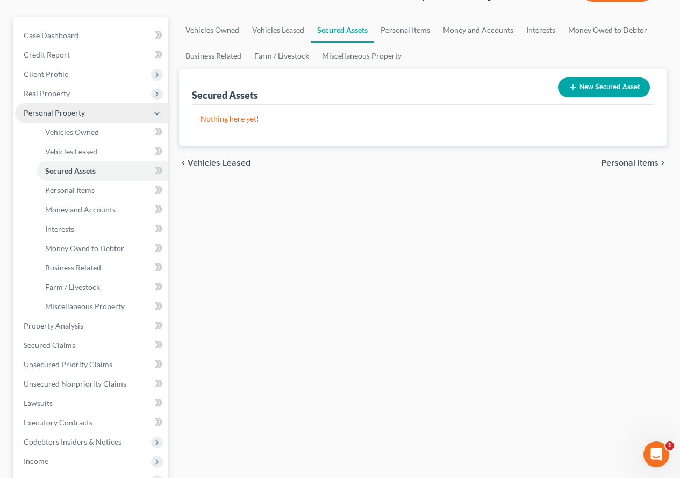
scroll to position [107, 0]
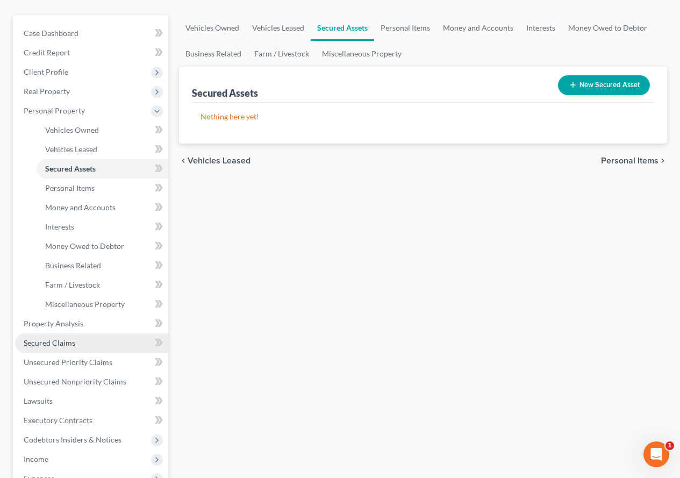
click at [70, 347] on span "Secured Claims" at bounding box center [50, 342] width 52 height 9
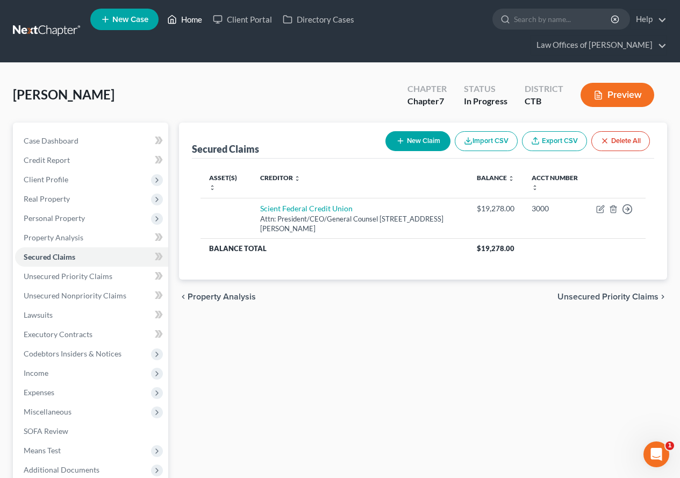
click at [194, 18] on link "Home" at bounding box center [185, 19] width 46 height 19
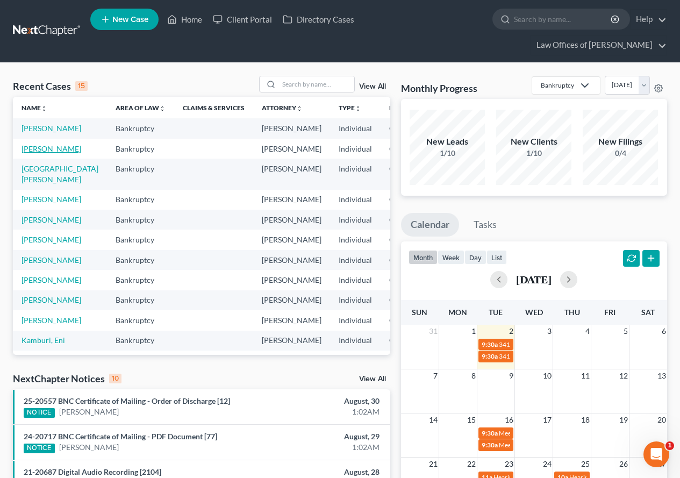
click at [33, 153] on link "[PERSON_NAME]" at bounding box center [51, 148] width 60 height 9
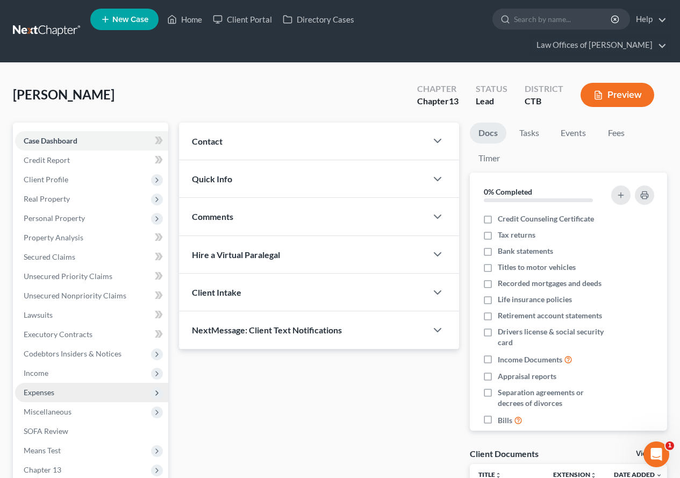
click at [42, 391] on span "Expenses" at bounding box center [39, 392] width 31 height 9
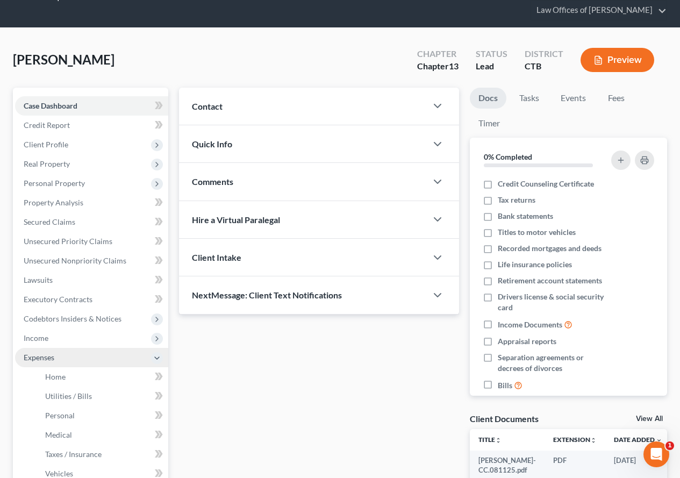
scroll to position [54, 0]
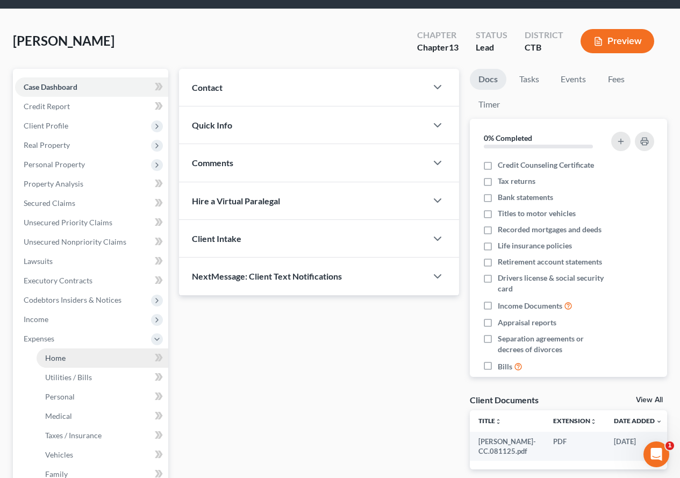
click at [55, 357] on span "Home" at bounding box center [55, 357] width 20 height 9
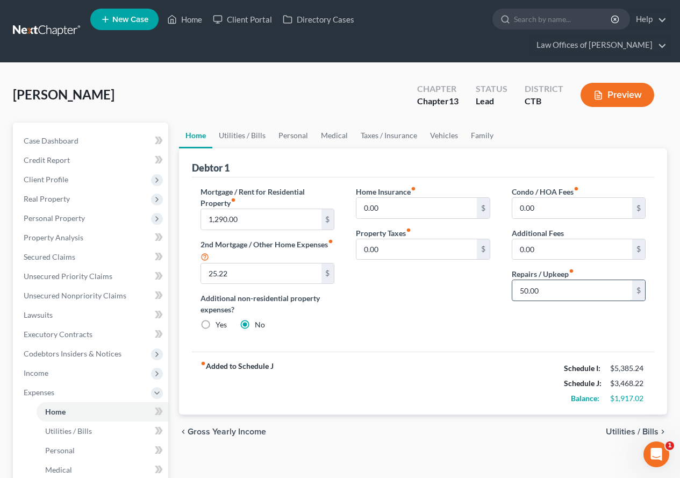
click at [525, 290] on input "50.00" at bounding box center [572, 290] width 120 height 20
click at [523, 290] on input "50.00" at bounding box center [572, 290] width 120 height 20
click at [519, 291] on input "50.00" at bounding box center [572, 290] width 120 height 20
type input "100.00"
click at [232, 133] on link "Utilities / Bills" at bounding box center [242, 136] width 60 height 26
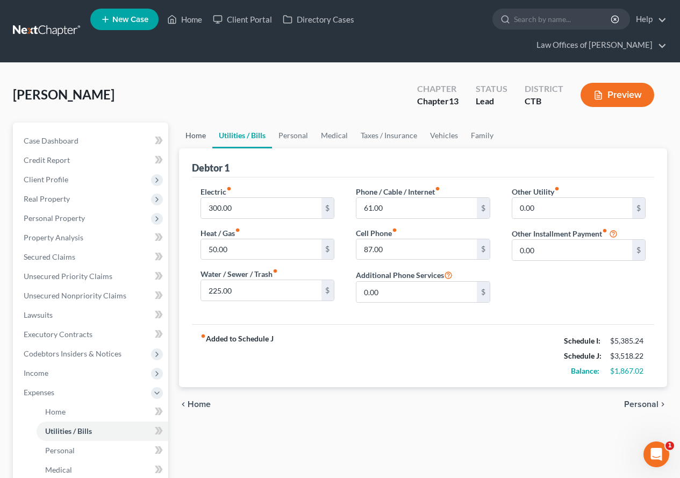
click at [195, 134] on link "Home" at bounding box center [195, 136] width 33 height 26
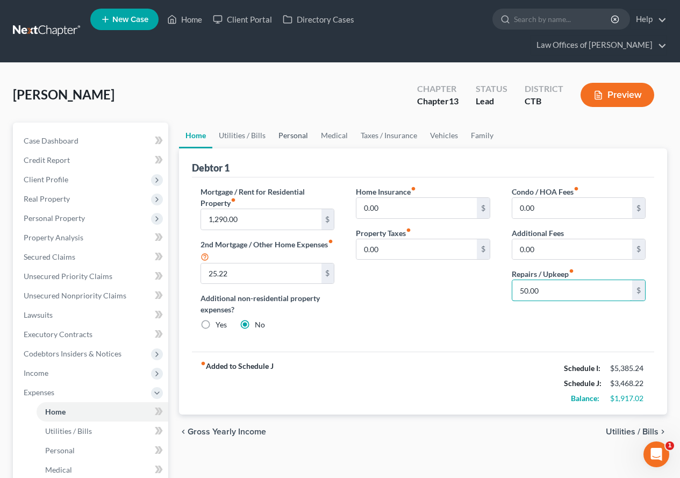
type input "50.00"
click at [282, 137] on link "Personal" at bounding box center [293, 136] width 42 height 26
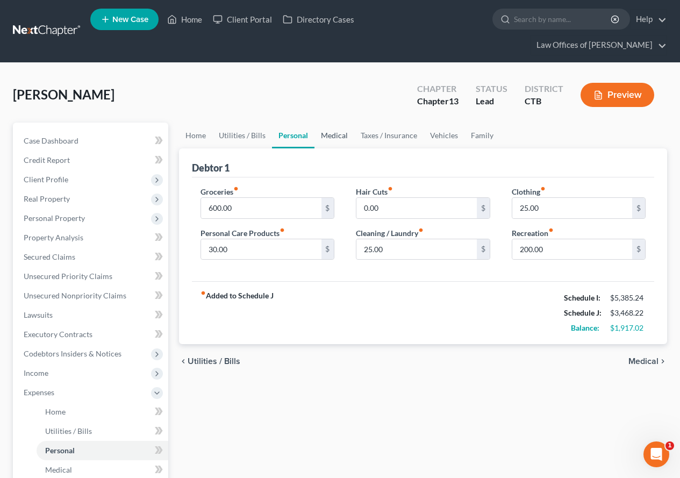
click at [334, 137] on link "Medical" at bounding box center [334, 136] width 40 height 26
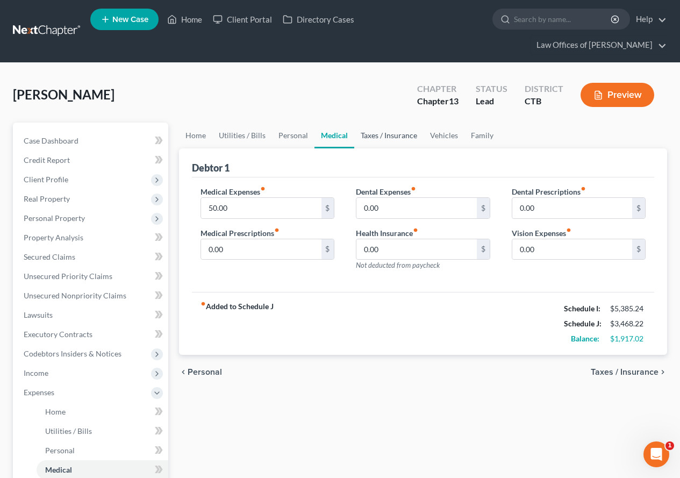
click at [388, 137] on link "Taxes / Insurance" at bounding box center [388, 136] width 69 height 26
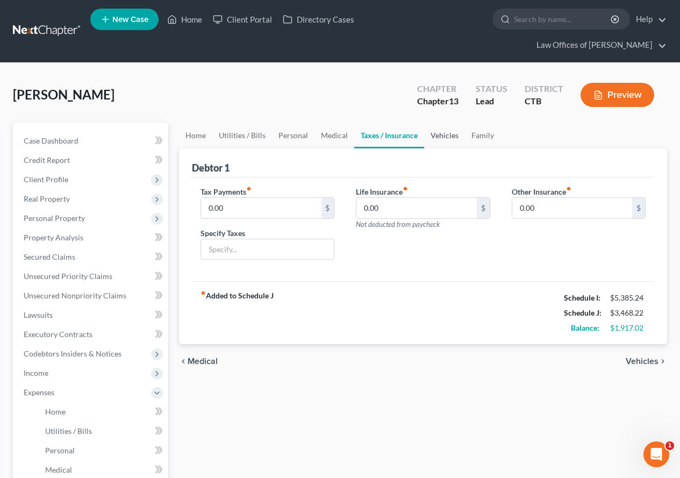
click at [449, 136] on link "Vehicles" at bounding box center [444, 136] width 41 height 26
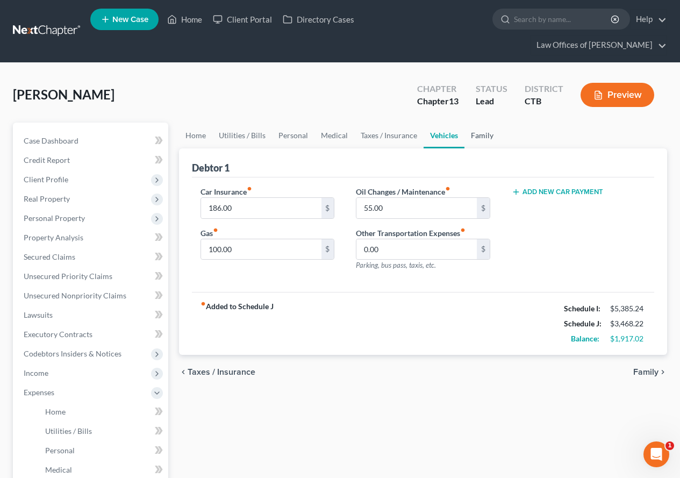
click at [475, 136] on link "Family" at bounding box center [481, 136] width 35 height 26
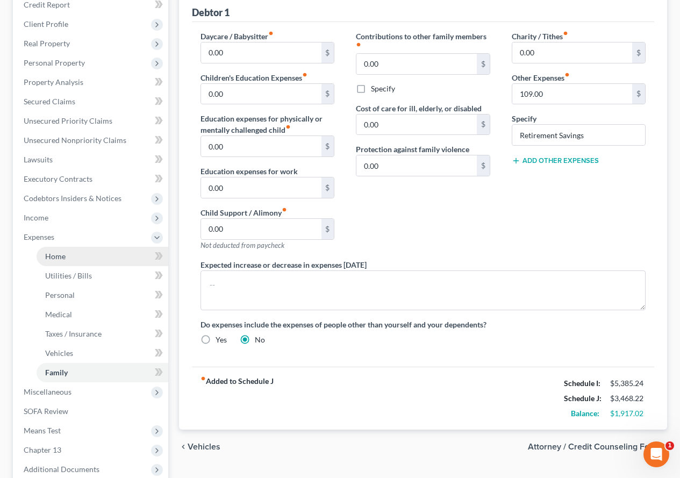
scroll to position [161, 0]
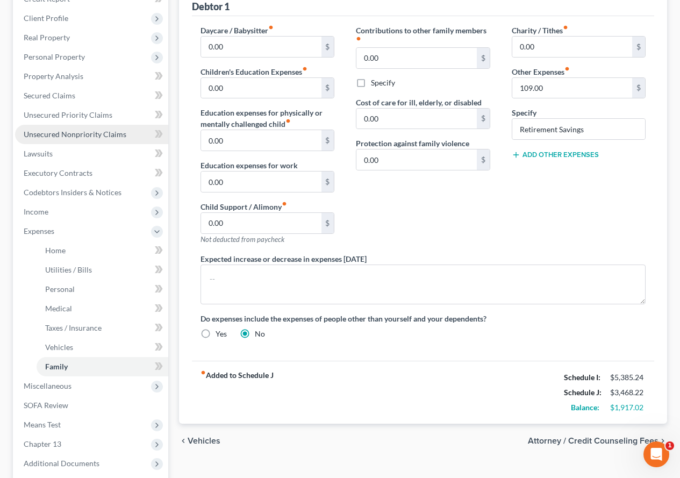
click at [79, 137] on span "Unsecured Nonpriority Claims" at bounding box center [75, 134] width 103 height 9
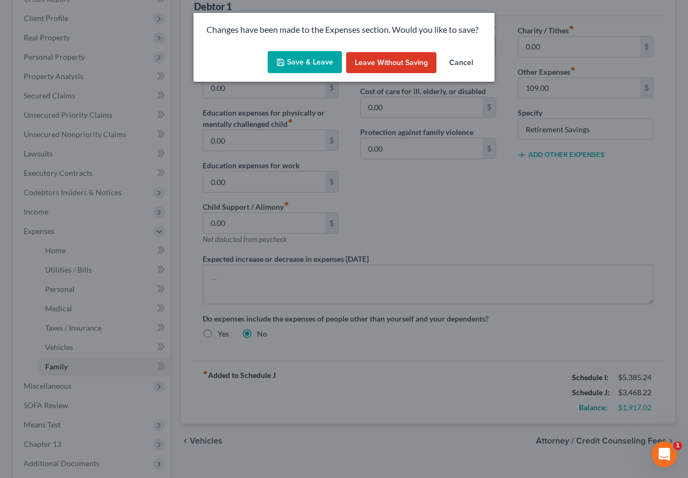
click at [293, 67] on button "Save & Leave" at bounding box center [305, 62] width 74 height 23
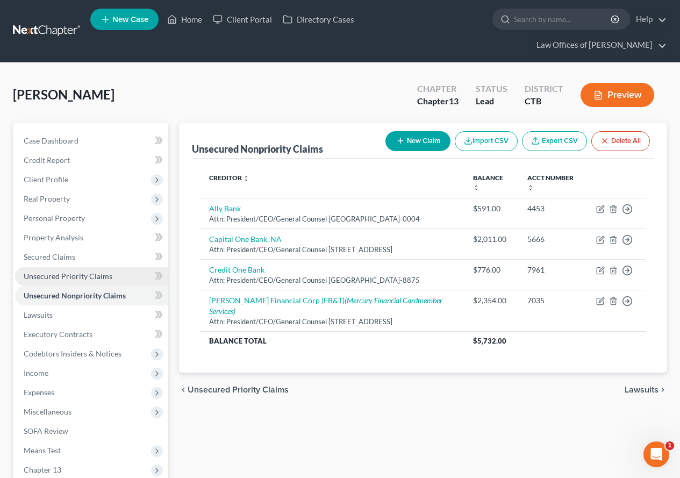
click at [63, 277] on span "Unsecured Priority Claims" at bounding box center [68, 275] width 89 height 9
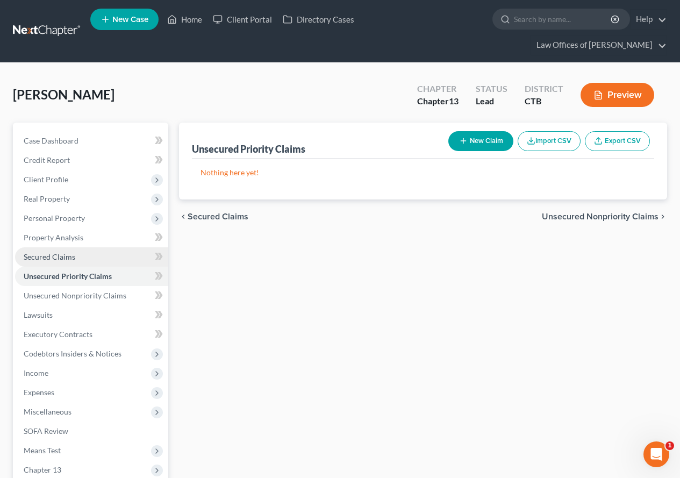
click at [37, 259] on span "Secured Claims" at bounding box center [50, 256] width 52 height 9
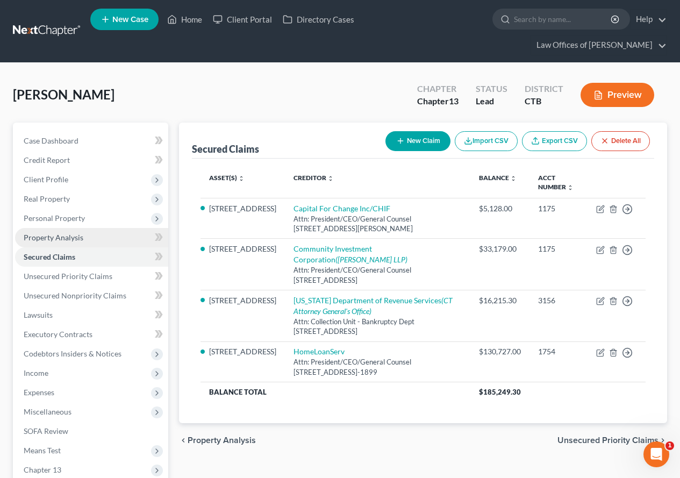
scroll to position [54, 0]
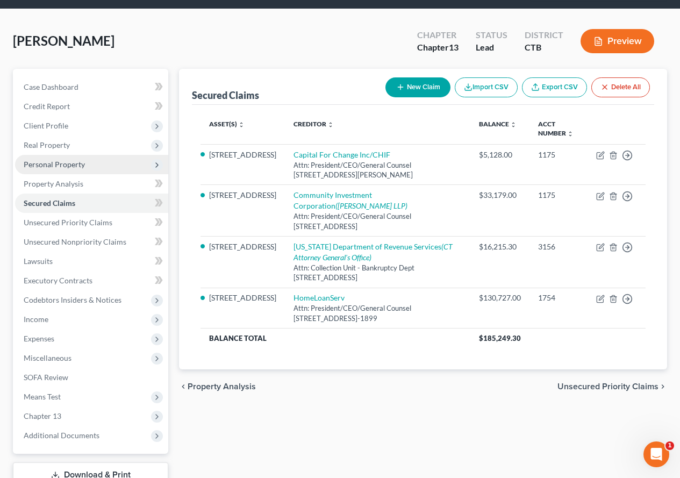
click at [55, 168] on span "Personal Property" at bounding box center [54, 164] width 61 height 9
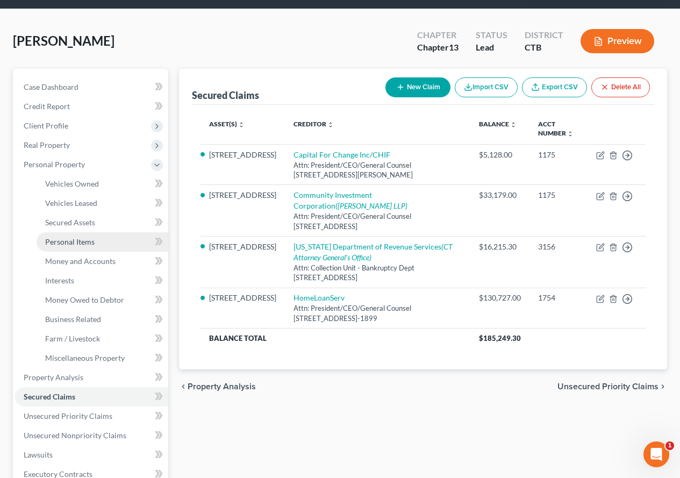
click at [77, 243] on span "Personal Items" at bounding box center [69, 241] width 49 height 9
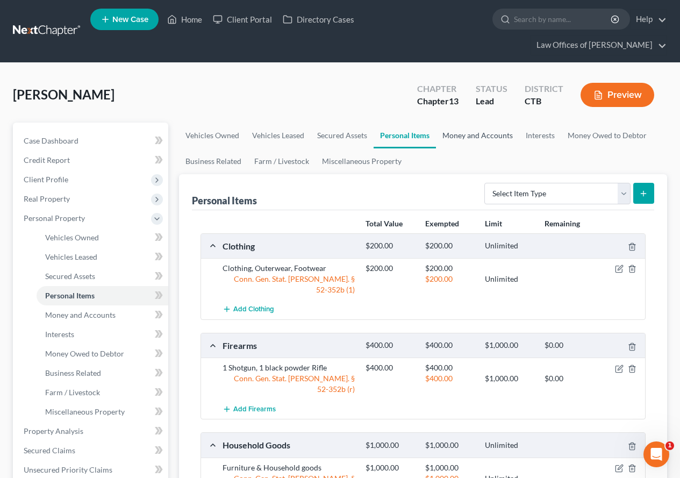
click at [474, 139] on link "Money and Accounts" at bounding box center [477, 136] width 83 height 26
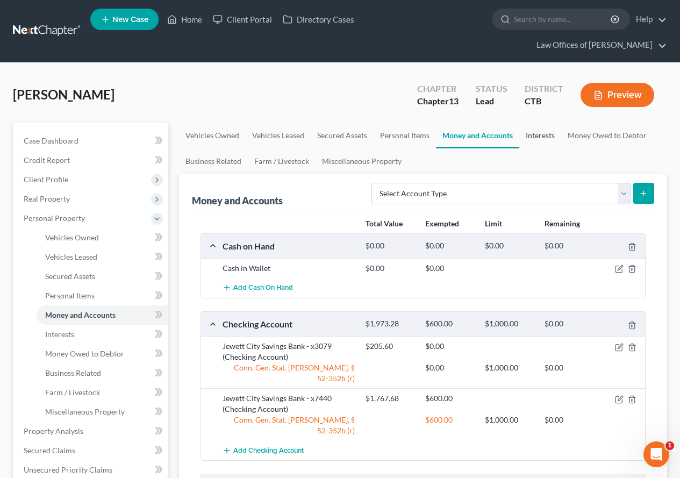
click at [541, 136] on link "Interests" at bounding box center [540, 136] width 42 height 26
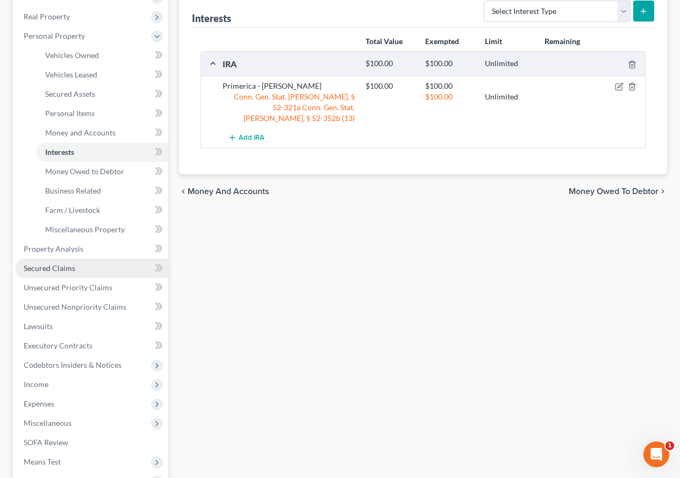
scroll to position [215, 0]
